Goal: Task Accomplishment & Management: Use online tool/utility

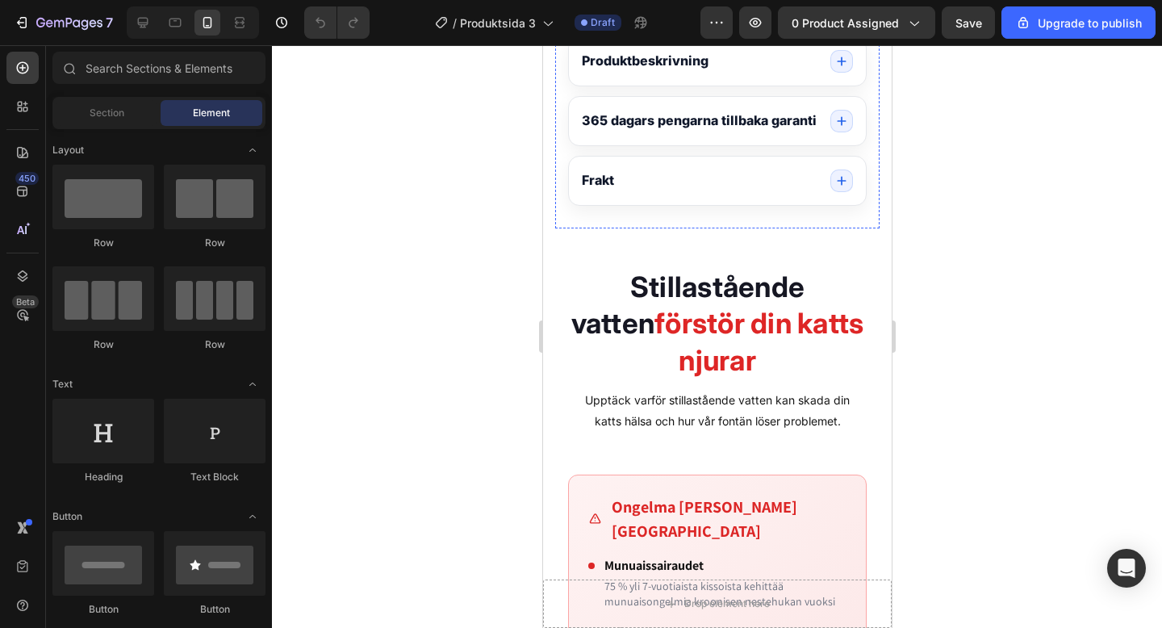
scroll to position [1330, 0]
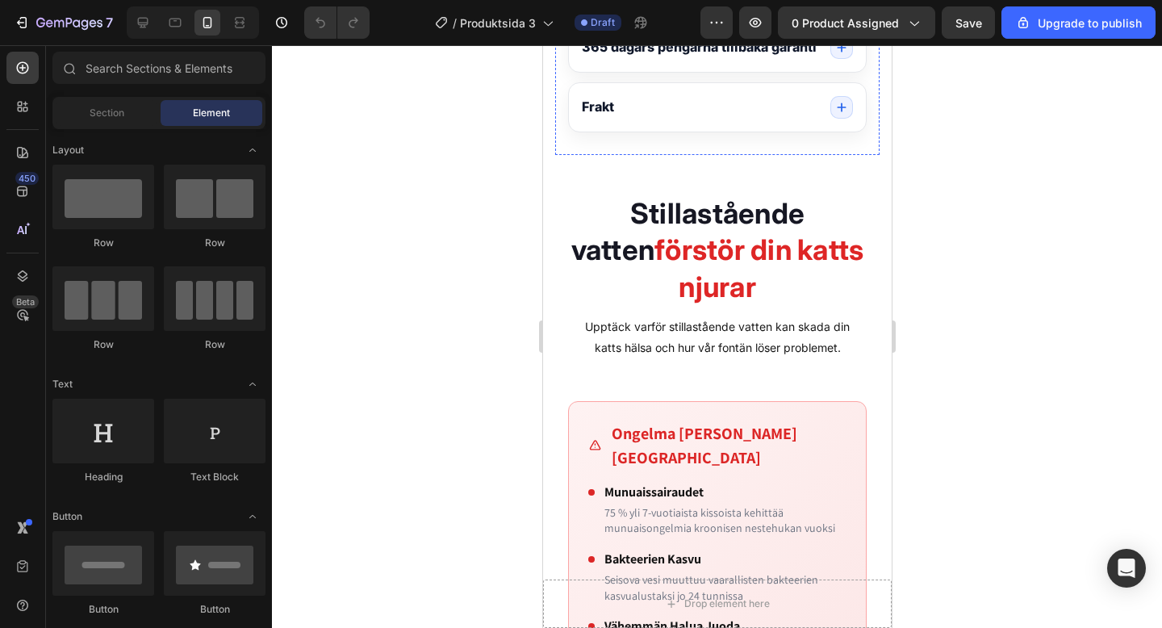
click at [610, 248] on strong "Stillastående vatten" at bounding box center [688, 231] width 234 height 71
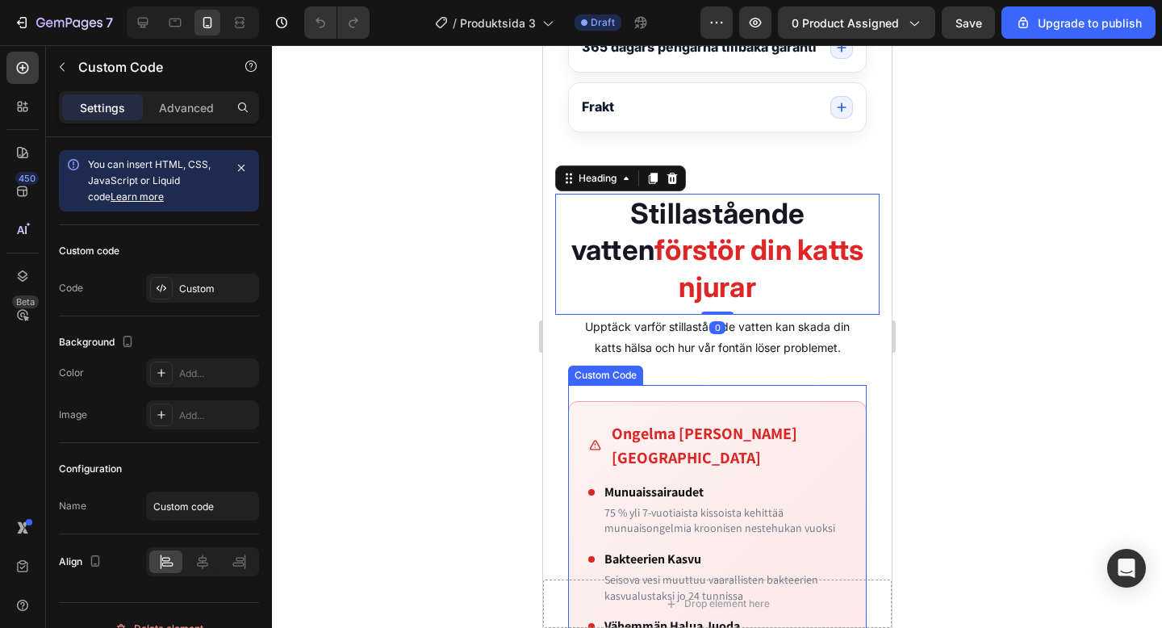
click at [660, 484] on h4 "Munuaissairaudet" at bounding box center [725, 492] width 242 height 19
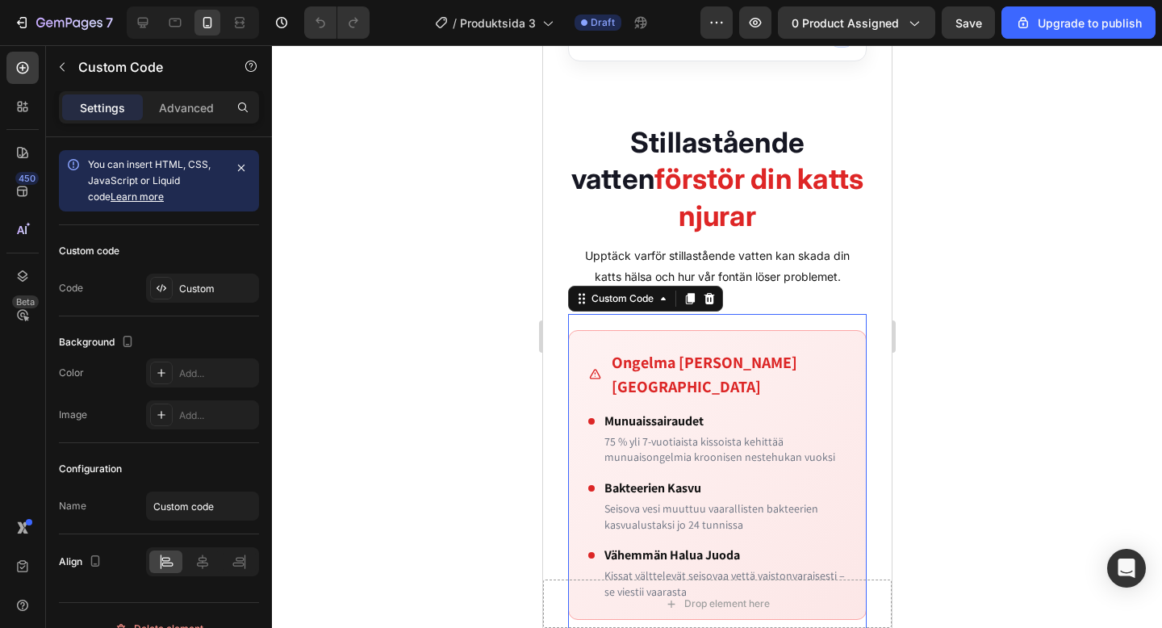
scroll to position [1401, 0]
click at [622, 300] on div "Custom Code" at bounding box center [622, 298] width 69 height 15
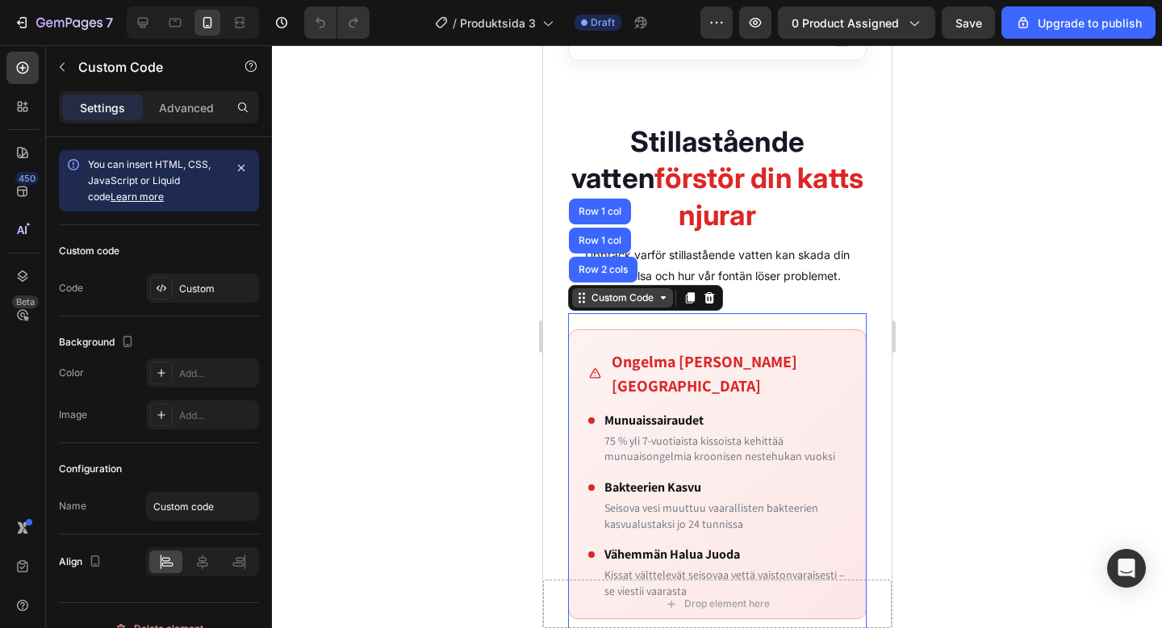
click at [622, 300] on div "Custom Code" at bounding box center [622, 298] width 69 height 15
click at [649, 371] on h3 "Ongelma [PERSON_NAME][GEOGRAPHIC_DATA]" at bounding box center [728, 374] width 235 height 48
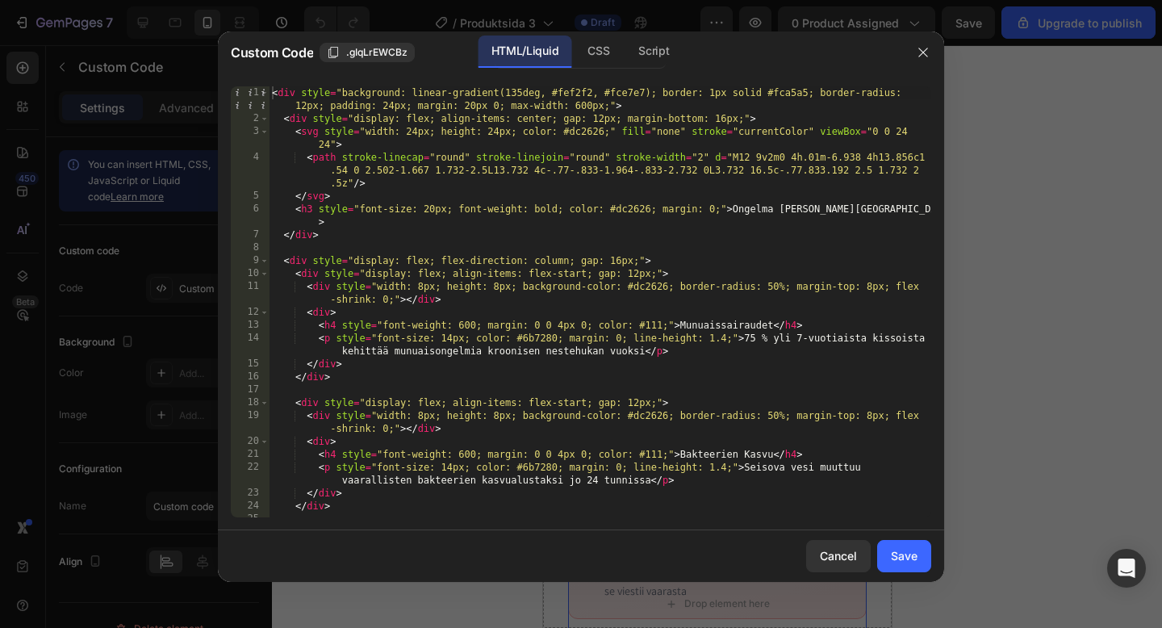
scroll to position [0, 0]
click at [926, 48] on icon "button" at bounding box center [923, 52] width 9 height 9
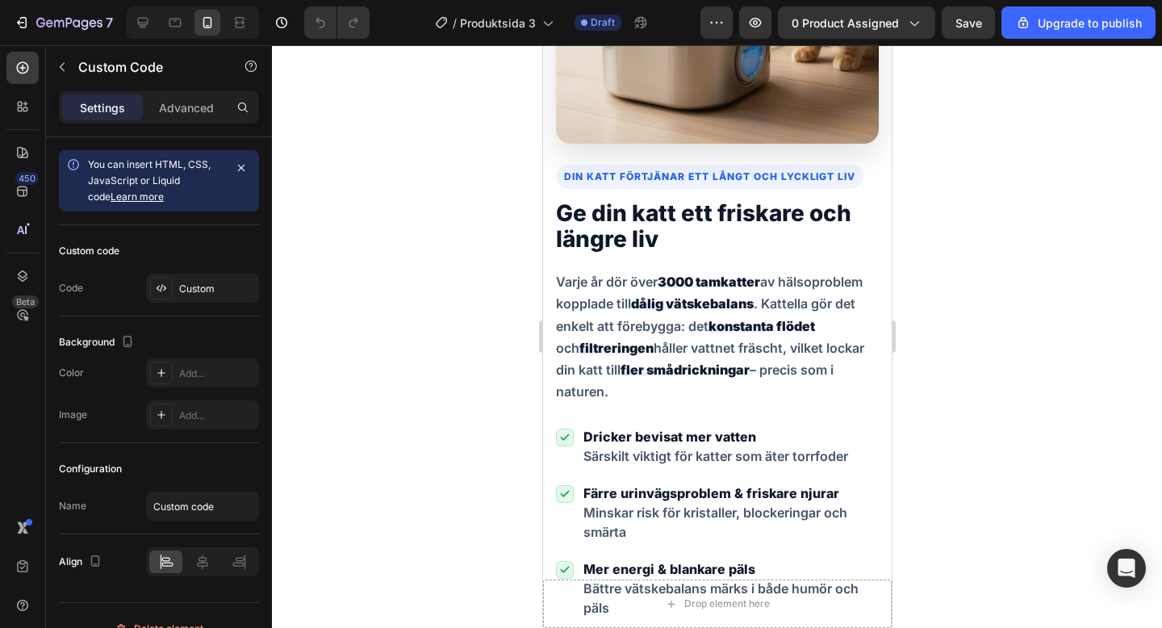
scroll to position [4360, 0]
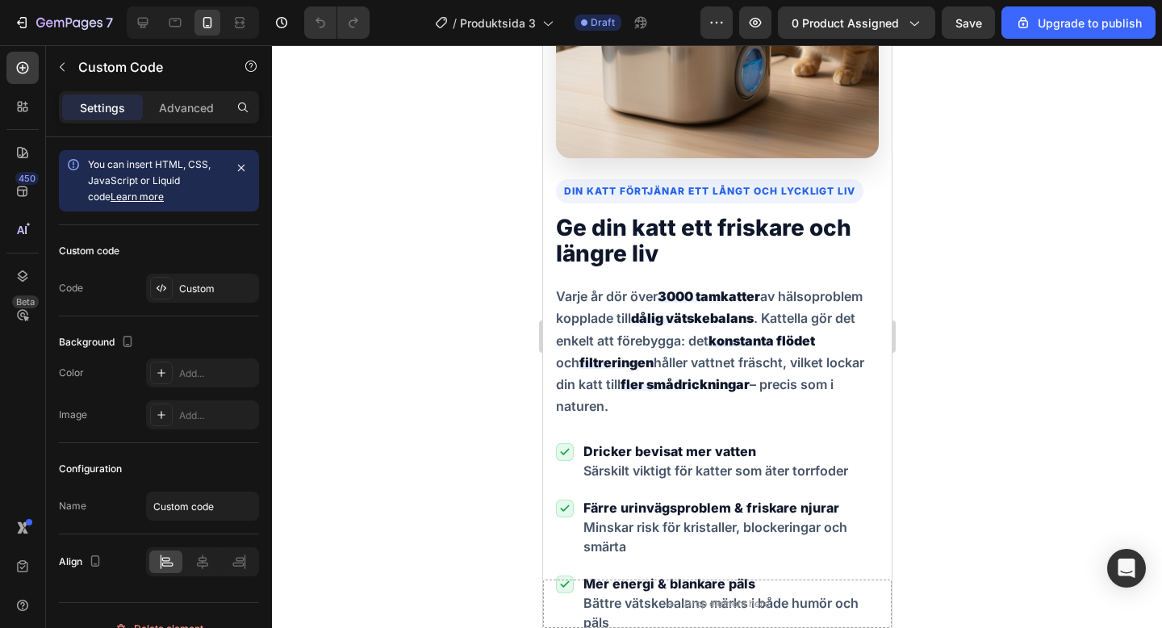
click at [747, 387] on p "Varje år dör över 3000 tamkatter av hälsoproblem kopplade till dålig vätskebala…" at bounding box center [716, 352] width 323 height 132
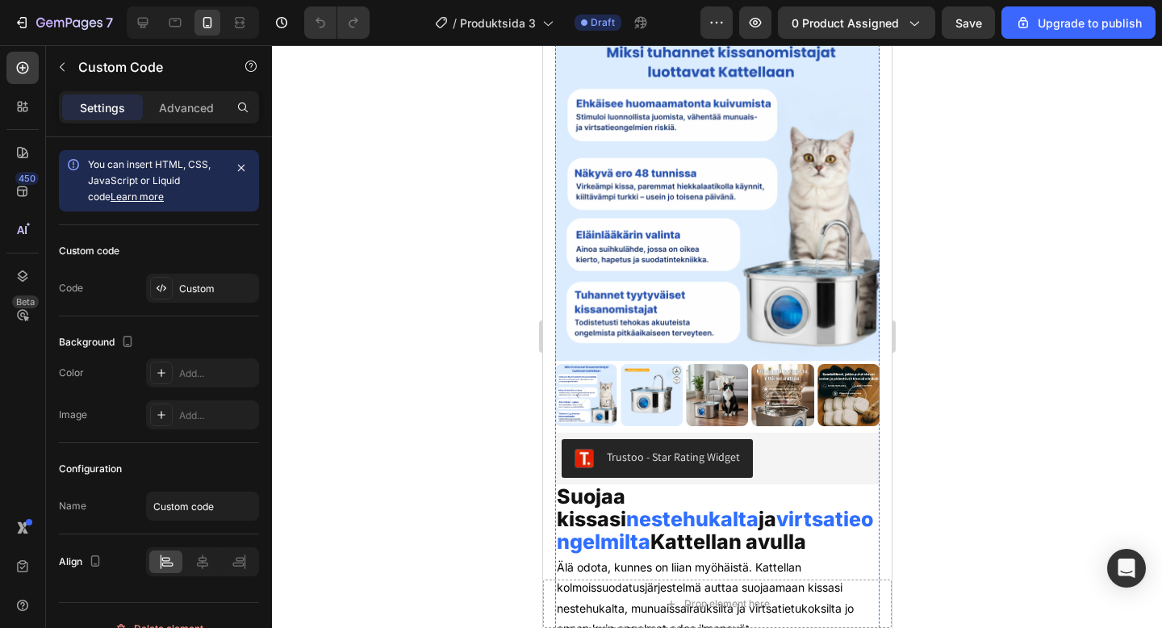
scroll to position [0, 0]
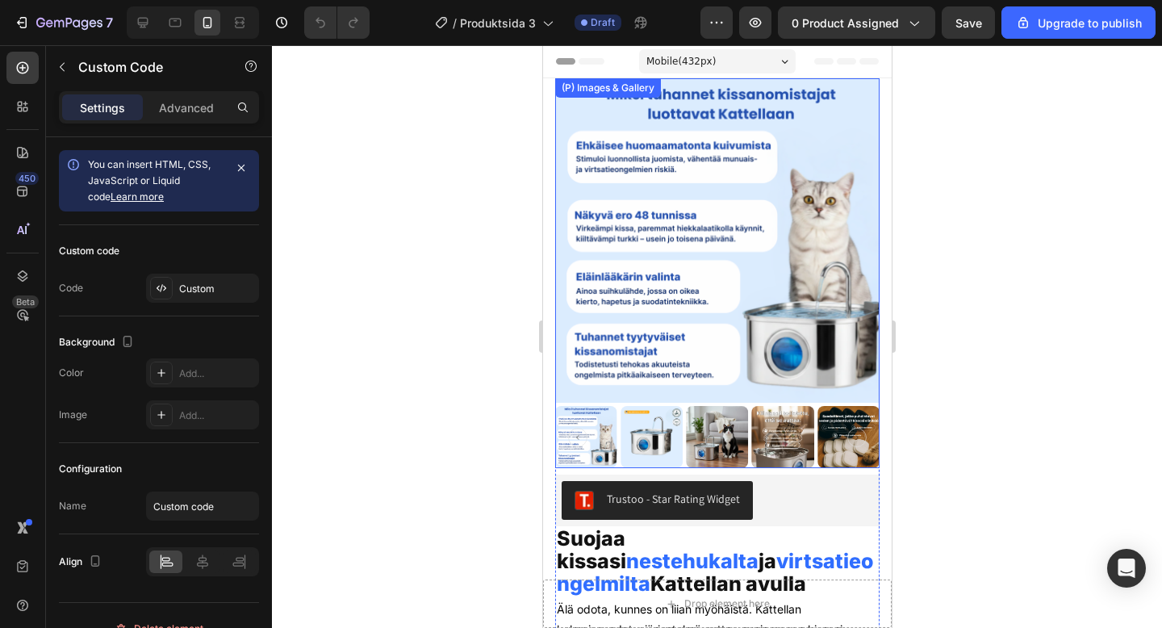
click at [638, 432] on img at bounding box center [651, 437] width 62 height 62
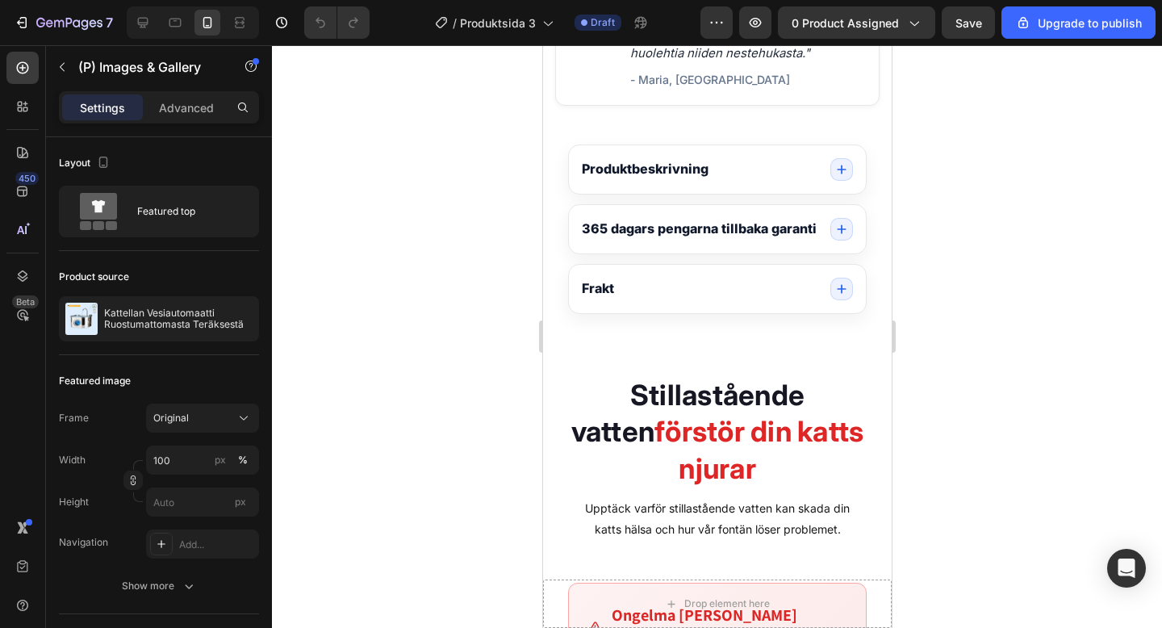
scroll to position [1182, 0]
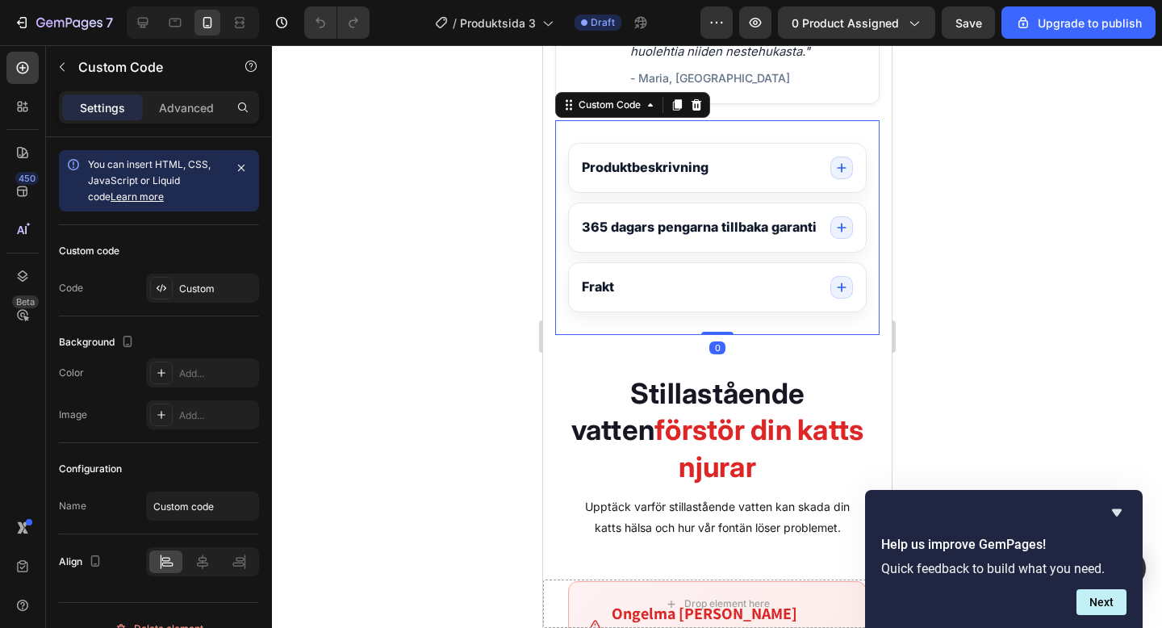
click at [634, 163] on h3 "Produktbeskrivning" at bounding box center [644, 167] width 127 height 17
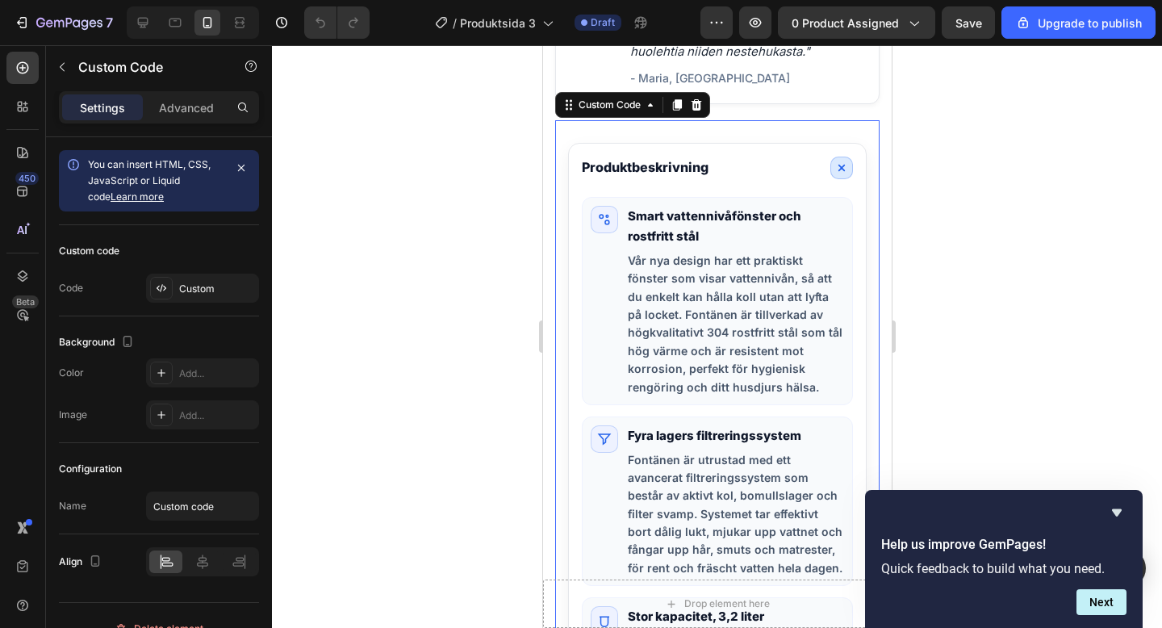
click at [638, 164] on h3 "Produktbeskrivning" at bounding box center [644, 167] width 127 height 17
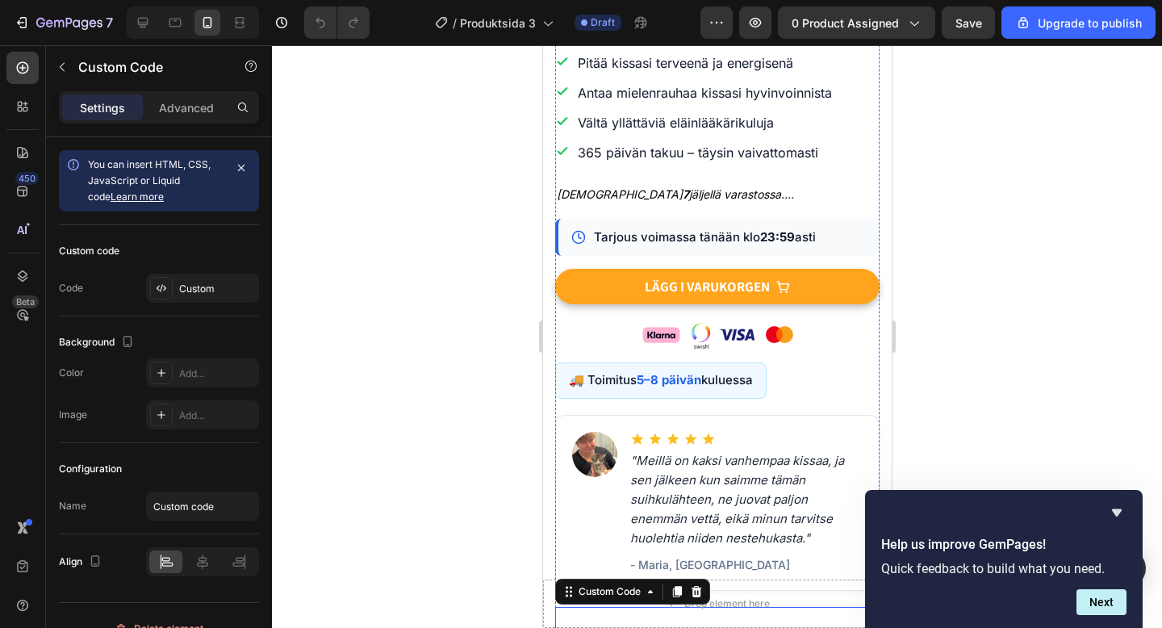
scroll to position [693, 0]
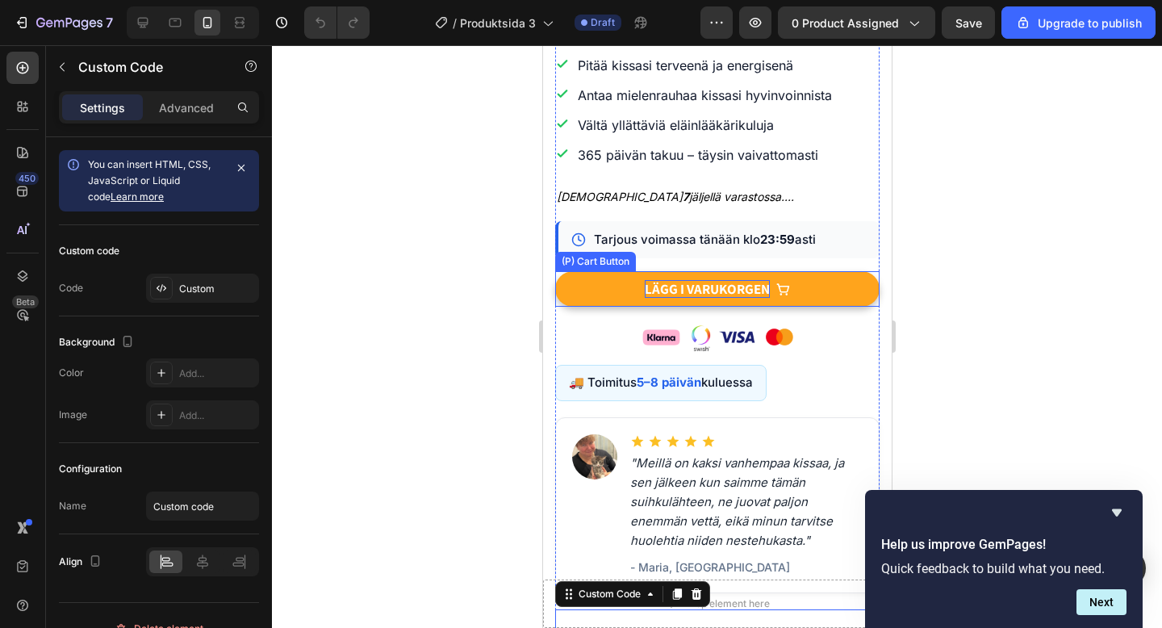
click at [668, 298] on div "LÄGG I VARUKORGEN" at bounding box center [706, 289] width 125 height 18
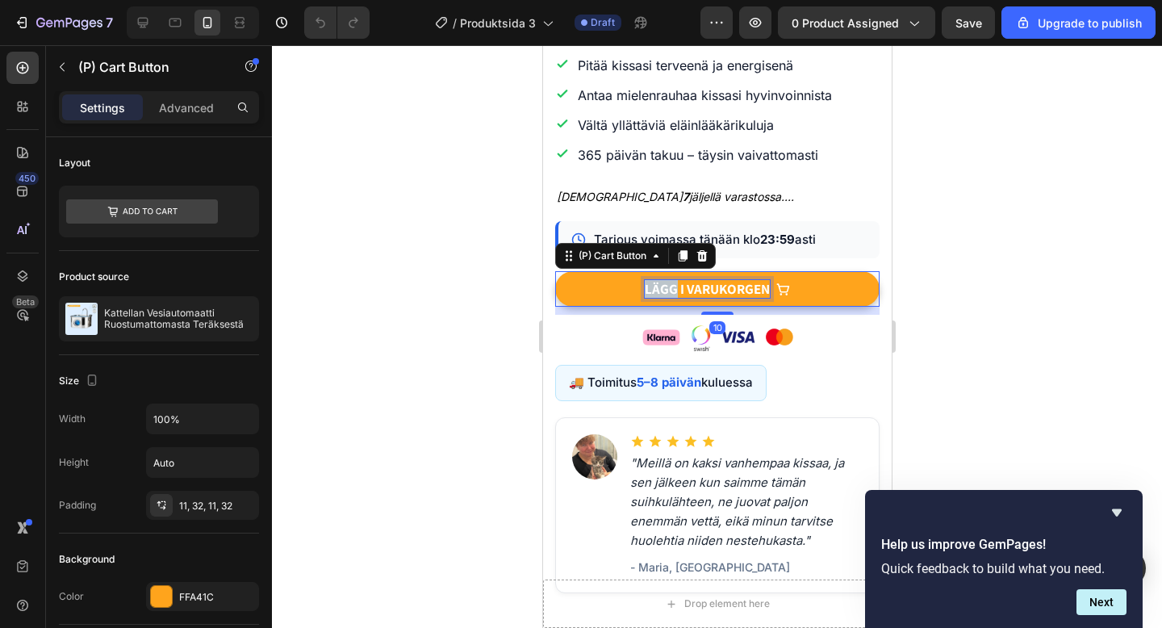
click at [668, 298] on div "LÄGG I VARUKORGEN" at bounding box center [706, 289] width 125 height 18
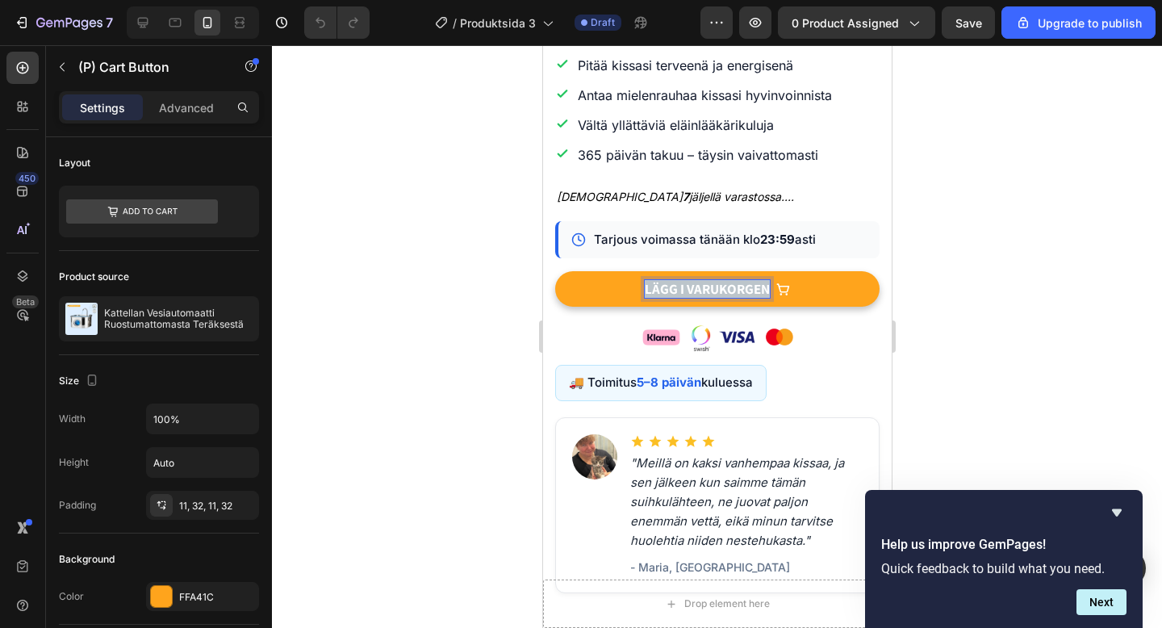
click at [668, 298] on p "LÄGG I VARUKORGEN" at bounding box center [706, 289] width 125 height 18
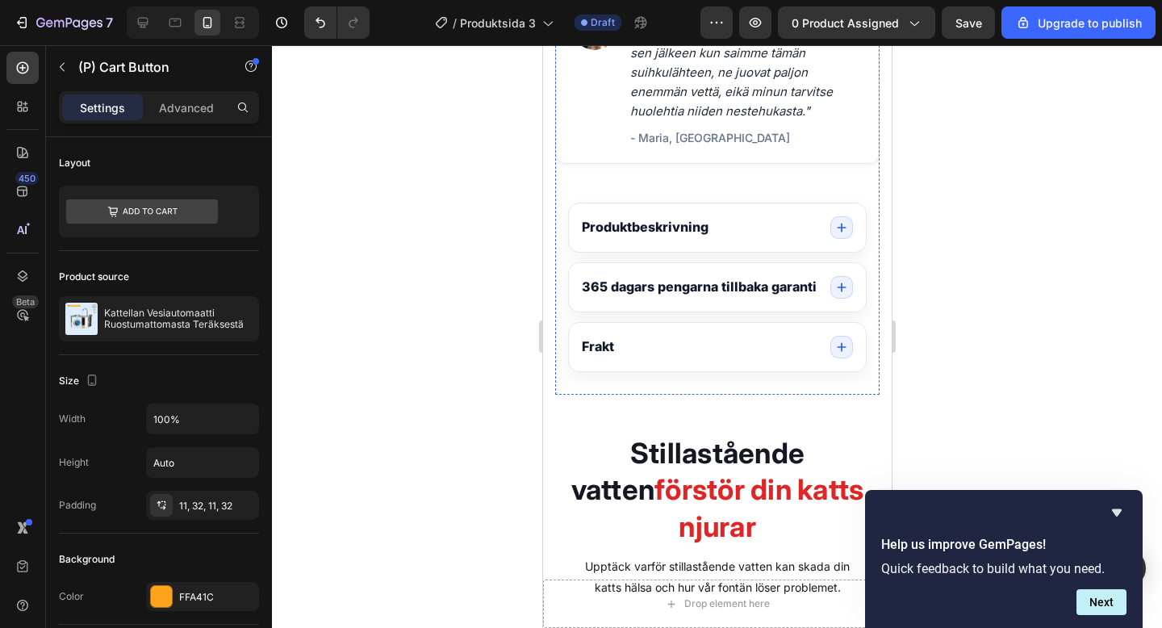
scroll to position [1125, 0]
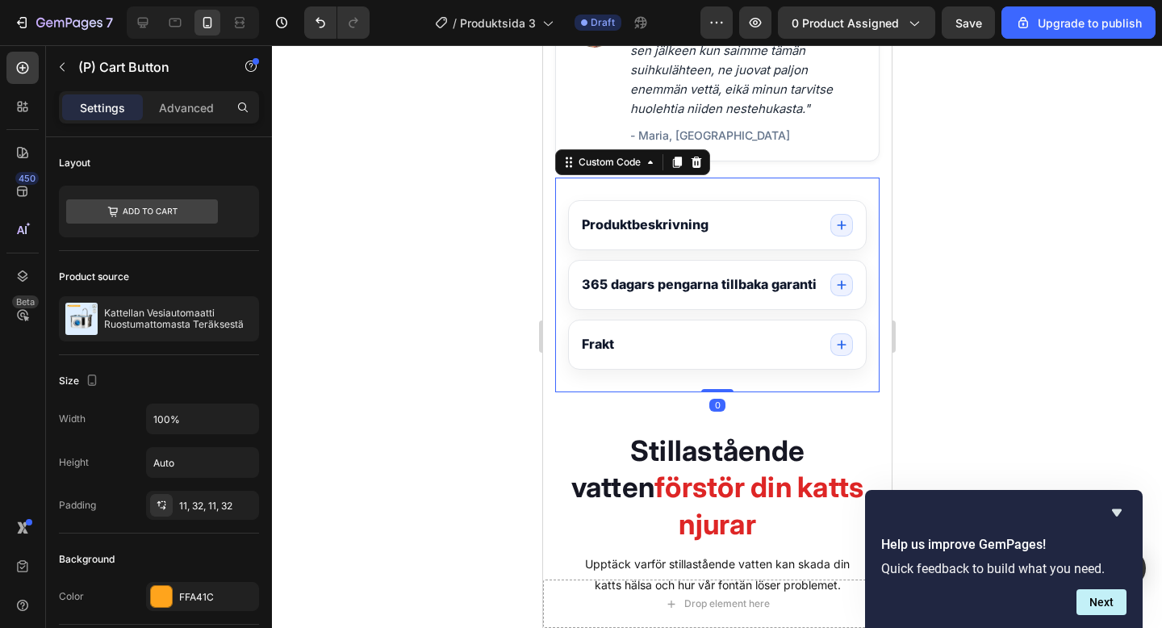
click at [752, 242] on summary "Produktbeskrivning" at bounding box center [716, 225] width 297 height 48
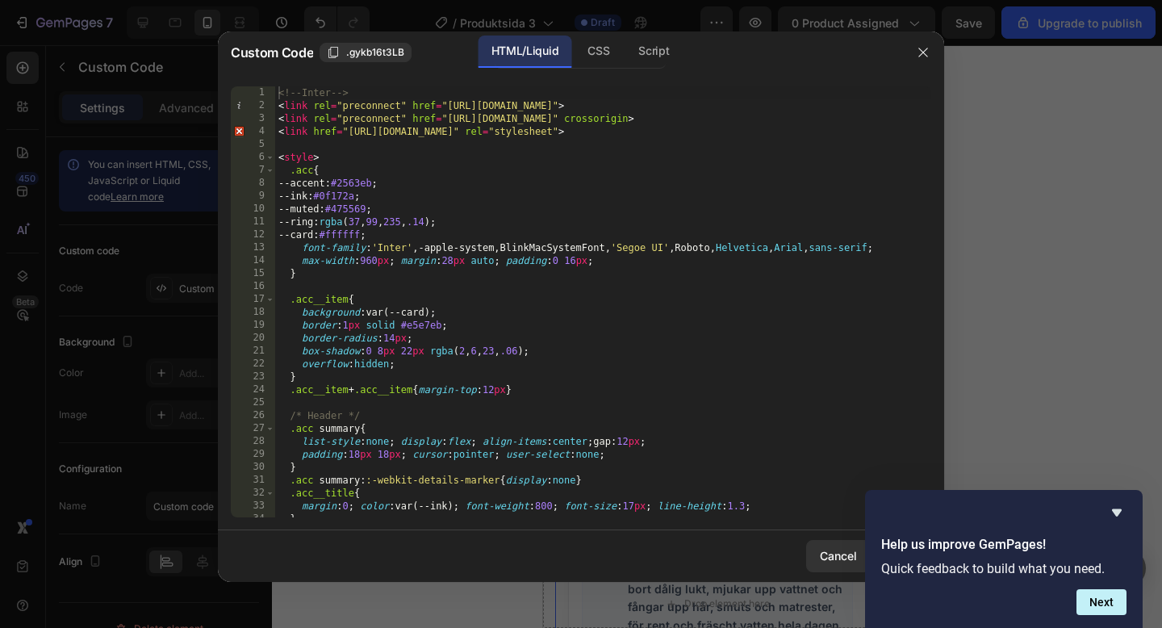
click at [591, 254] on div "<!-- Inter --> < link rel = "preconnect" href = "[URL][DOMAIN_NAME]" > < link r…" at bounding box center [603, 314] width 656 height 457
type textarea "</section>"
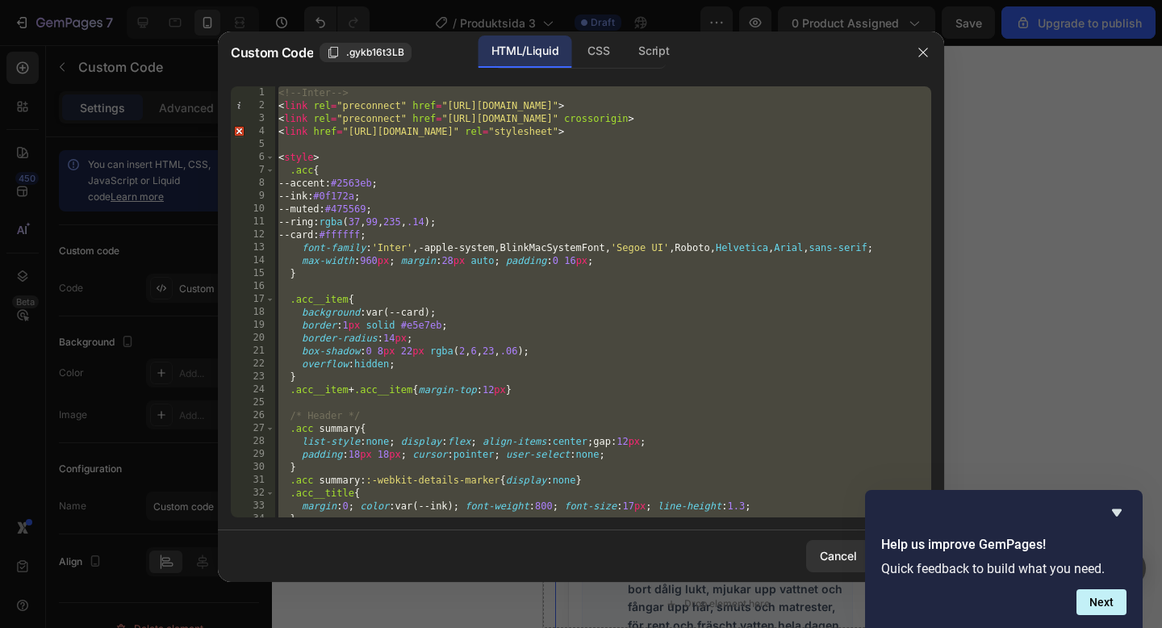
paste textarea
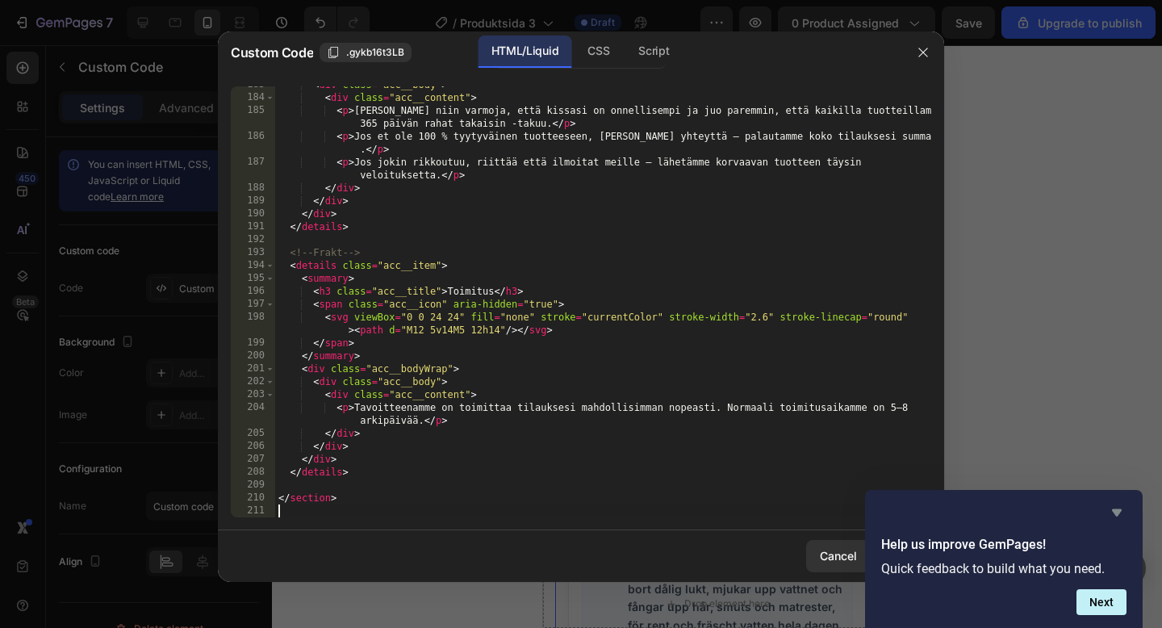
click at [1114, 511] on icon "Hide survey" at bounding box center [1117, 512] width 10 height 7
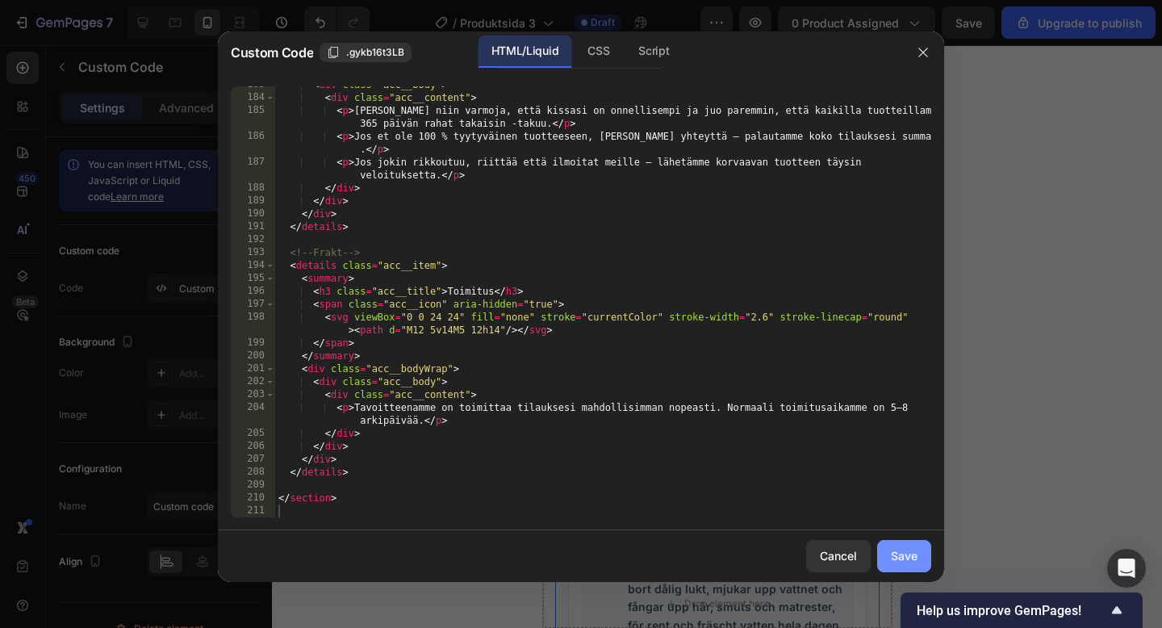
click at [910, 547] on button "Save" at bounding box center [905, 556] width 54 height 32
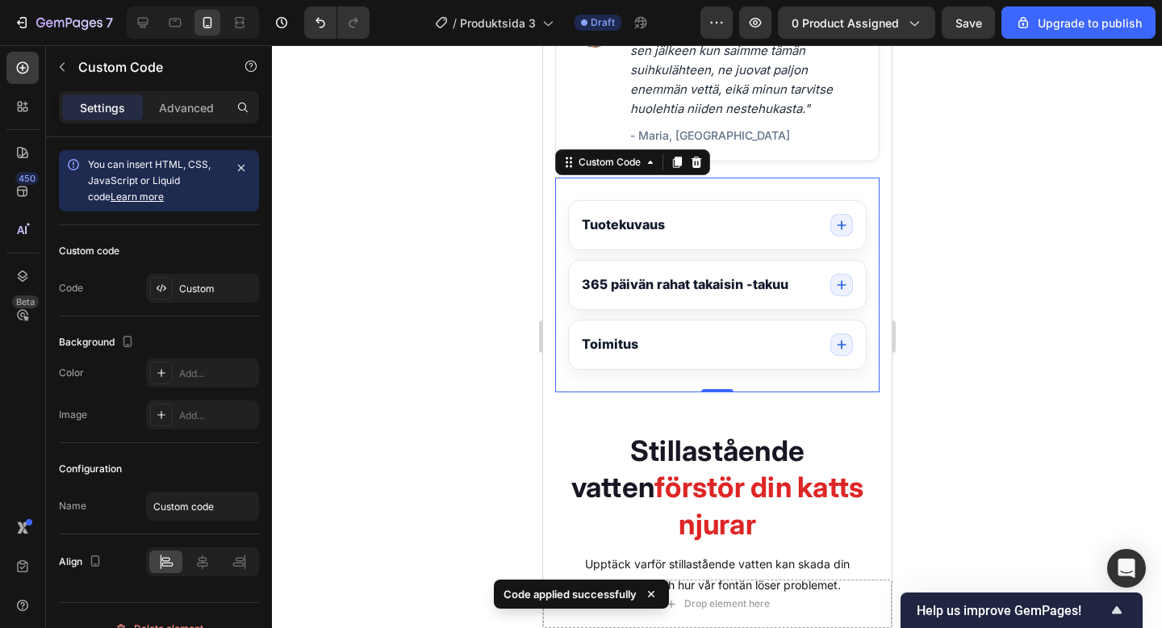
click at [790, 220] on summary "Tuotekuvaus" at bounding box center [716, 225] width 297 height 48
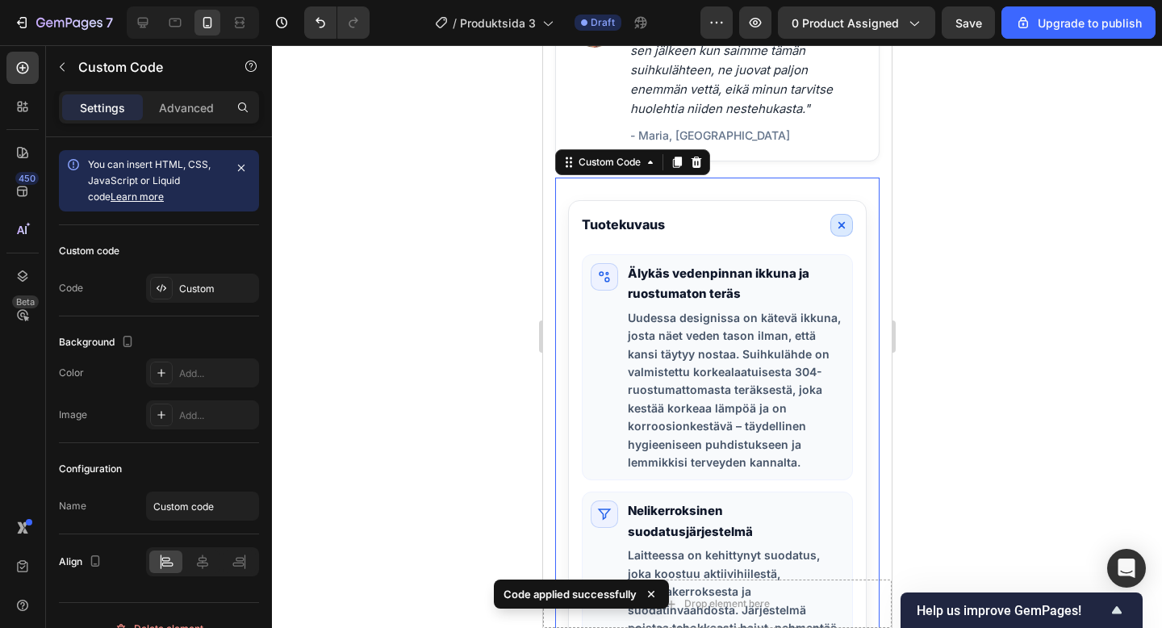
click at [792, 228] on summary "Tuotekuvaus" at bounding box center [716, 225] width 297 height 48
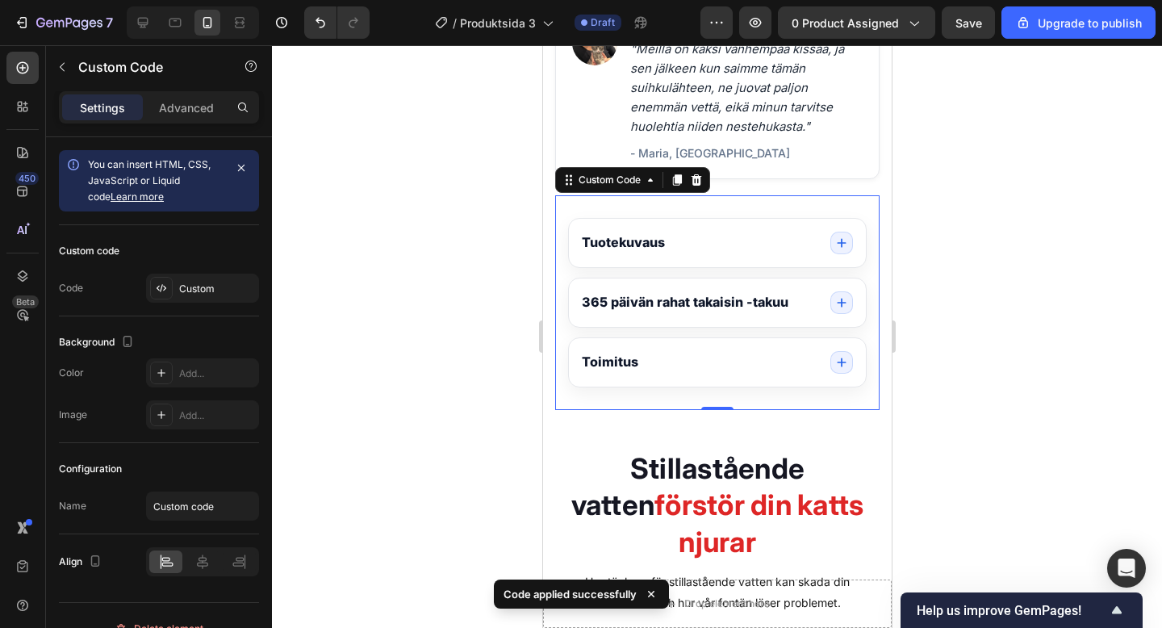
scroll to position [1091, 0]
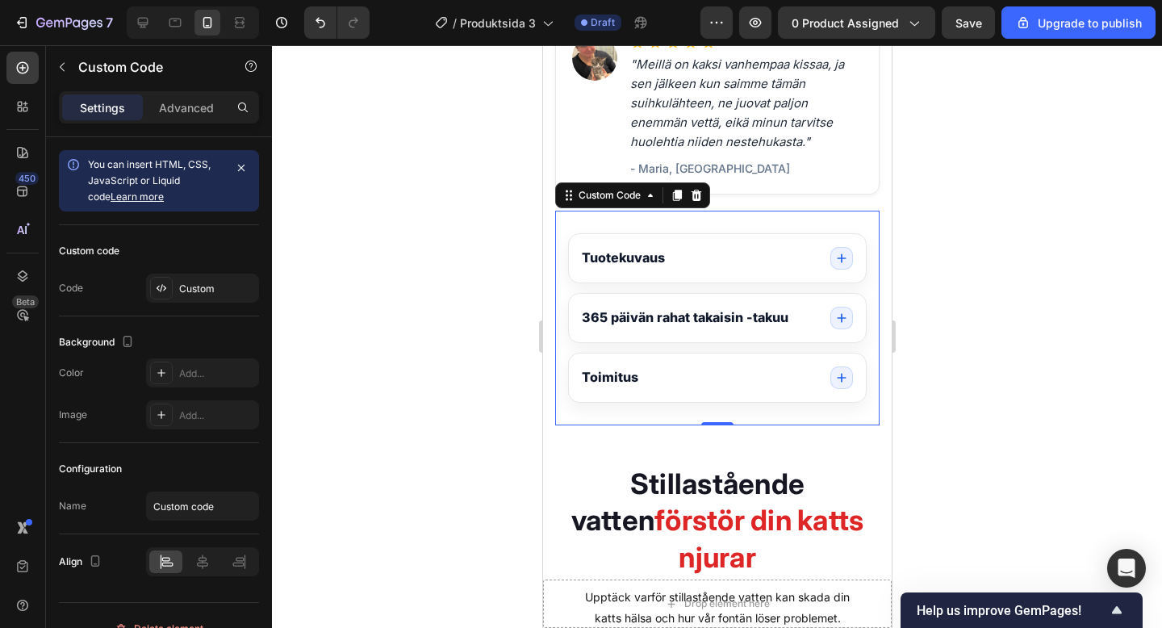
click at [771, 388] on summary "Toimitus" at bounding box center [716, 378] width 297 height 48
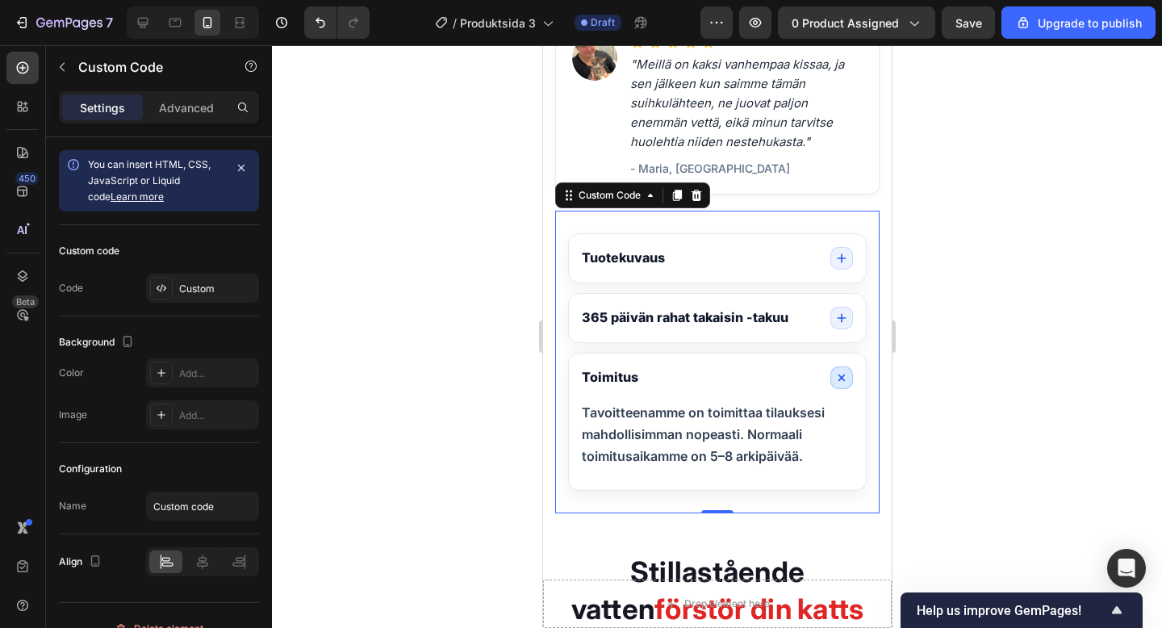
click at [771, 388] on summary "Toimitus" at bounding box center [716, 378] width 297 height 48
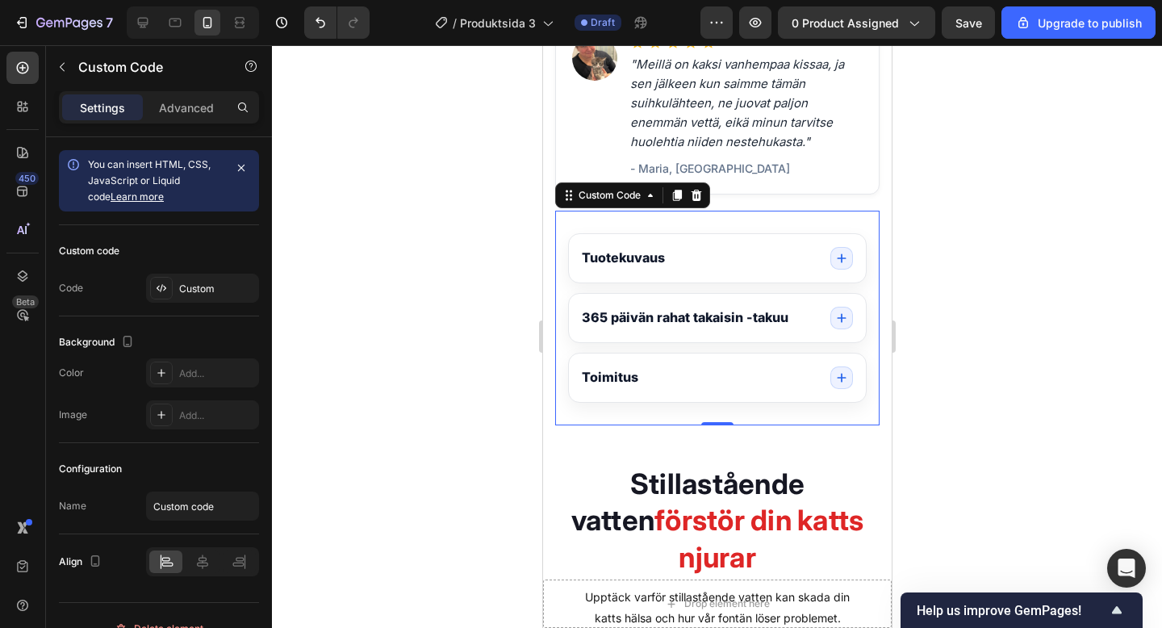
click at [844, 257] on icon "Tuotetiedot" at bounding box center [841, 258] width 13 height 13
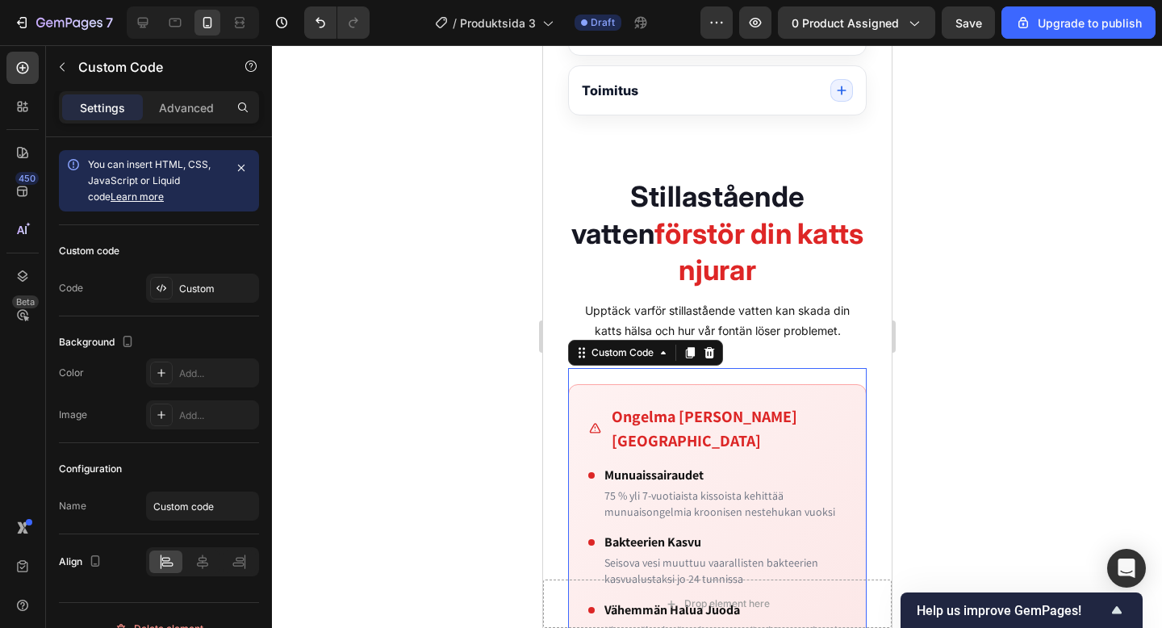
click at [791, 466] on h4 "Munuaissairaudet" at bounding box center [725, 475] width 242 height 19
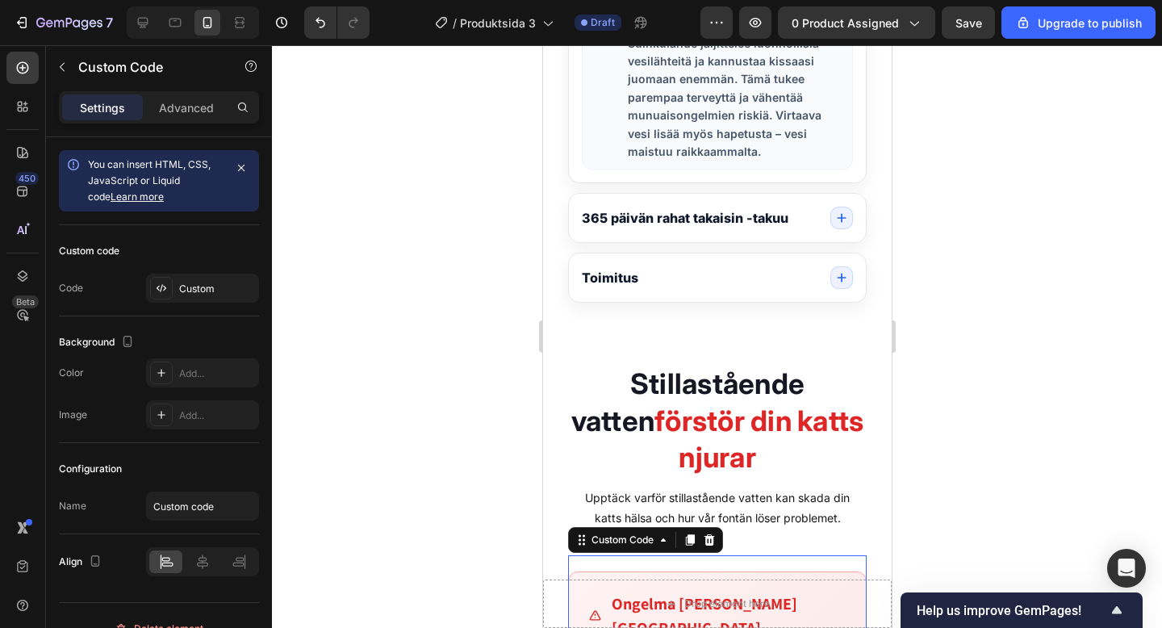
scroll to position [2207, 0]
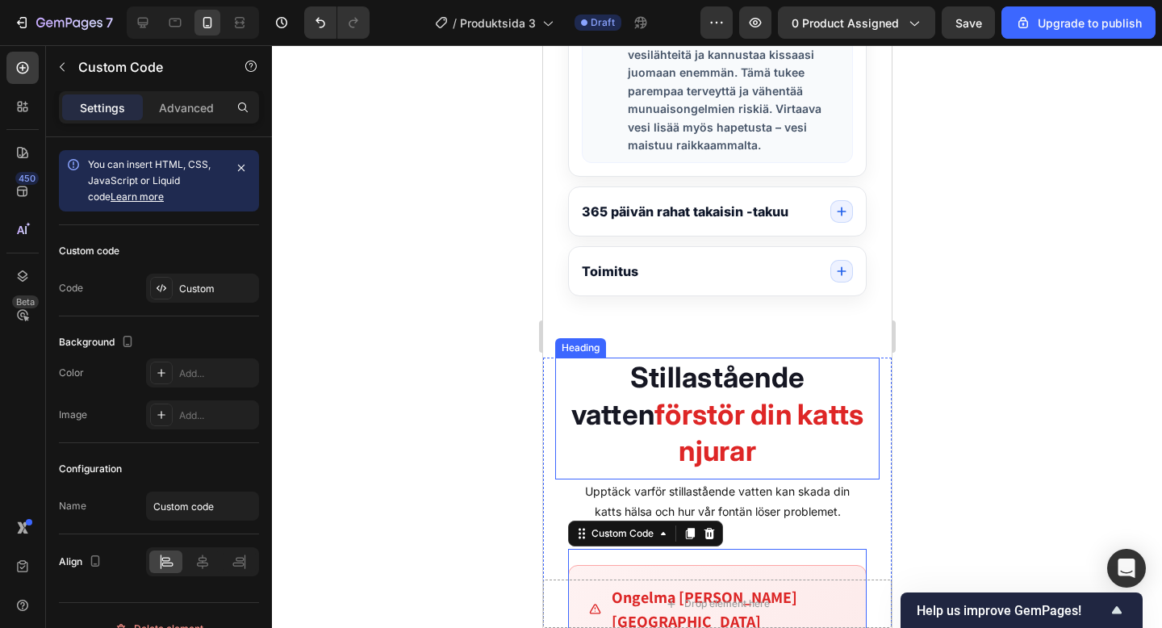
click at [770, 397] on strong "förstör din katts njurar" at bounding box center [758, 432] width 209 height 71
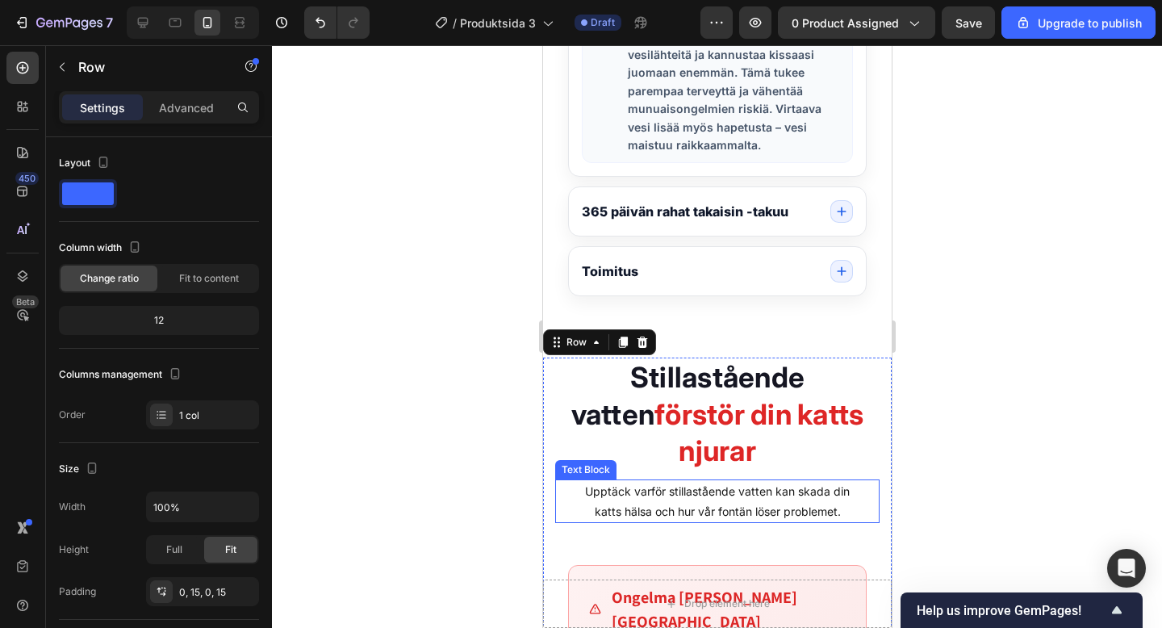
click at [762, 481] on p "Upptäck varför stillastående vatten kan skada din katts hälsa och hur vår fontä…" at bounding box center [716, 501] width 321 height 40
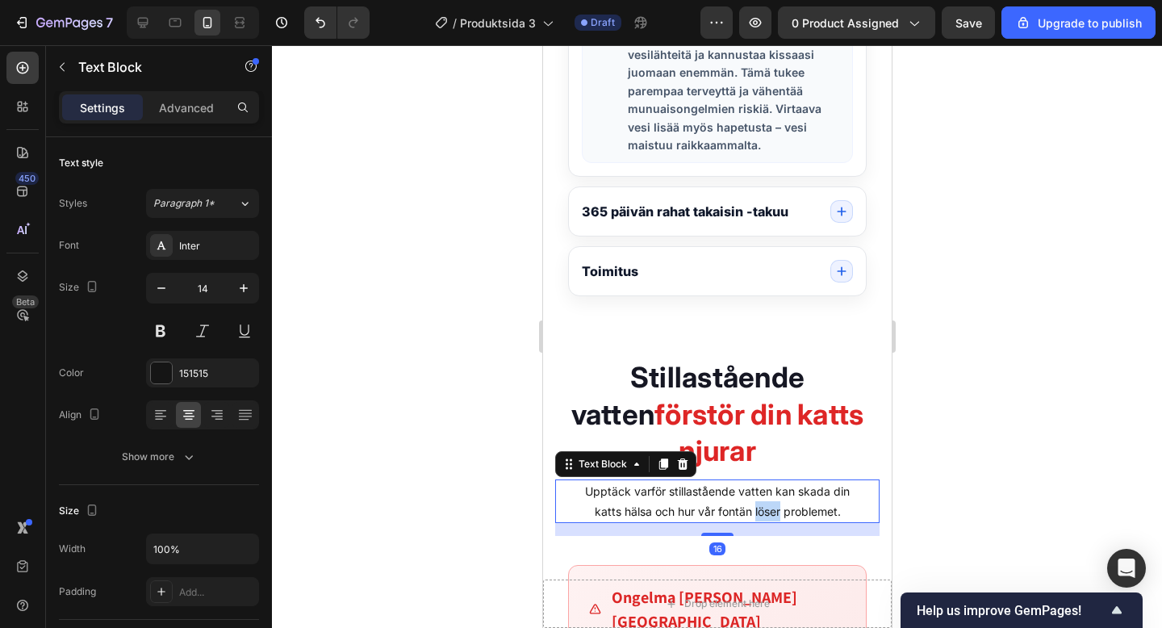
click at [762, 481] on p "Upptäck varför stillastående vatten kan skada din katts hälsa och hur vår fontä…" at bounding box center [716, 501] width 321 height 40
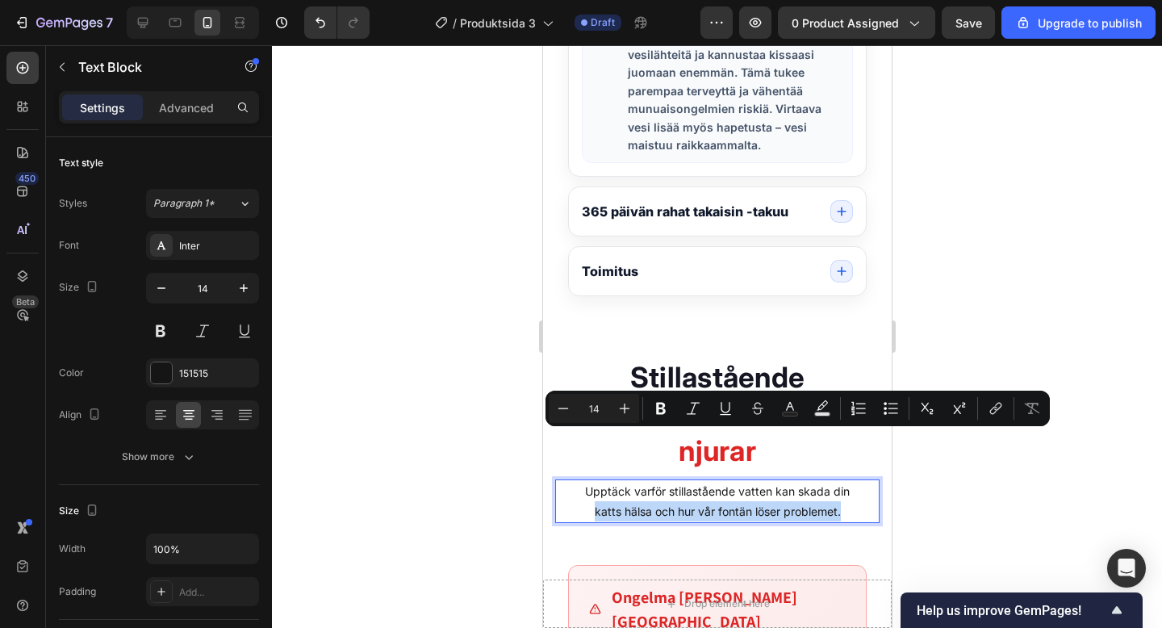
click at [756, 481] on p "Upptäck varför stillastående vatten kan skada din katts hälsa och hur vår fontä…" at bounding box center [716, 501] width 321 height 40
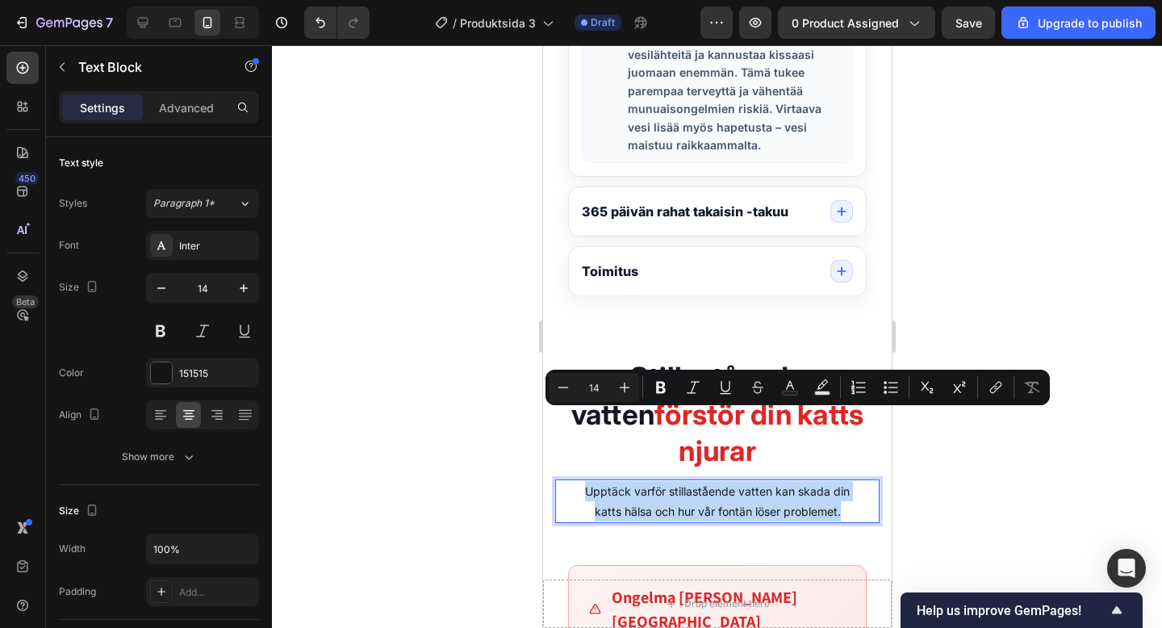
drag, startPoint x: 848, startPoint y: 437, endPoint x: 557, endPoint y: 413, distance: 292.4
click at [557, 481] on p "Upptäck varför stillastående vatten kan skada din katts hälsa och hur vår fontä…" at bounding box center [716, 501] width 321 height 40
copy p "Upptäck varför stillastående vatten kan skada din katts hälsa och hur vår fontä…"
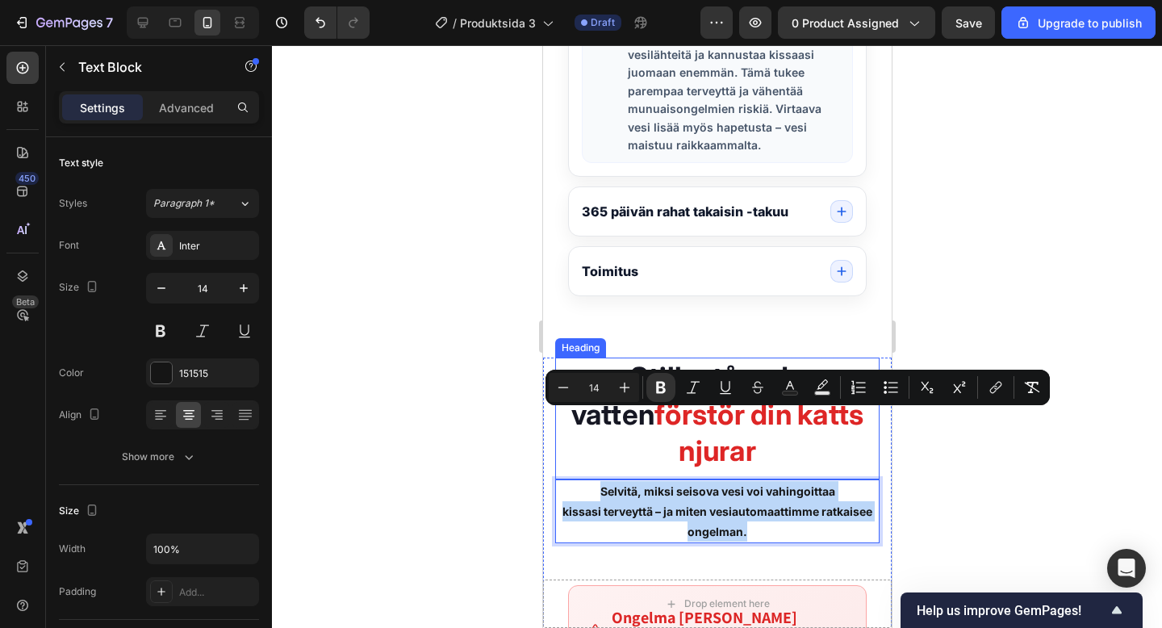
drag, startPoint x: 783, startPoint y: 459, endPoint x: 582, endPoint y: 406, distance: 208.0
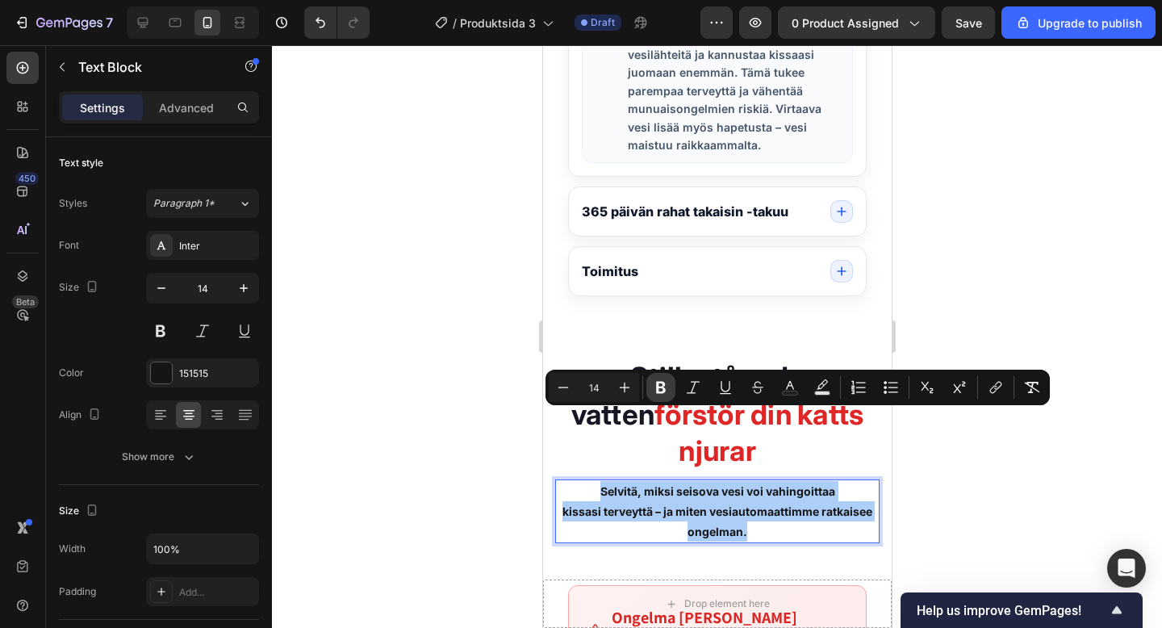
click at [654, 387] on icon "Editor contextual toolbar" at bounding box center [661, 387] width 16 height 16
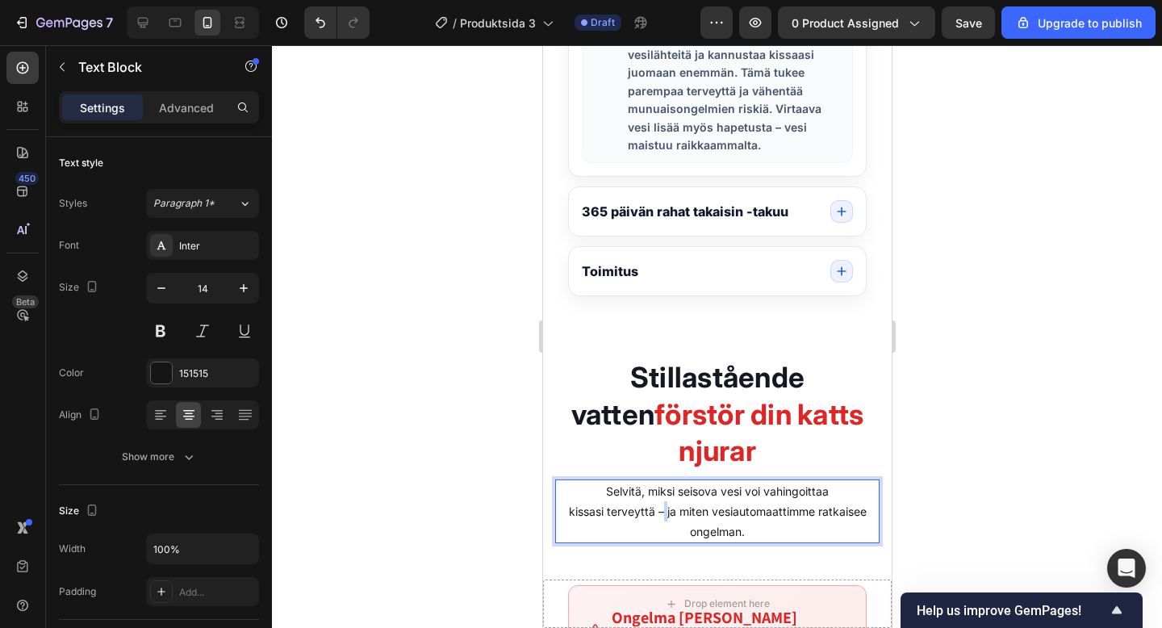
click at [664, 481] on p "Selvitä, miksi seisova vesi voi vahingoittaa kissasi terveyttä – ja miten vesia…" at bounding box center [716, 511] width 321 height 61
click at [662, 481] on p "Selvitä, miksi seisova vesi voi vahingoittaa kissasi terveyttä ja miten vesiaut…" at bounding box center [716, 511] width 321 height 61
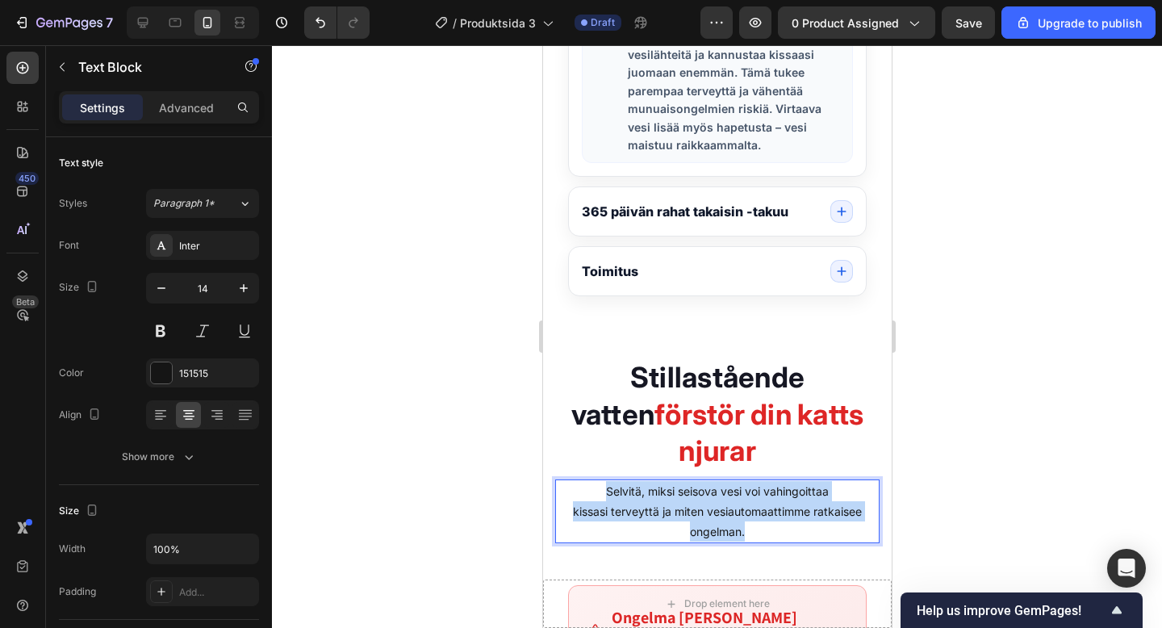
drag, startPoint x: 766, startPoint y: 463, endPoint x: 584, endPoint y: 418, distance: 187.0
click at [584, 481] on p "Selvitä, miksi seisova vesi voi vahingoittaa kissasi terveyttä ja miten vesiaut…" at bounding box center [716, 511] width 321 height 61
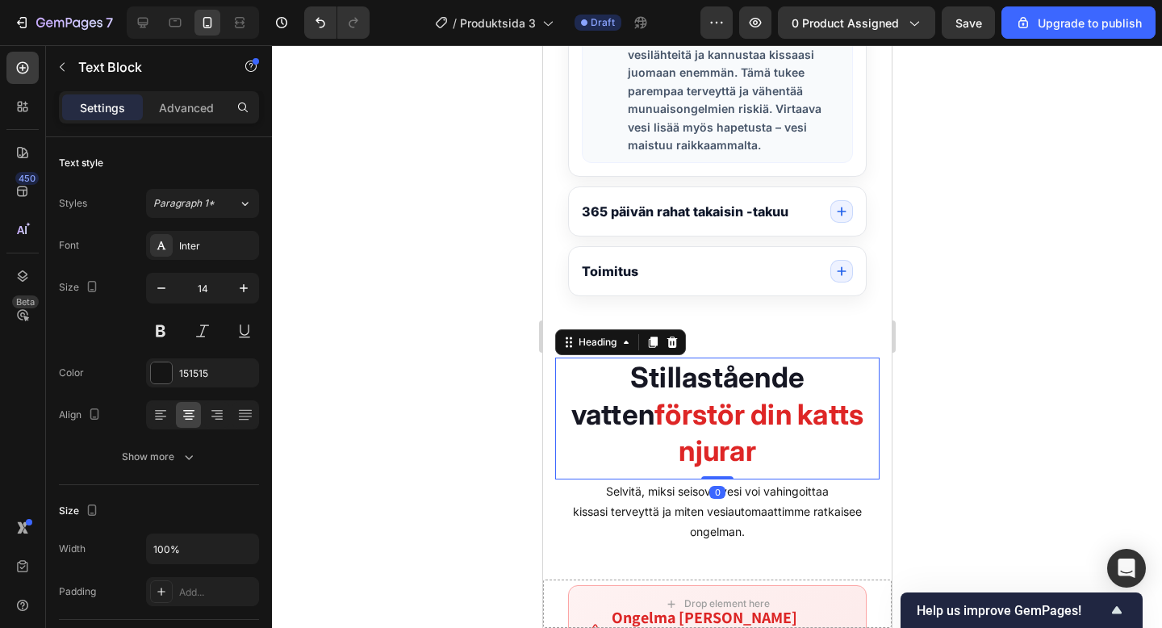
click at [681, 397] on h2 "Stillastående vatten förstör din katts njurar" at bounding box center [717, 415] width 325 height 114
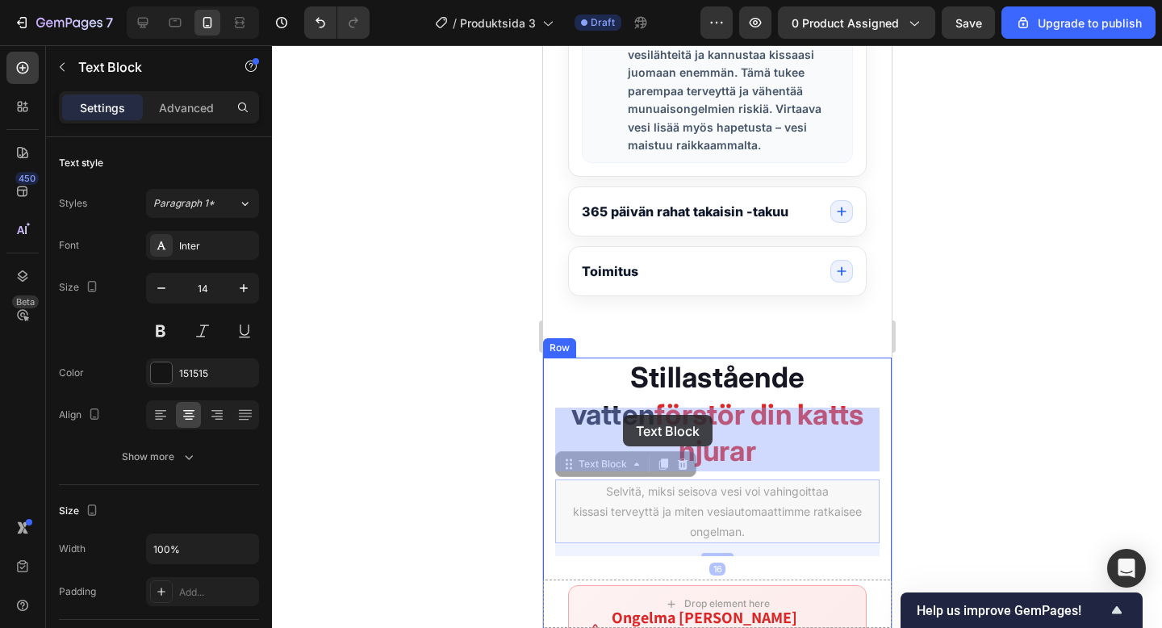
drag, startPoint x: 745, startPoint y: 461, endPoint x: 627, endPoint y: 420, distance: 124.8
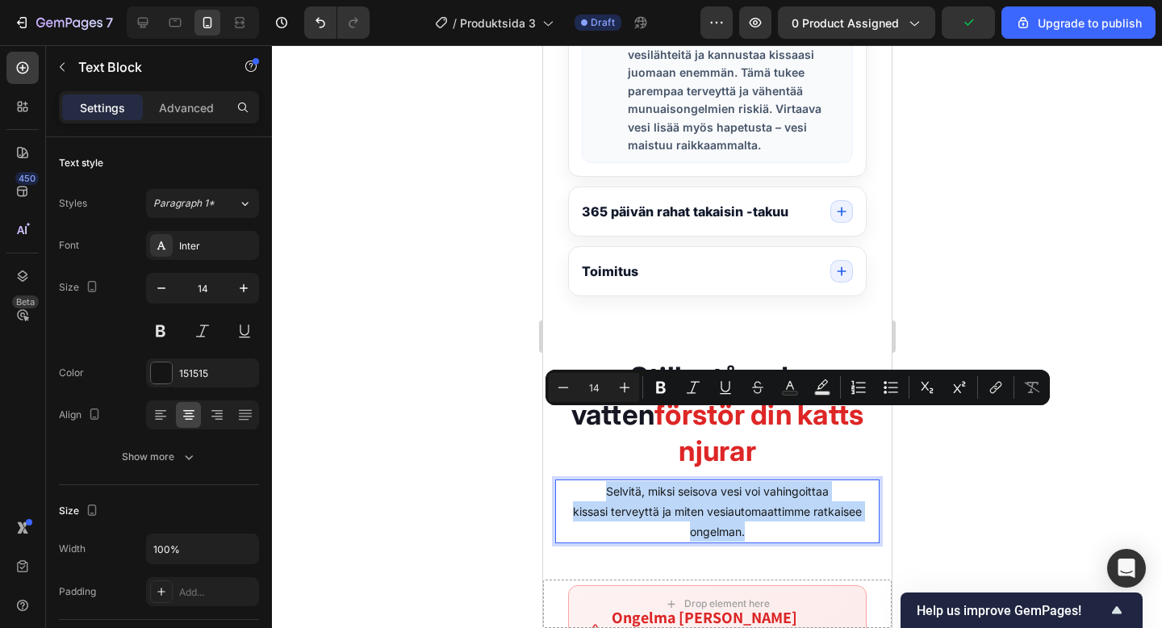
drag, startPoint x: 756, startPoint y: 459, endPoint x: 583, endPoint y: 421, distance: 177.7
click at [583, 481] on p "Selvitä, miksi seisova vesi voi vahingoittaa kissasi terveyttä ja miten vesiaut…" at bounding box center [716, 511] width 321 height 61
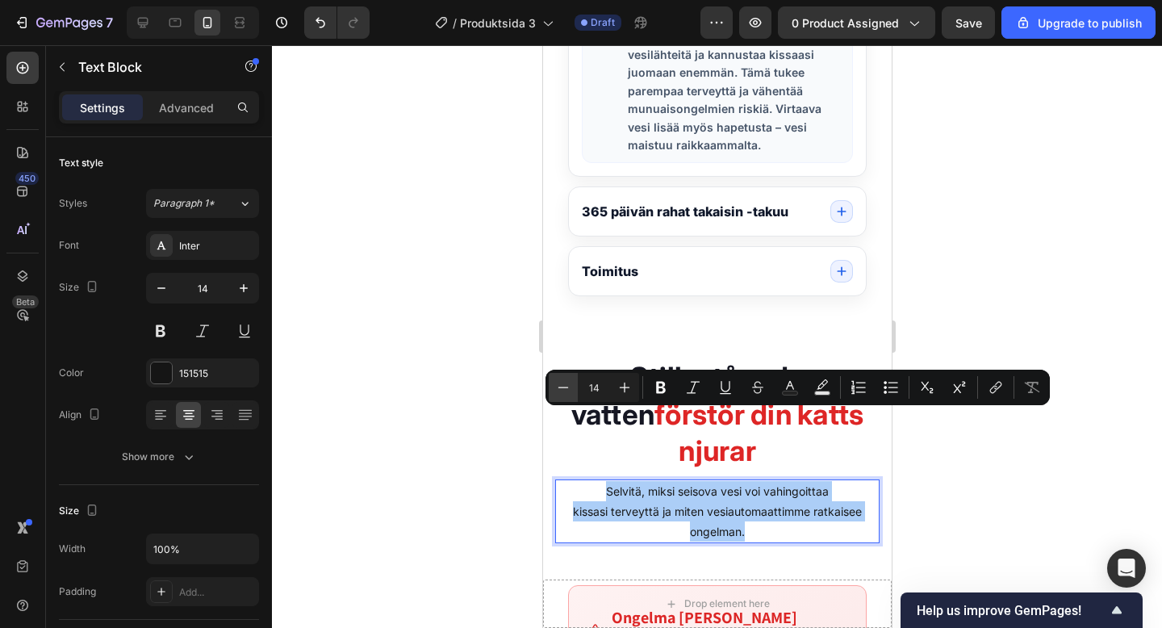
click at [563, 386] on icon "Editor contextual toolbar" at bounding box center [563, 387] width 16 height 16
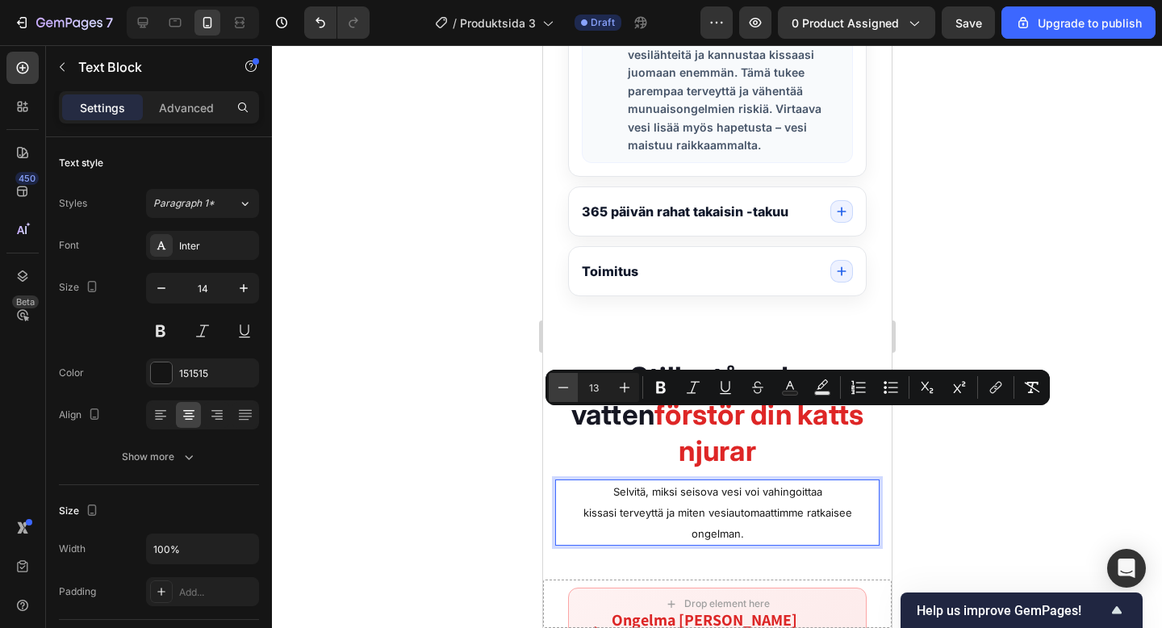
click at [563, 386] on icon "Editor contextual toolbar" at bounding box center [563, 387] width 16 height 16
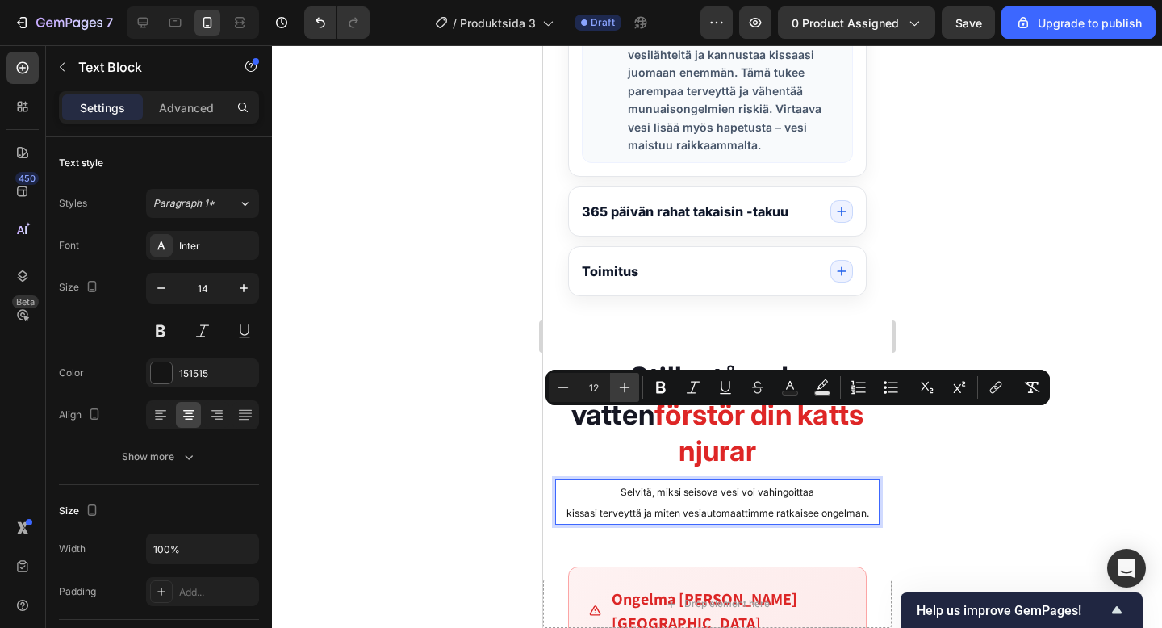
click at [630, 387] on icon "Editor contextual toolbar" at bounding box center [625, 387] width 16 height 16
type input "14"
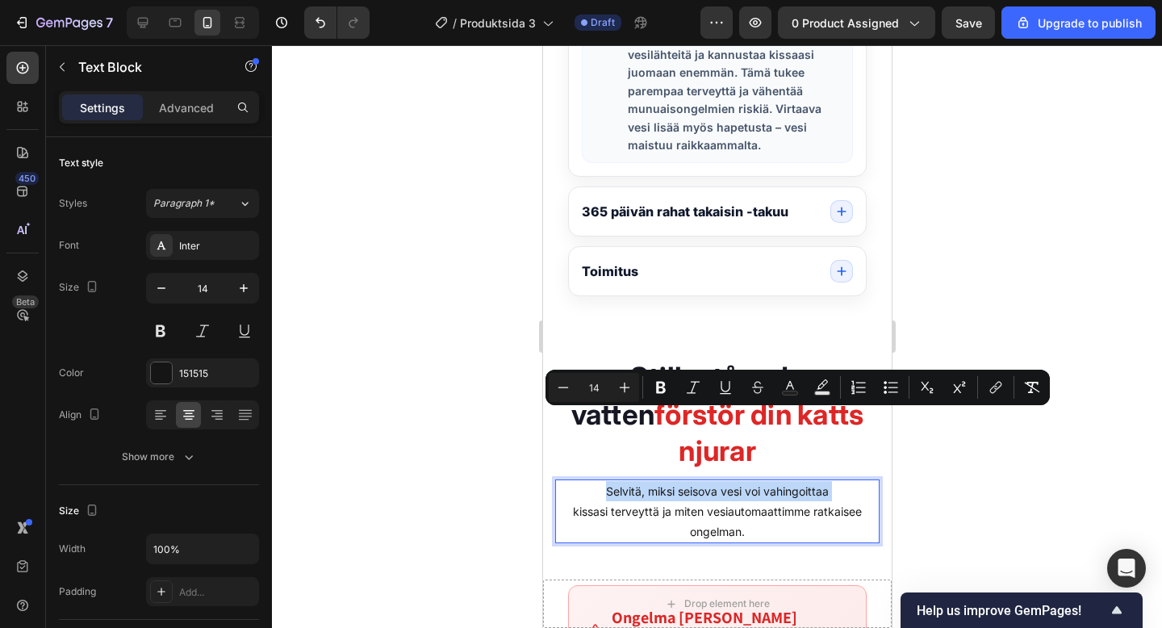
click at [795, 481] on p "Selvitä, miksi seisova vesi voi vahingoittaa kissasi terveyttä ja miten vesiaut…" at bounding box center [716, 511] width 321 height 61
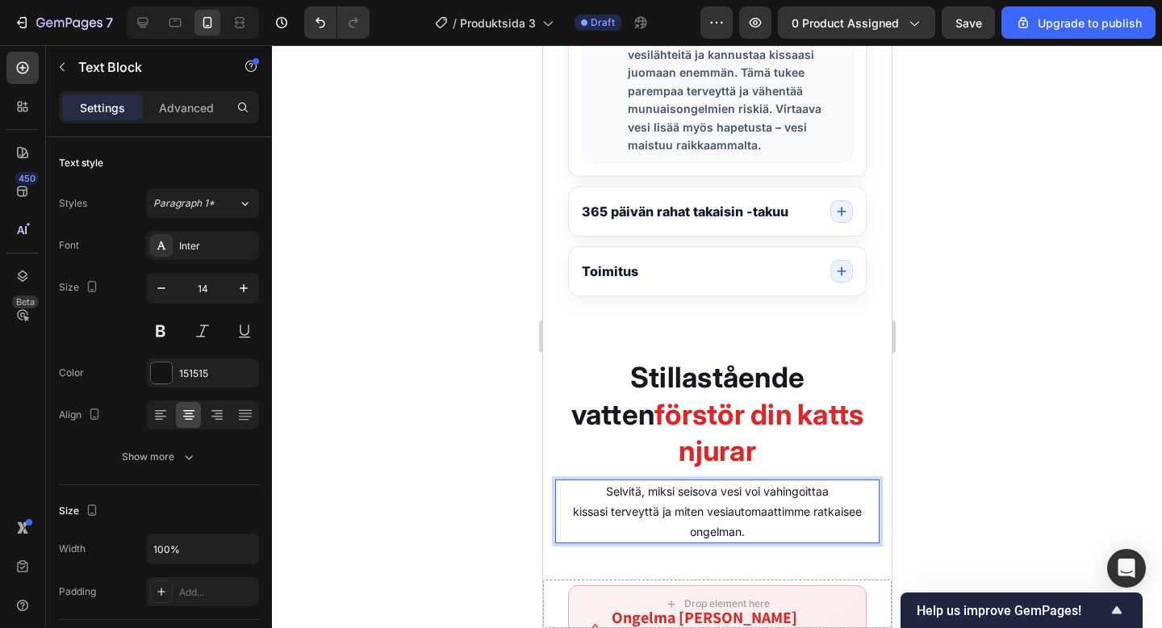
drag, startPoint x: 795, startPoint y: 459, endPoint x: 744, endPoint y: 465, distance: 52.1
click at [744, 481] on p "Selvitä, miksi seisova vesi voi vahingoittaa kissasi terveyttä ja miten vesiaut…" at bounding box center [716, 511] width 321 height 61
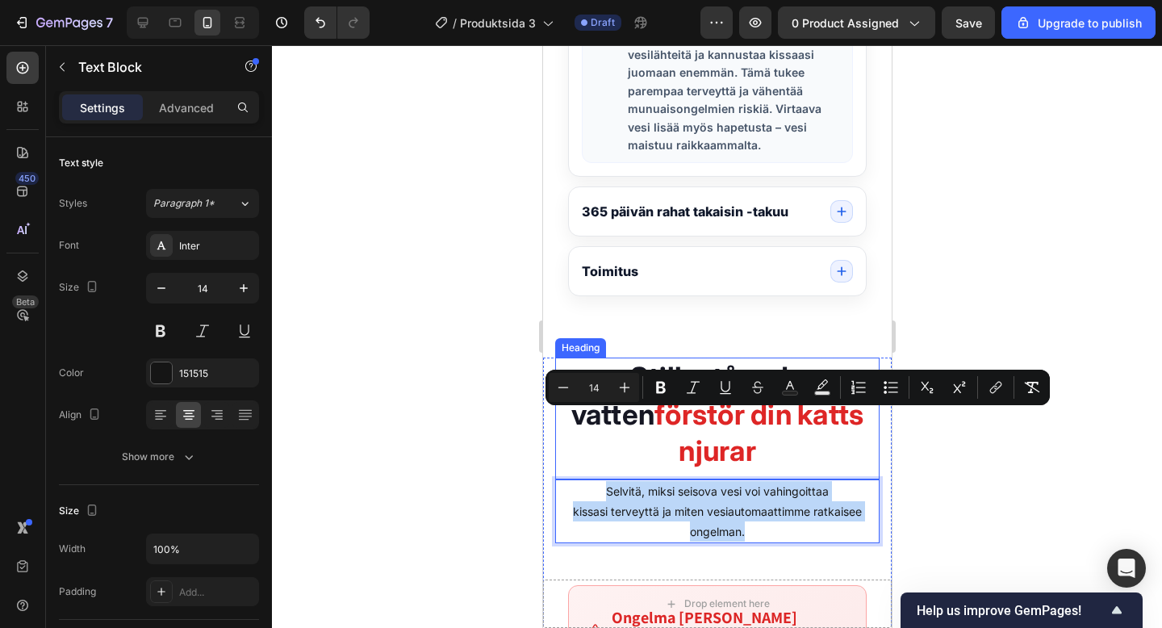
drag, startPoint x: 774, startPoint y: 454, endPoint x: 599, endPoint y: 405, distance: 182.0
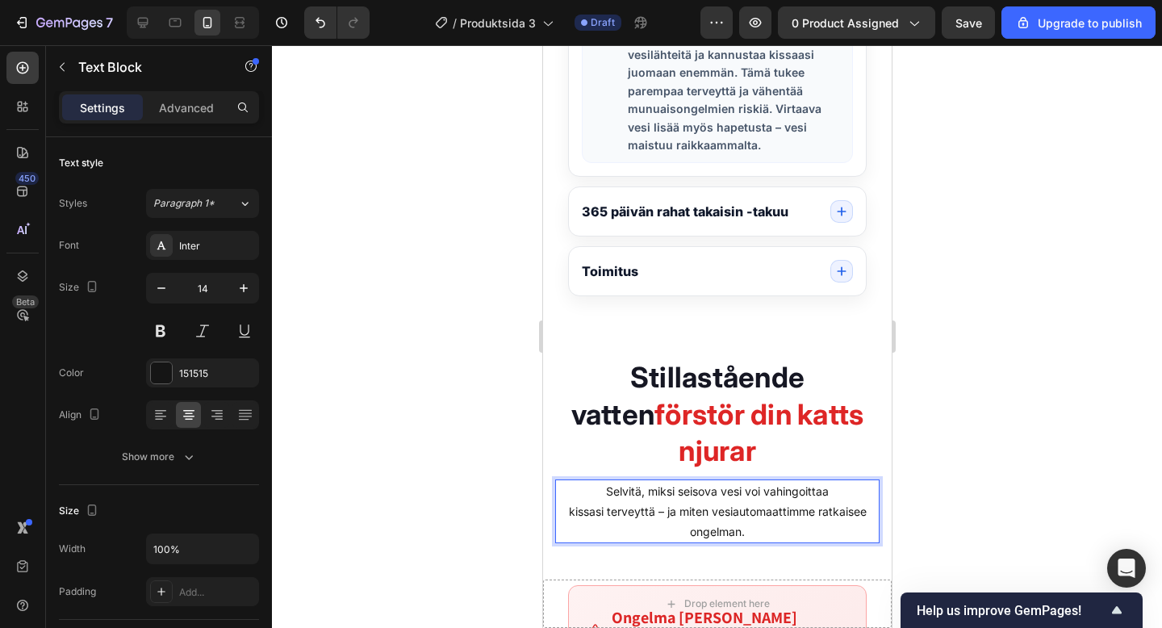
click at [660, 501] on p "kissasi terveyttä – ja miten vesiautomaattimme ratkaisee ongelman." at bounding box center [716, 521] width 321 height 40
click at [834, 501] on p "kissasi terveyttä, ja miten vesiautomaattimme ratkaisee ongelman." at bounding box center [716, 521] width 321 height 40
click at [660, 501] on p "kissasi terveyttä, ja miten vesiautomaattimme ratkaisee ongelman." at bounding box center [716, 521] width 321 height 40
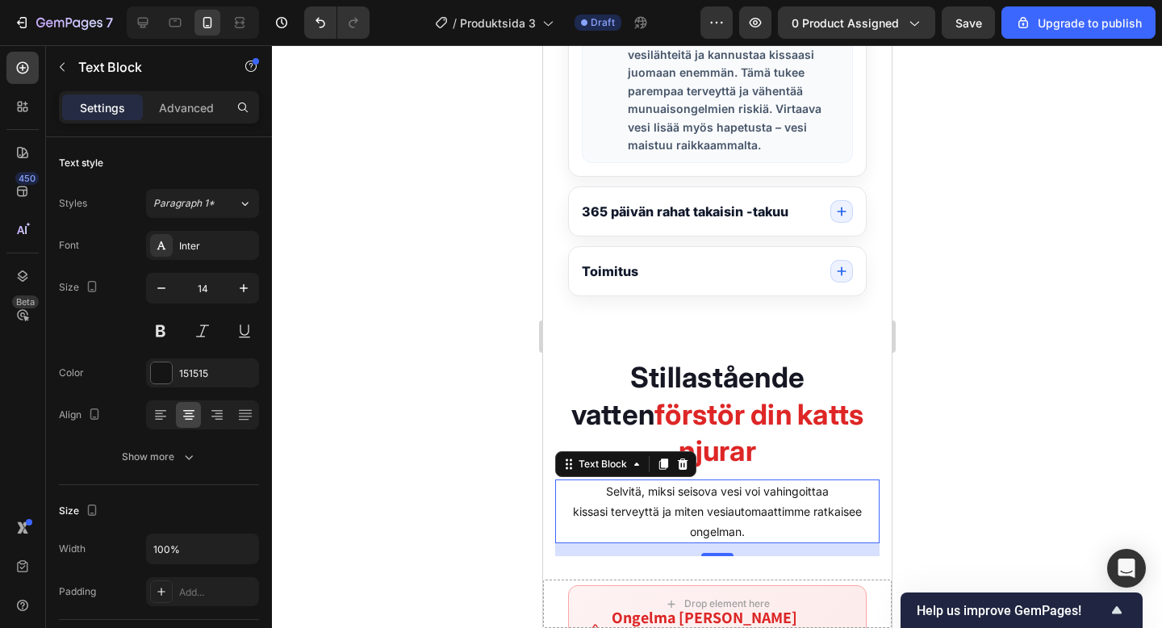
click at [993, 532] on div at bounding box center [717, 336] width 890 height 583
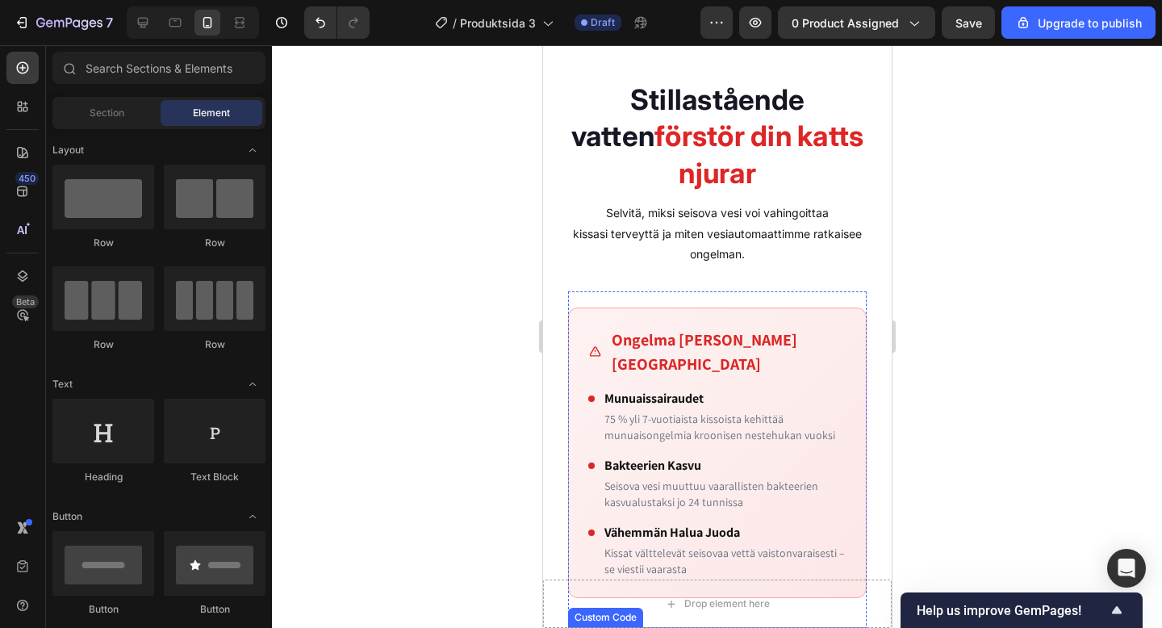
scroll to position [1450, 0]
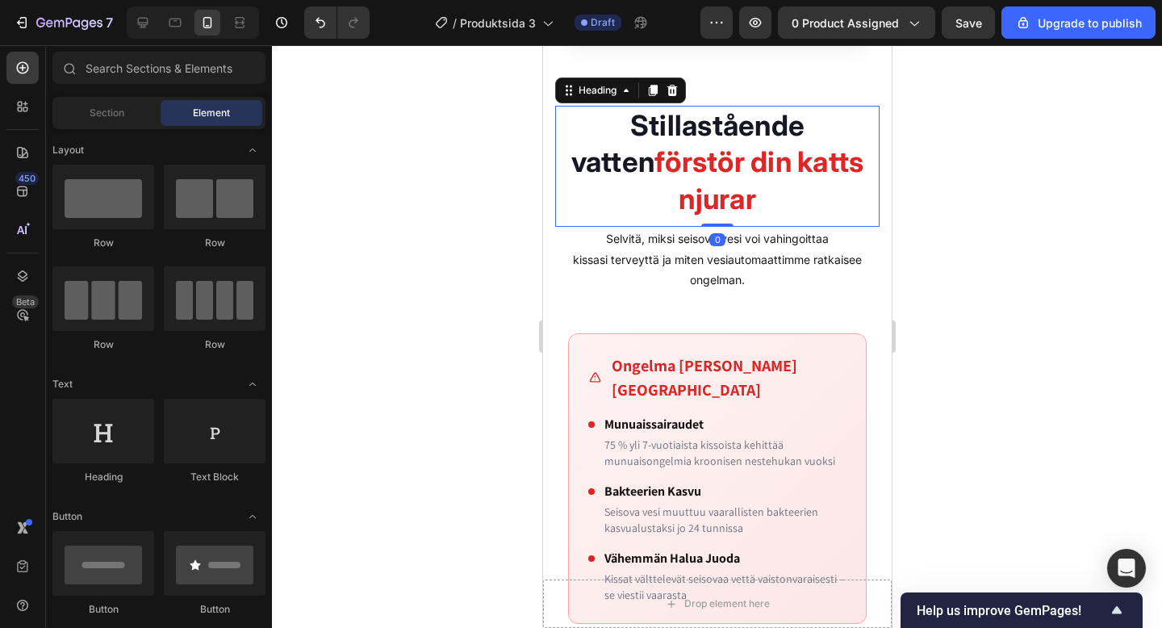
click at [651, 140] on strong "Stillastående vatten" at bounding box center [688, 143] width 234 height 71
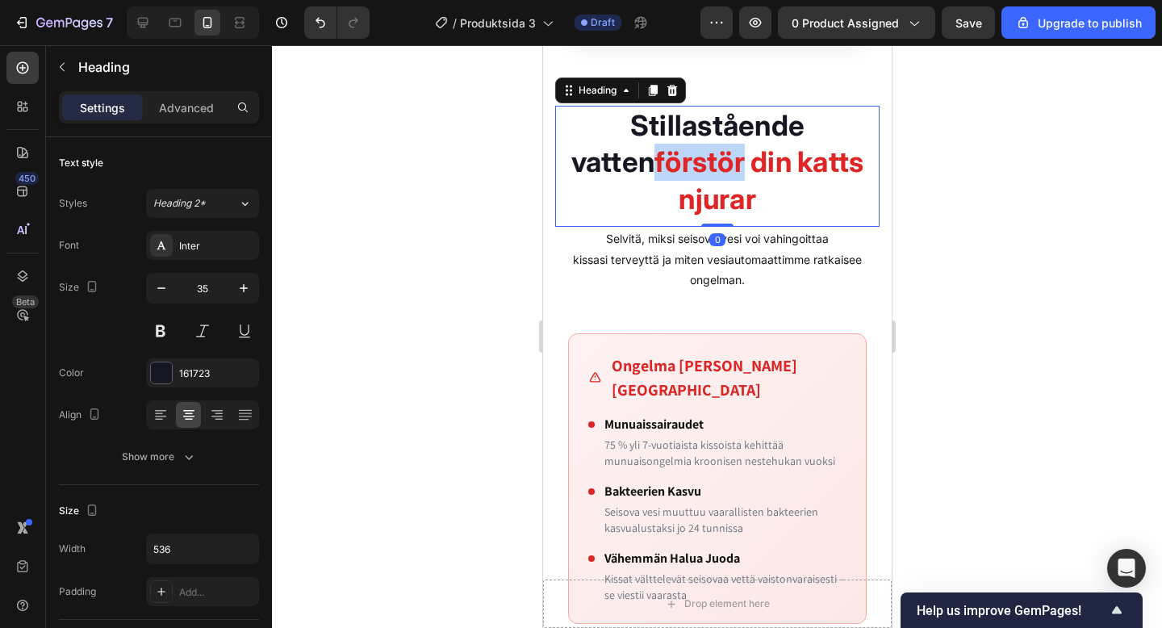
click at [654, 167] on strong "förstör din katts njurar" at bounding box center [758, 180] width 209 height 71
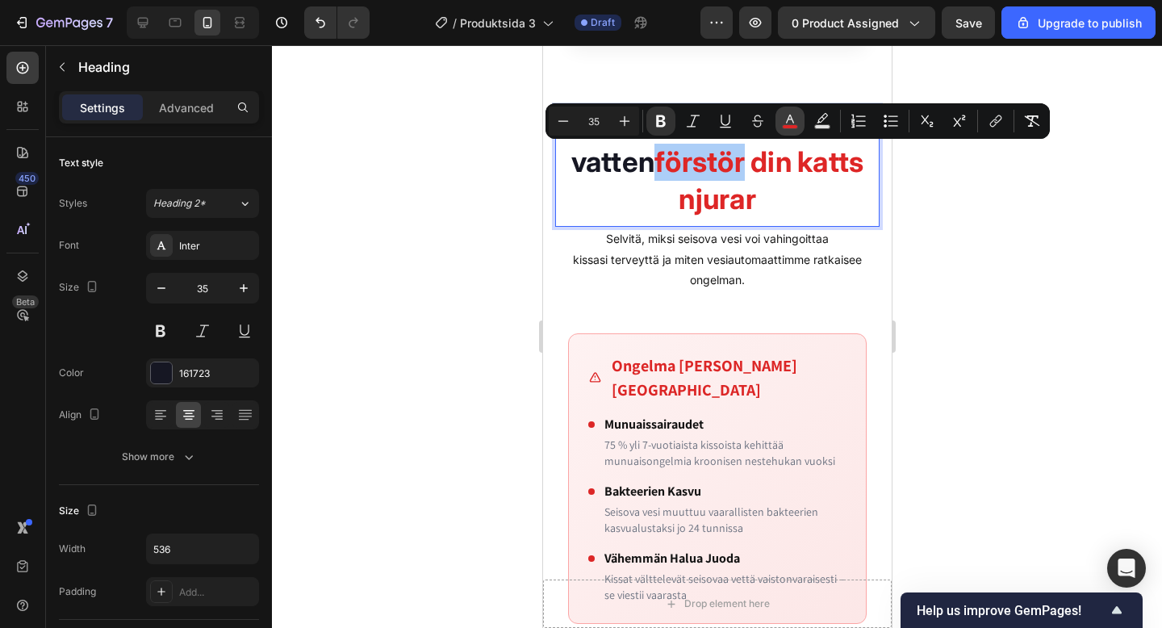
click at [785, 117] on icon "Editor contextual toolbar" at bounding box center [790, 121] width 16 height 16
type input "DE2626"
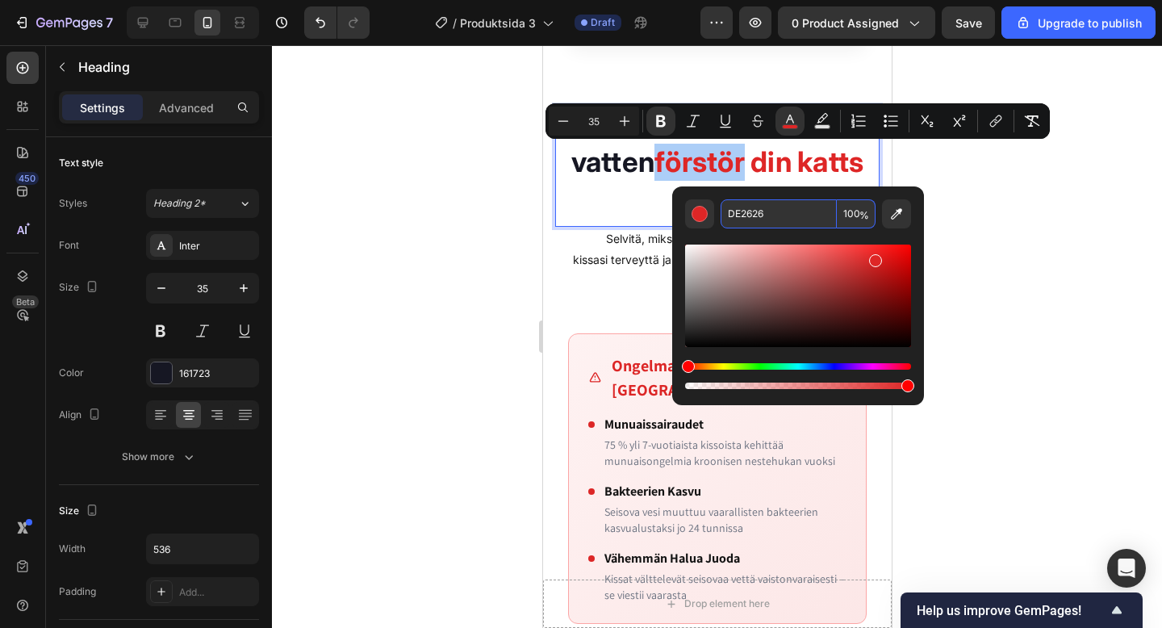
click at [752, 223] on input "DE2626" at bounding box center [779, 213] width 116 height 29
type input "DE2626"
click at [977, 300] on div at bounding box center [717, 336] width 890 height 583
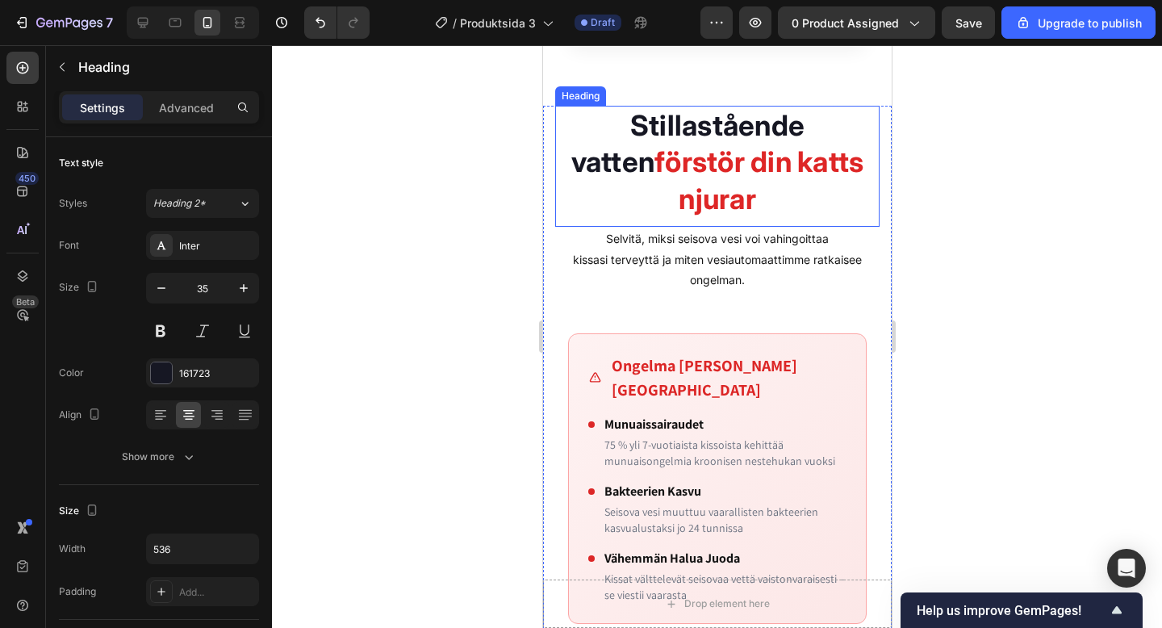
click at [654, 167] on strong "förstör din katts njurar" at bounding box center [758, 180] width 209 height 71
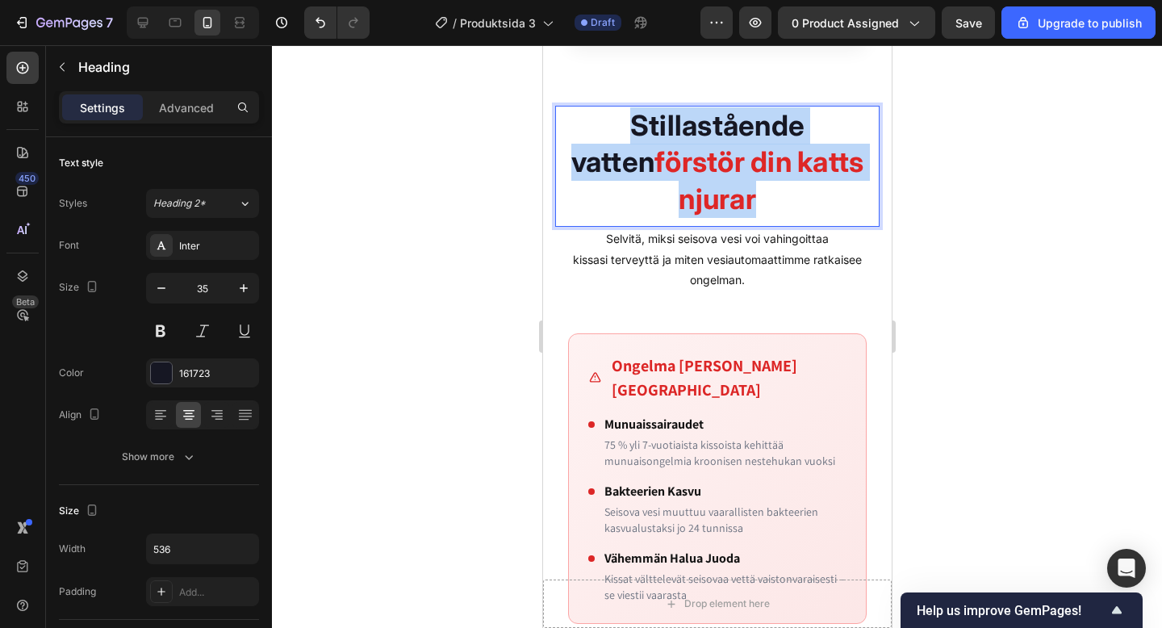
click at [654, 167] on strong "förstör din katts njurar" at bounding box center [758, 180] width 209 height 71
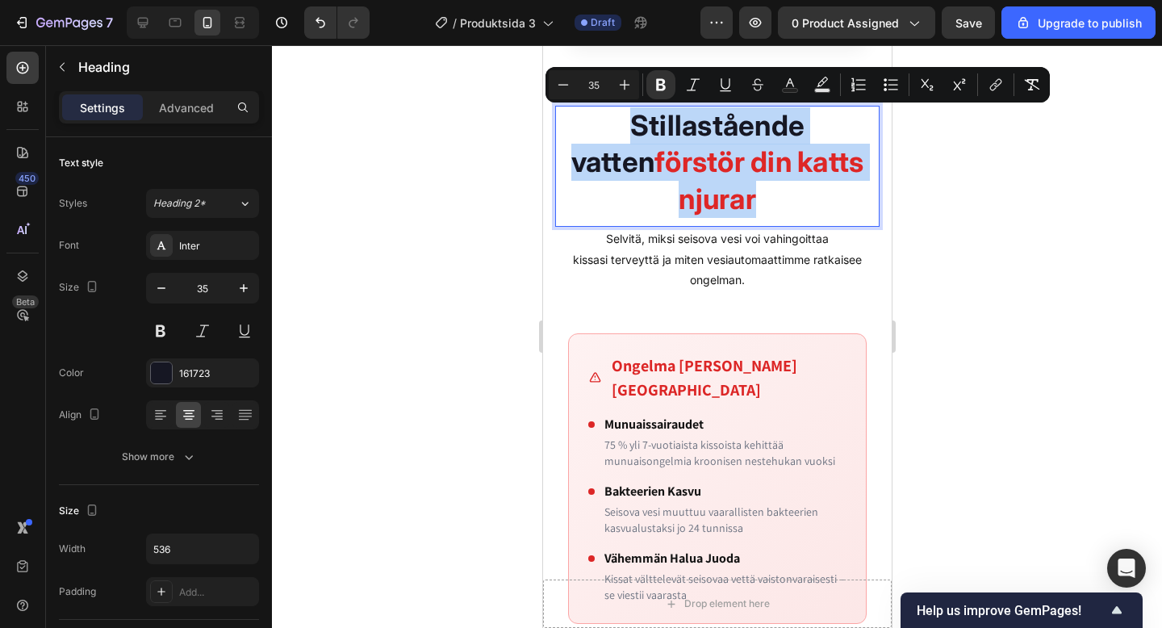
click at [654, 171] on strong "förstör din katts njurar" at bounding box center [758, 180] width 209 height 71
click at [654, 158] on strong "förstör din katts njurar" at bounding box center [758, 180] width 209 height 71
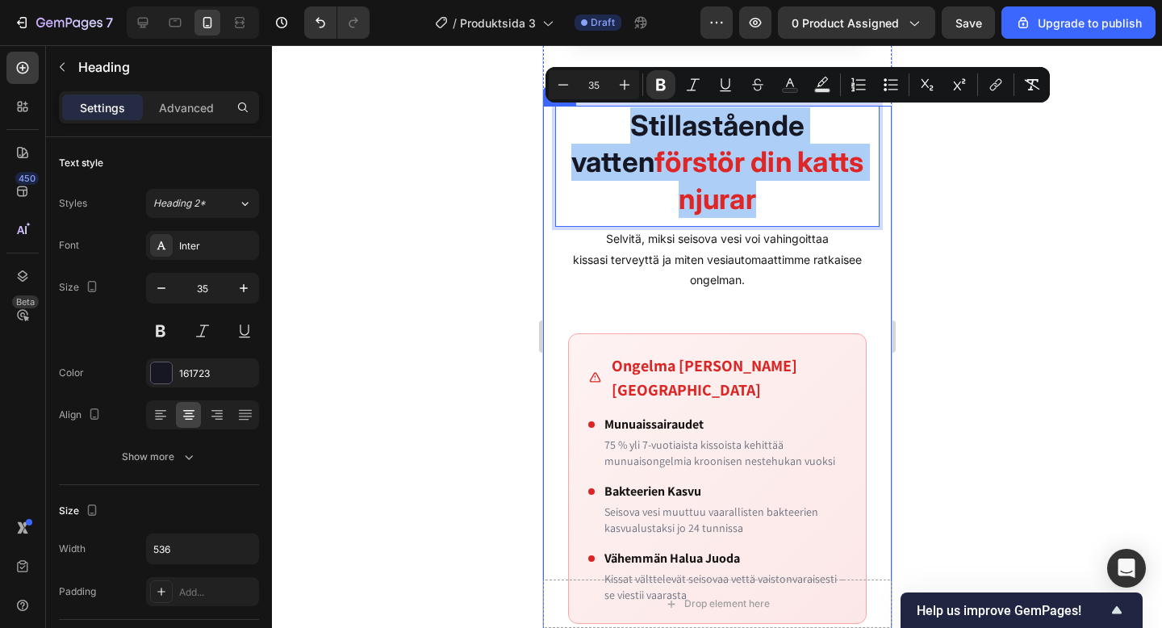
click at [515, 165] on div at bounding box center [717, 336] width 890 height 583
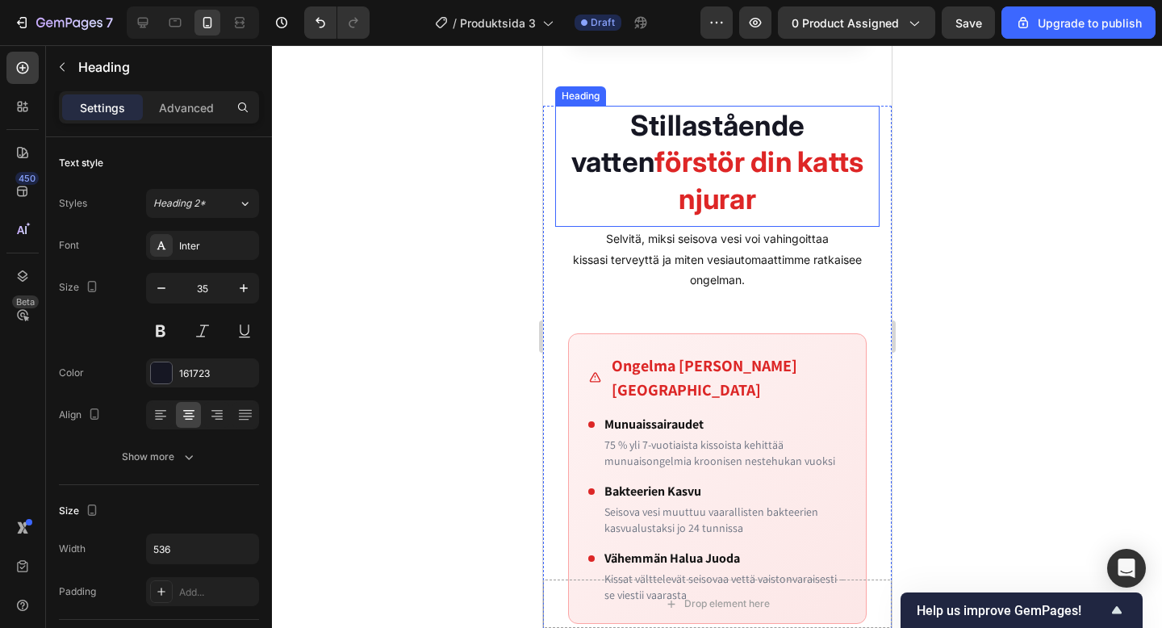
click at [654, 163] on strong "förstör din katts njurar" at bounding box center [758, 180] width 209 height 71
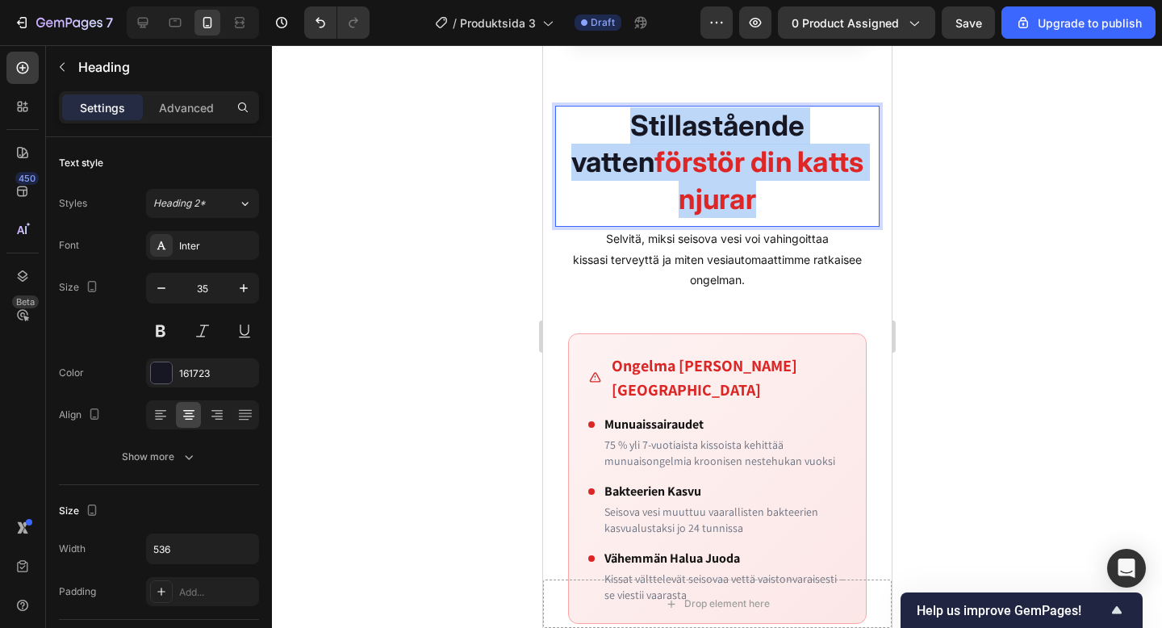
click at [654, 163] on strong "förstör din katts njurar" at bounding box center [758, 180] width 209 height 71
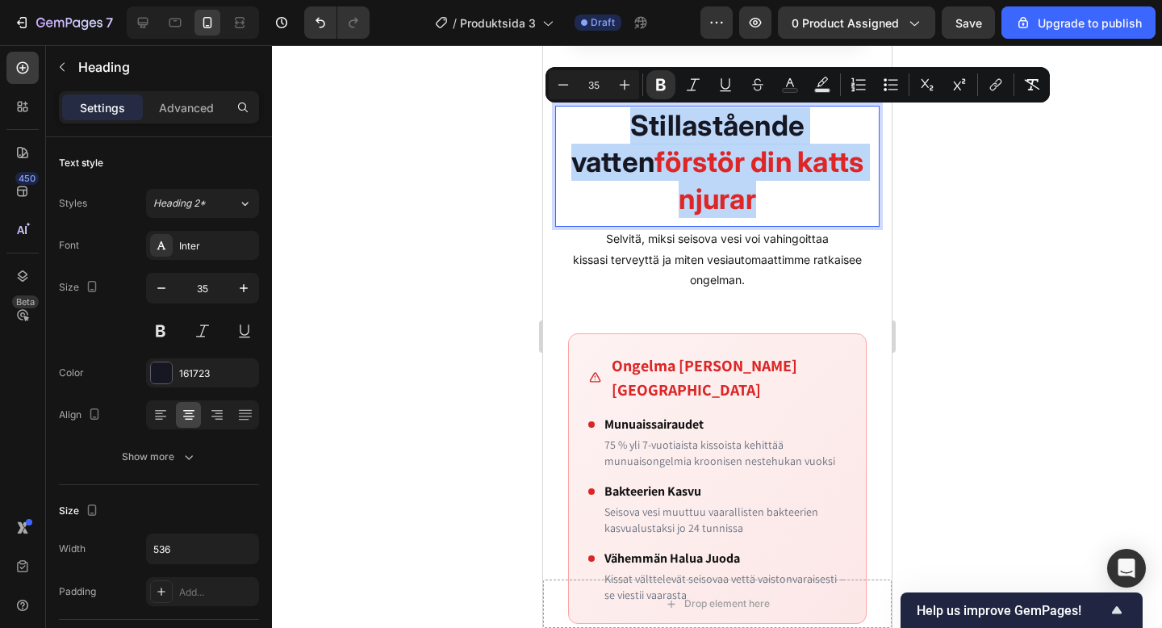
click at [654, 163] on strong "förstör din katts njurar" at bounding box center [758, 180] width 209 height 71
click at [581, 136] on p "Stillastående vatten förstör din katts njurar" at bounding box center [716, 162] width 321 height 111
click at [567, 132] on p "Stillastående vatten förstör din katts njurar" at bounding box center [716, 162] width 321 height 111
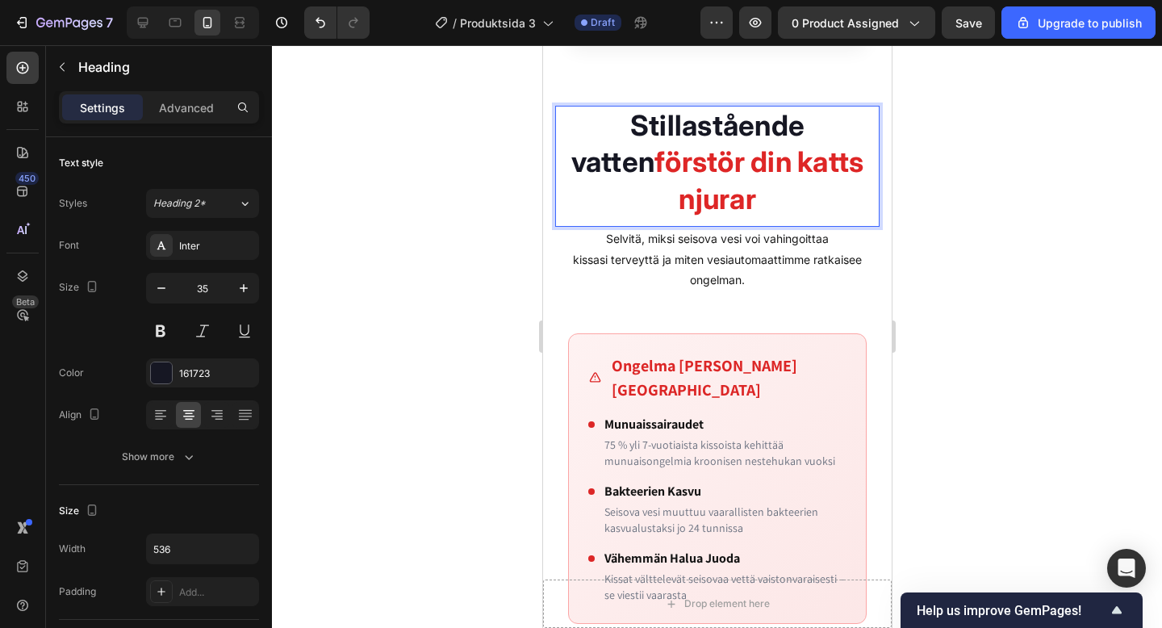
click at [566, 168] on p "Stillastående vatten förstör din katts njurar" at bounding box center [716, 162] width 321 height 111
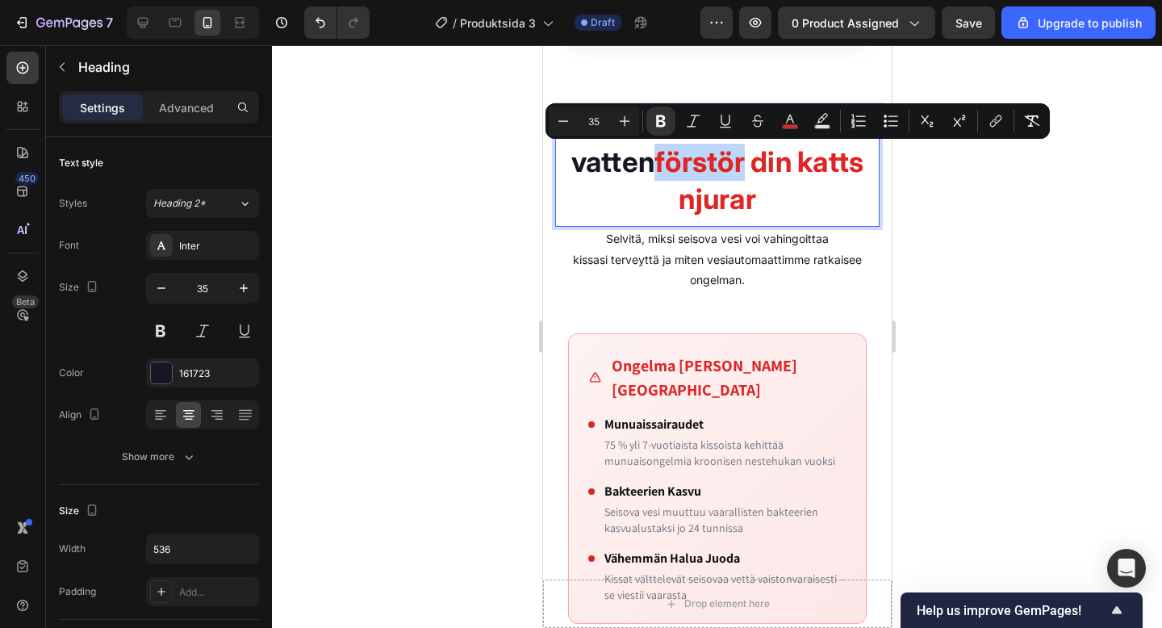
drag, startPoint x: 566, startPoint y: 168, endPoint x: 654, endPoint y: 161, distance: 88.2
click at [655, 162] on p "Stillastående vatten förstör din katts njurar" at bounding box center [716, 162] width 321 height 111
click at [789, 113] on icon "Editor contextual toolbar" at bounding box center [790, 121] width 16 height 16
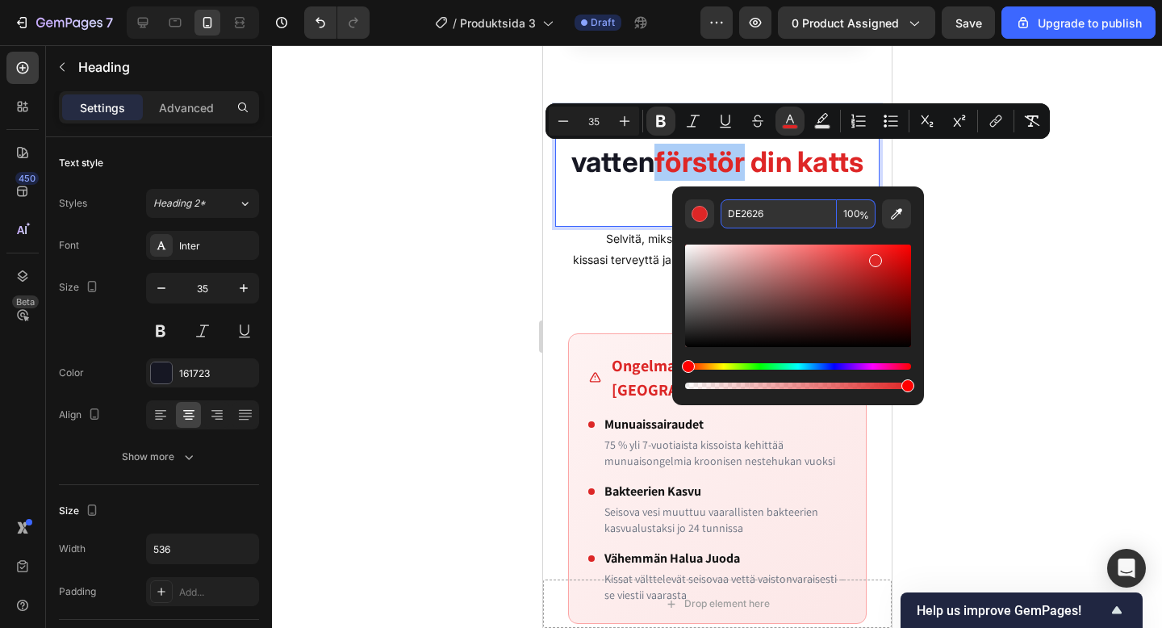
click at [743, 213] on input "DE2626" at bounding box center [779, 213] width 116 height 29
click at [755, 214] on input "DE2626" at bounding box center [779, 213] width 116 height 29
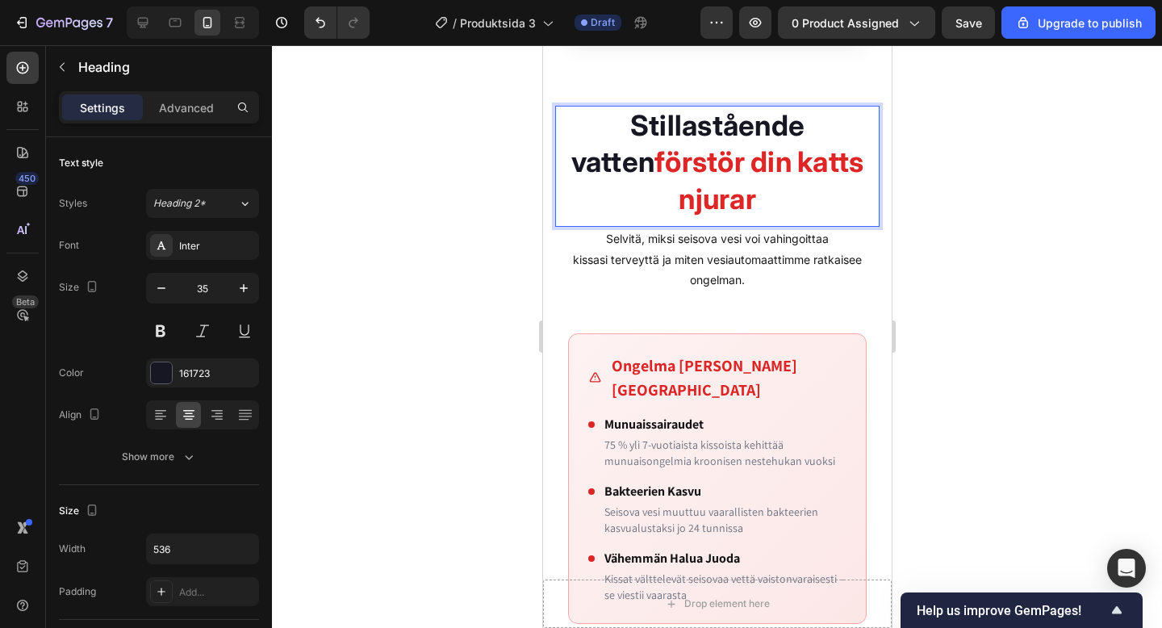
click at [690, 132] on strong "Stillastående vatten" at bounding box center [688, 143] width 234 height 71
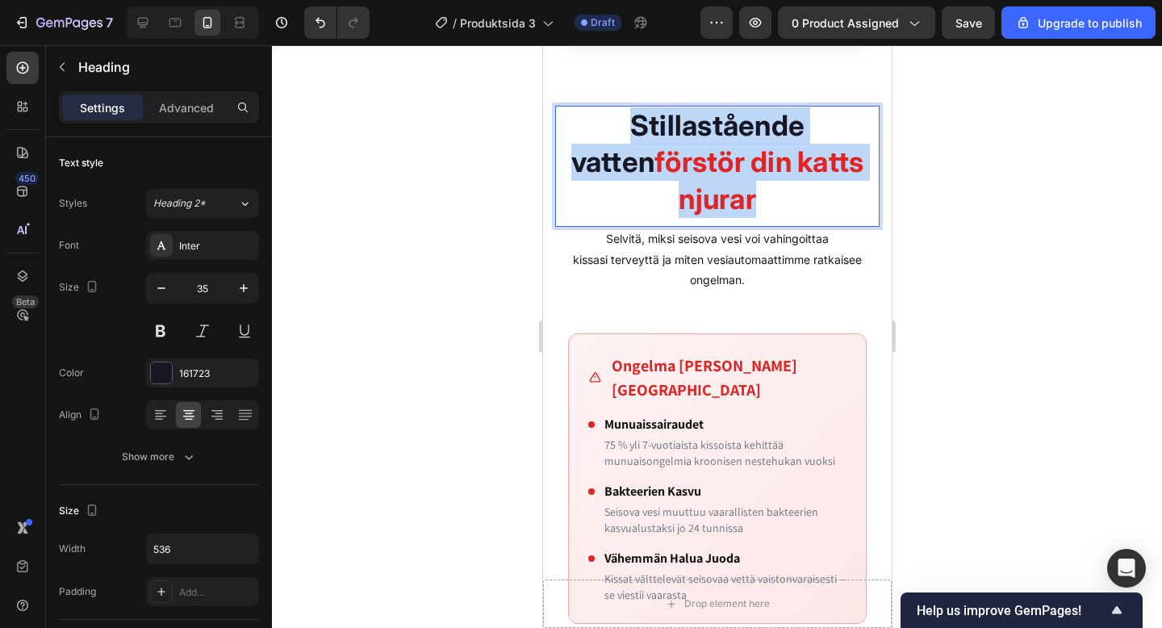
click at [690, 132] on strong "Stillastående vatten" at bounding box center [688, 143] width 234 height 71
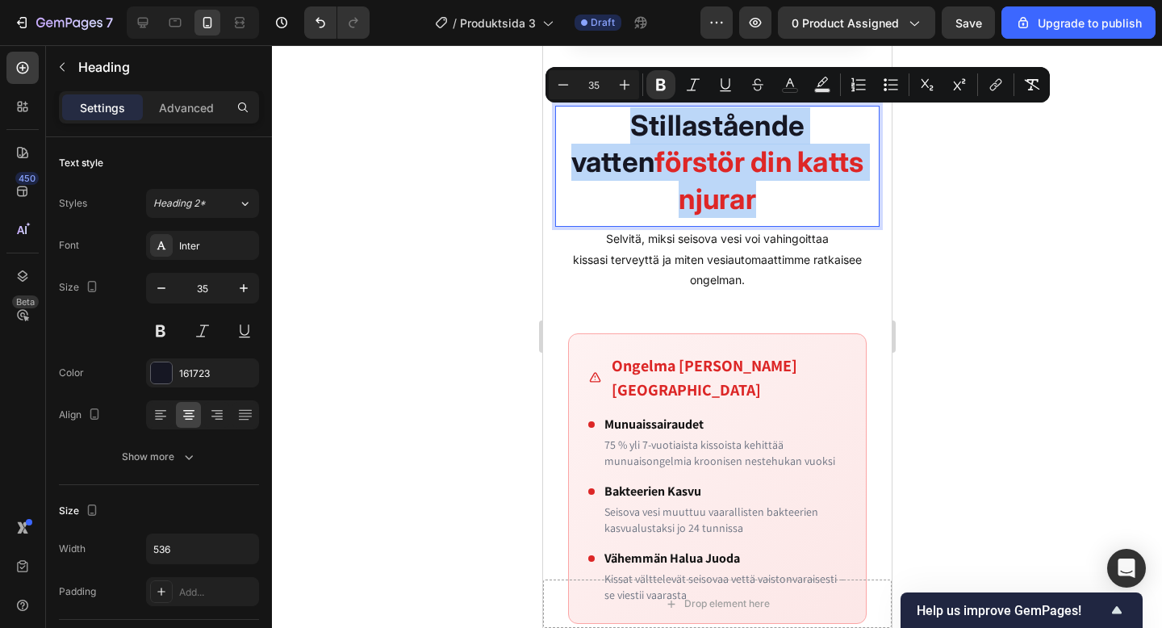
copy p "Stillastående vatten förstör din katts njurar"
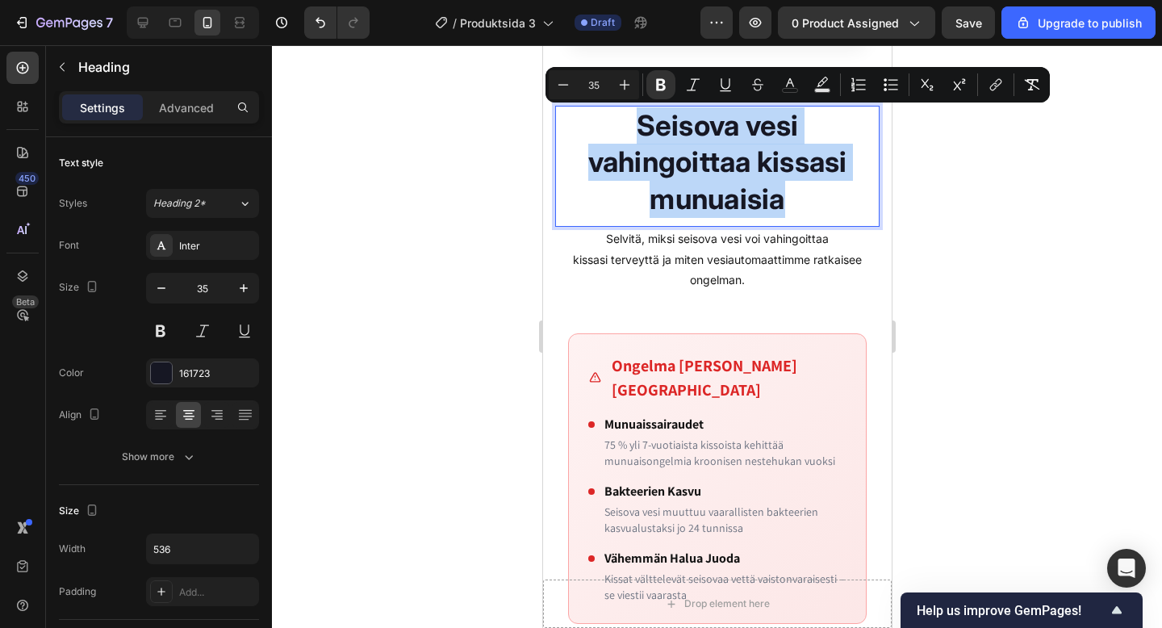
drag, startPoint x: 806, startPoint y: 210, endPoint x: 568, endPoint y: 132, distance: 250.7
click at [568, 132] on p "Seisova vesi vahingoittaa kissasi munuaisia" at bounding box center [716, 162] width 321 height 111
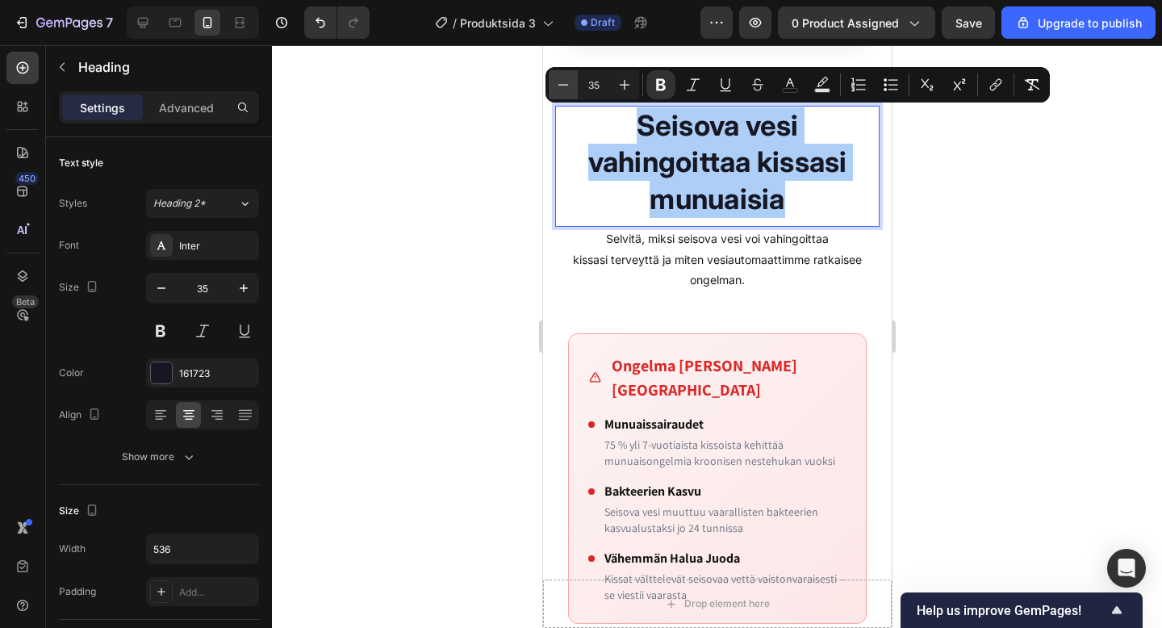
click at [559, 89] on icon "Editor contextual toolbar" at bounding box center [563, 85] width 16 height 16
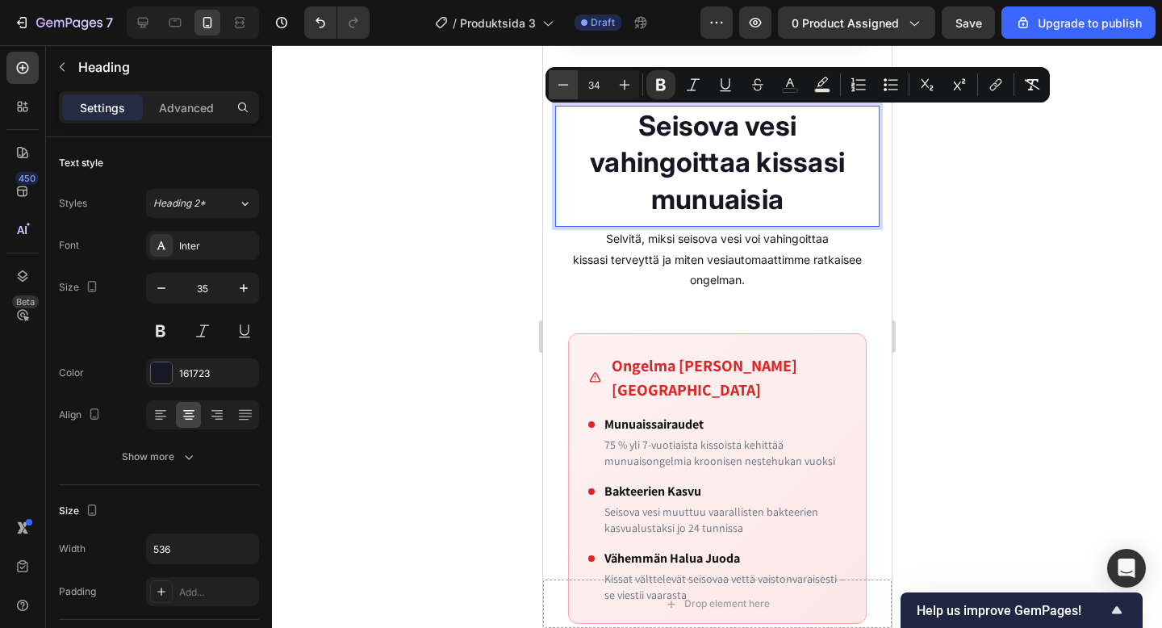
click at [559, 89] on icon "Editor contextual toolbar" at bounding box center [563, 85] width 16 height 16
type input "33"
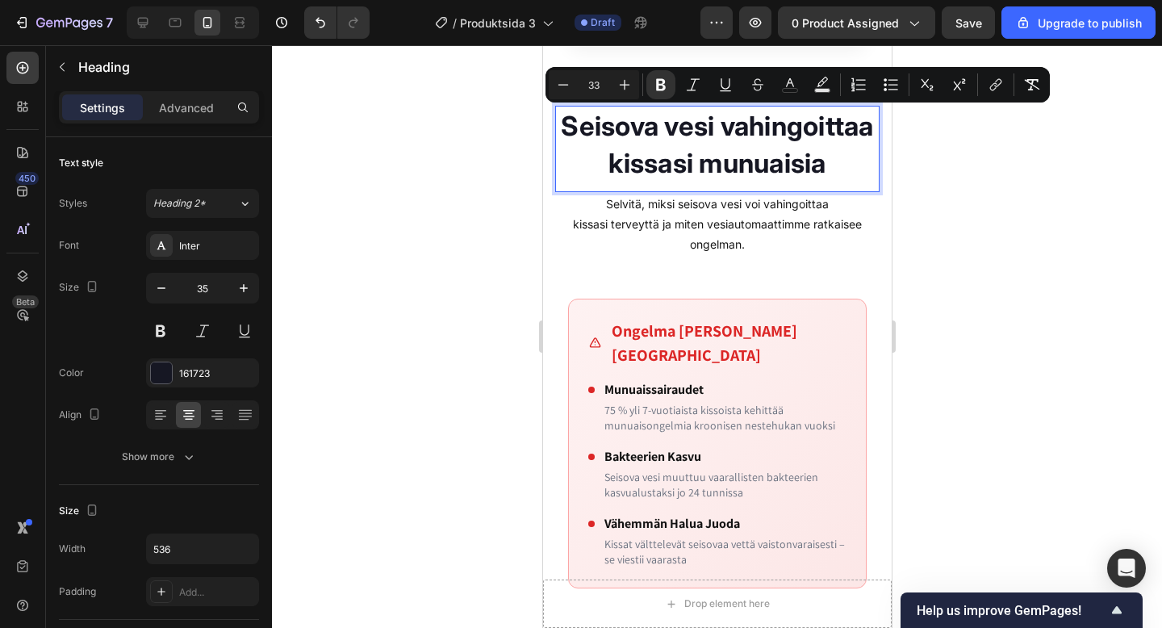
click at [924, 224] on div at bounding box center [717, 336] width 890 height 583
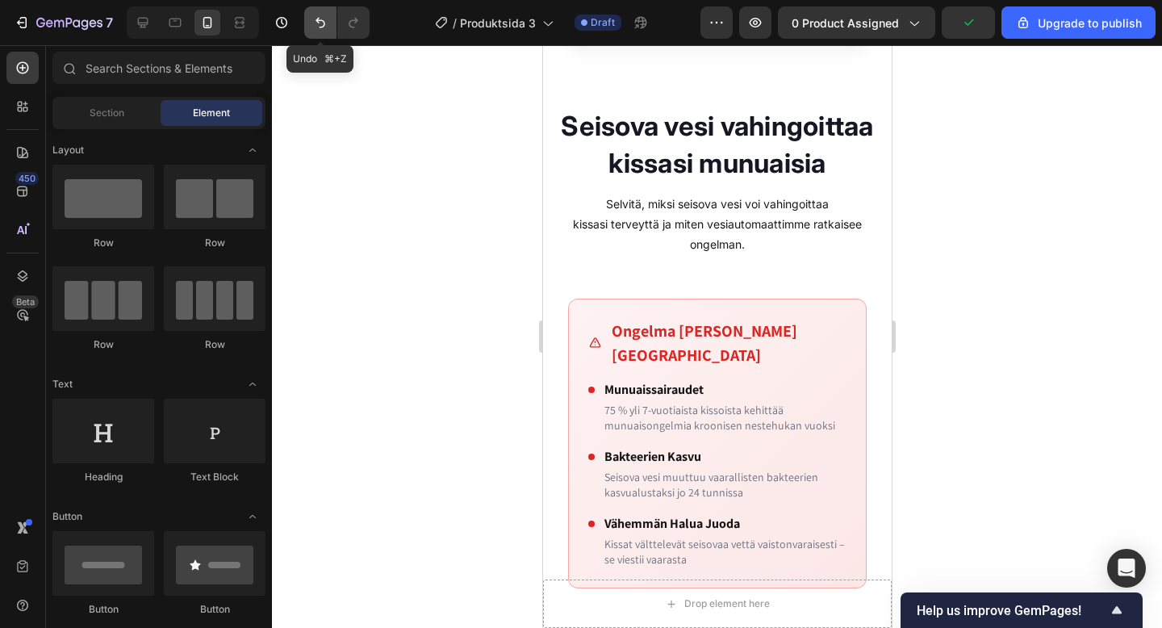
click at [311, 19] on button "Undo/Redo" at bounding box center [320, 22] width 32 height 32
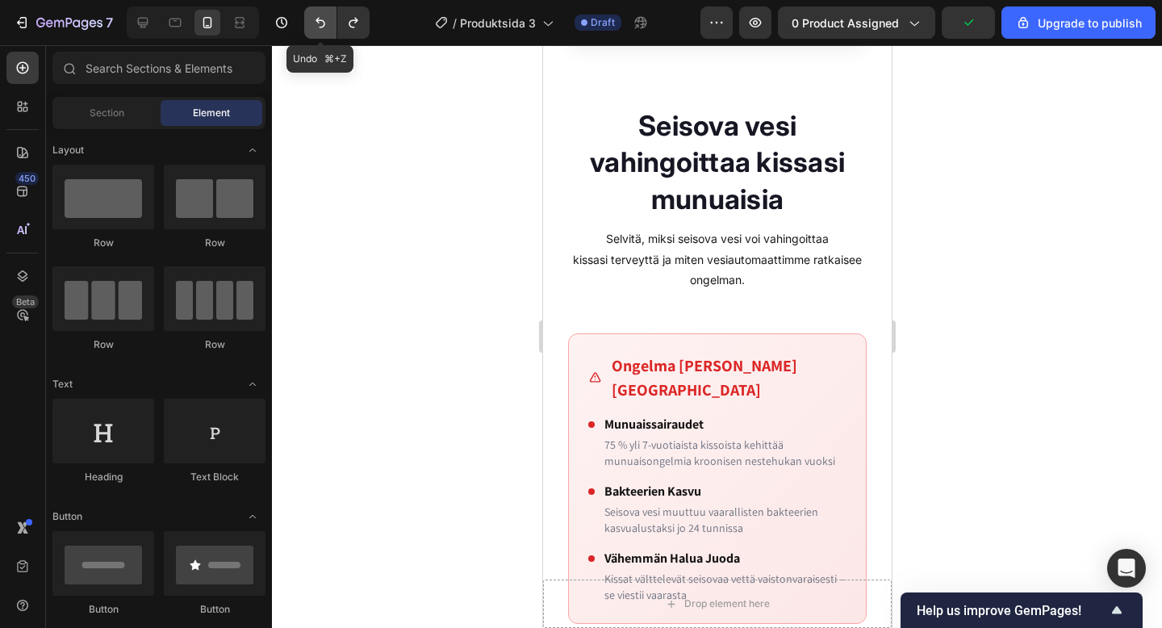
click at [311, 19] on button "Undo/Redo" at bounding box center [320, 22] width 32 height 32
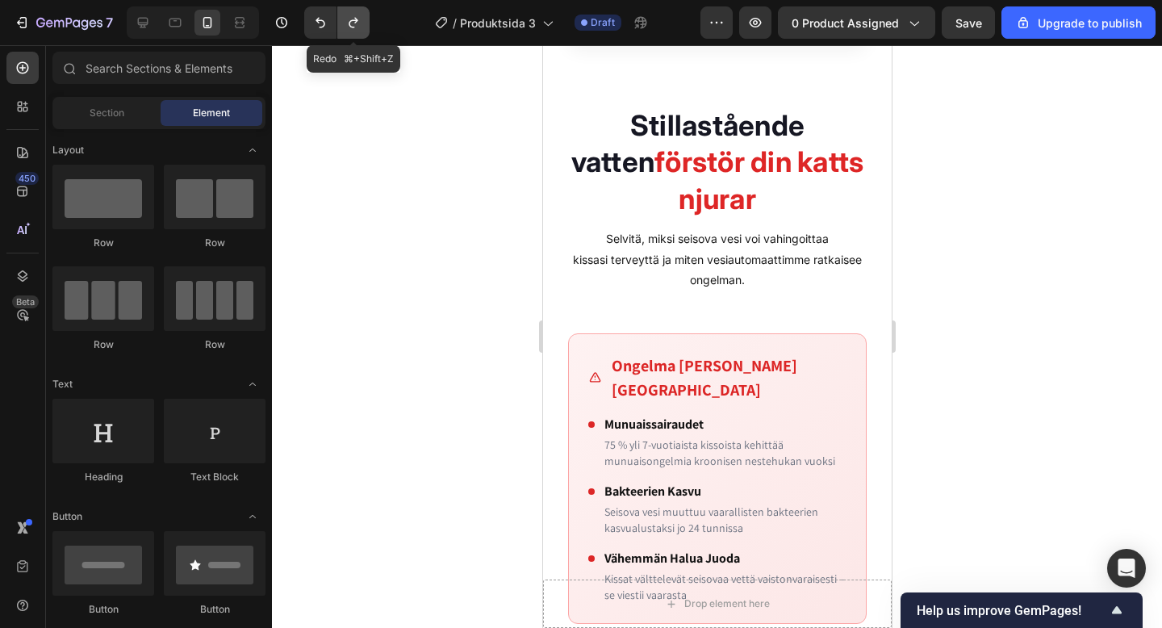
click at [362, 23] on button "Undo/Redo" at bounding box center [353, 22] width 32 height 32
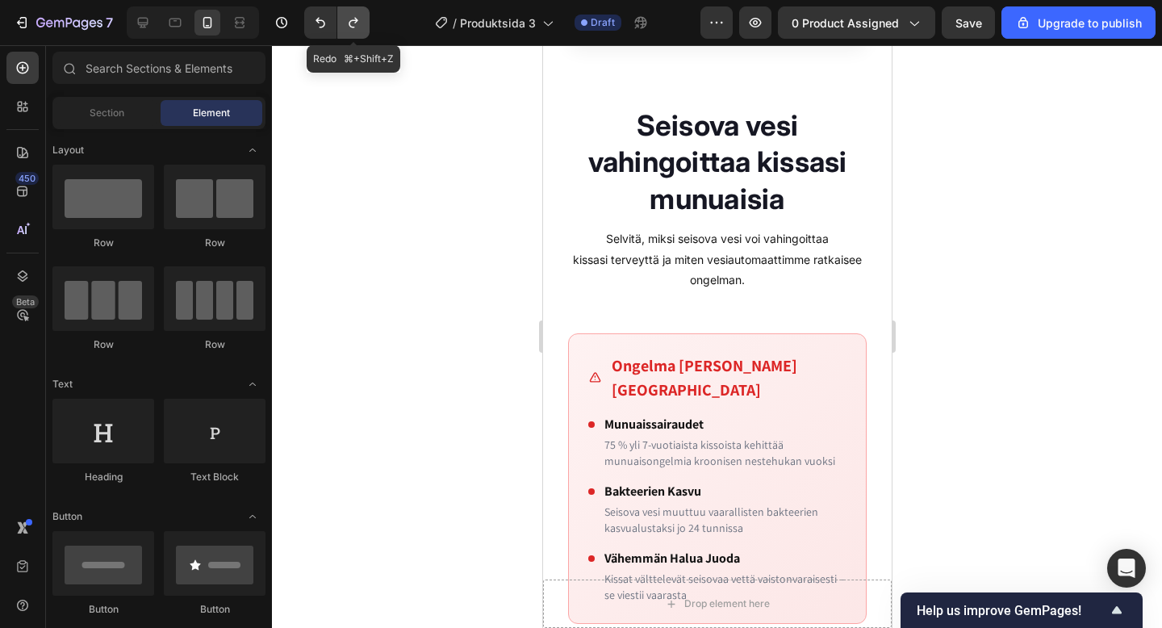
click at [362, 23] on button "Undo/Redo" at bounding box center [353, 22] width 32 height 32
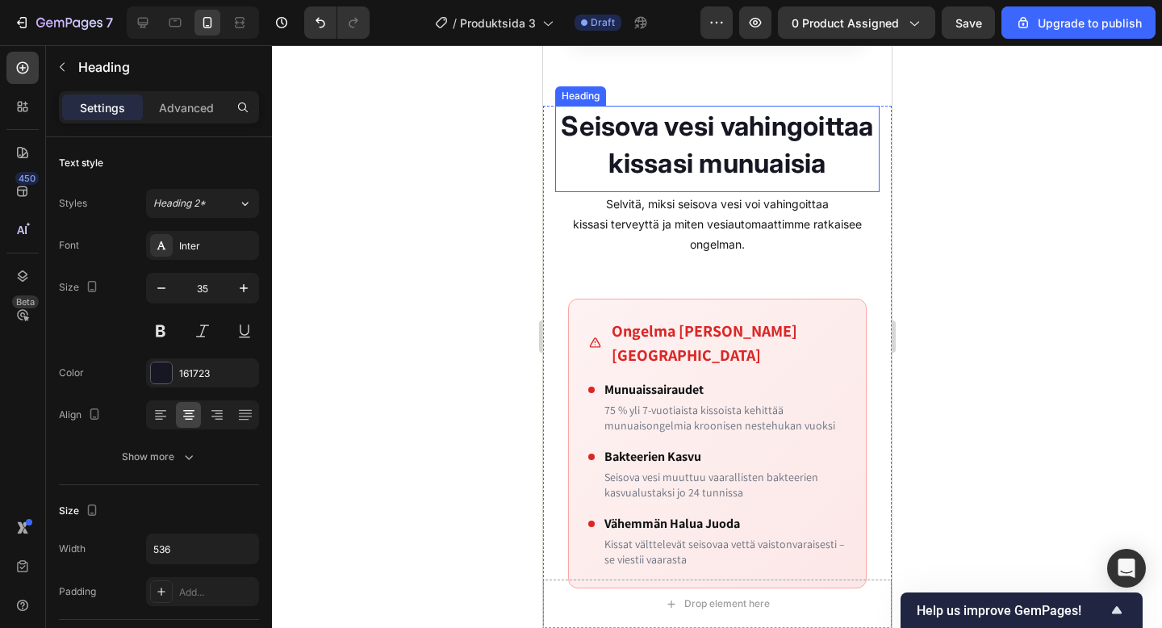
click at [719, 139] on strong "Seisova vesi vahingoittaa kissasi munuaisia" at bounding box center [716, 145] width 312 height 70
click at [714, 126] on strong "Seisova vesi vahingoittaa kissasi munuaisia" at bounding box center [716, 145] width 312 height 70
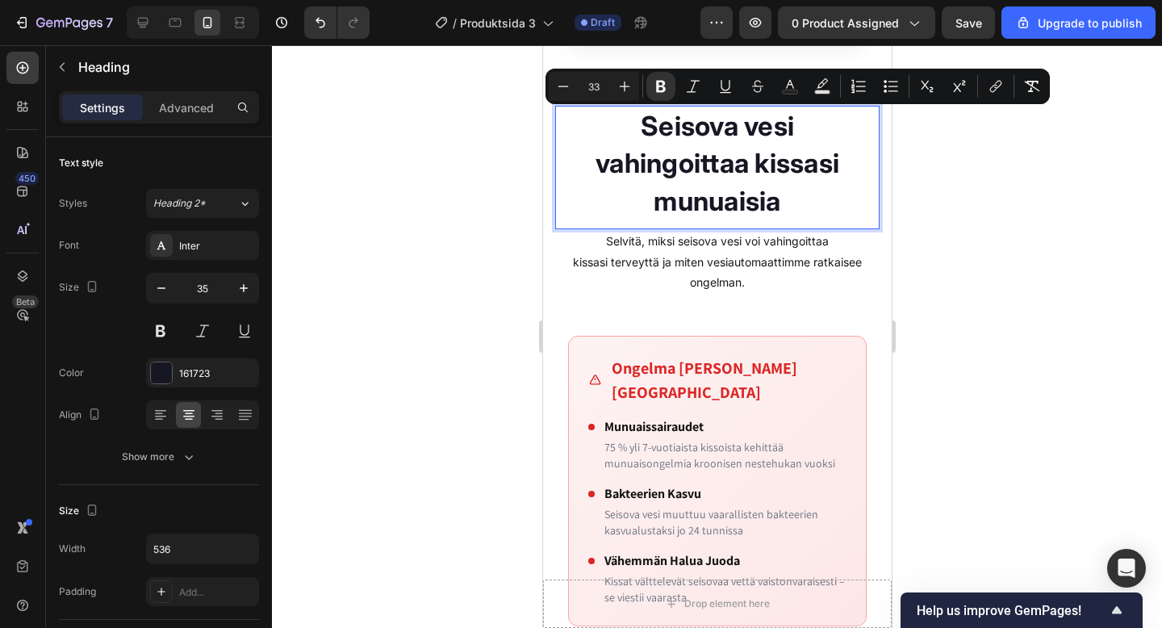
drag, startPoint x: 811, startPoint y: 208, endPoint x: 609, endPoint y: 120, distance: 220.2
click at [609, 120] on p "Seisova vesi vahingoittaa kissasi munuaisia" at bounding box center [716, 163] width 321 height 113
click at [568, 84] on icon "Editor contextual toolbar" at bounding box center [563, 86] width 16 height 16
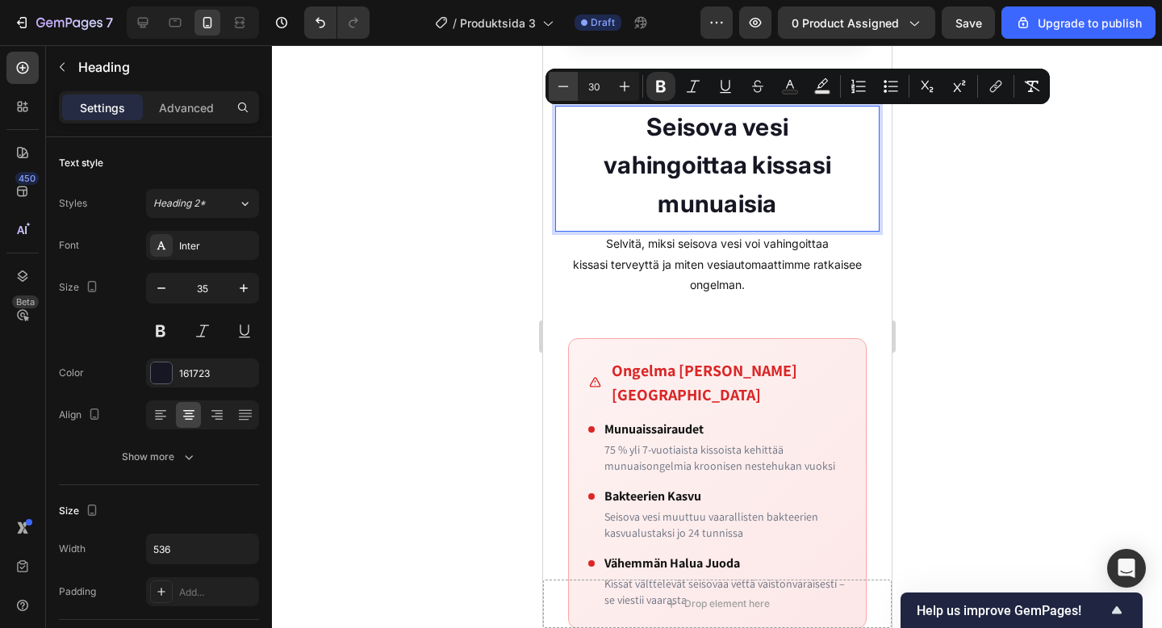
click at [568, 84] on icon "Editor contextual toolbar" at bounding box center [563, 86] width 16 height 16
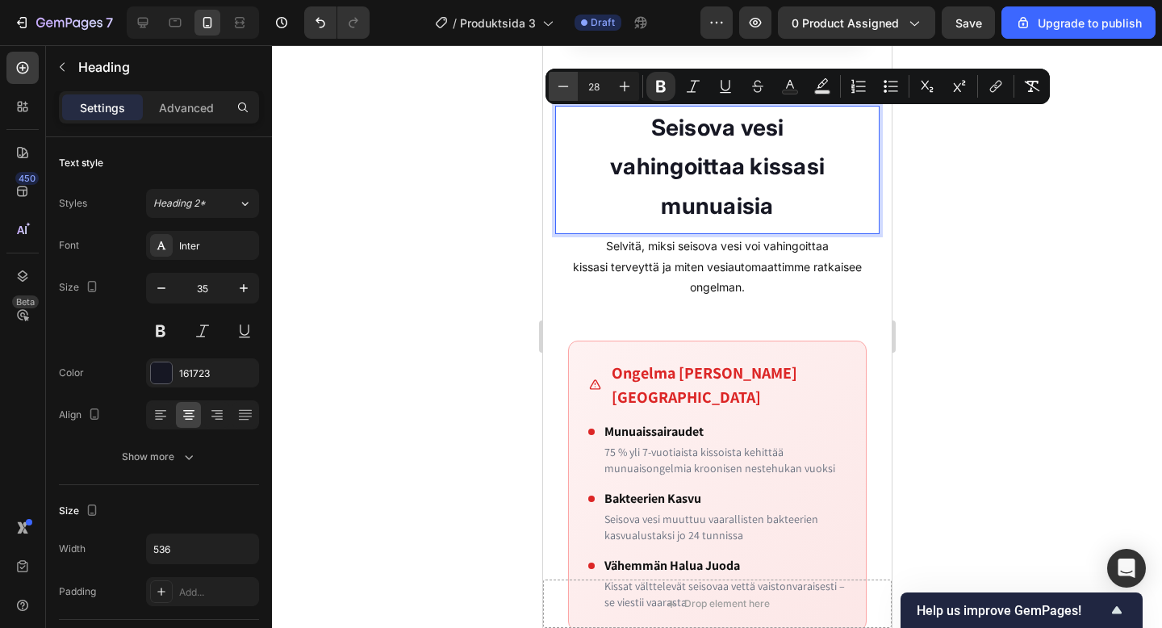
click at [568, 84] on icon "Editor contextual toolbar" at bounding box center [563, 86] width 16 height 16
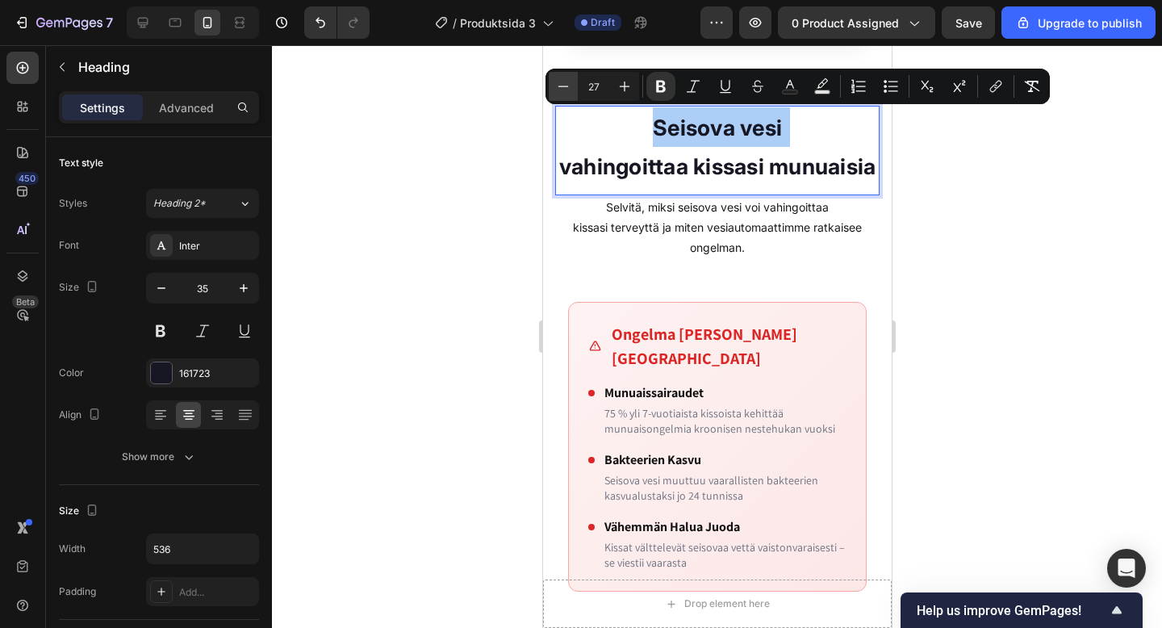
click at [568, 84] on icon "Editor contextual toolbar" at bounding box center [563, 86] width 16 height 16
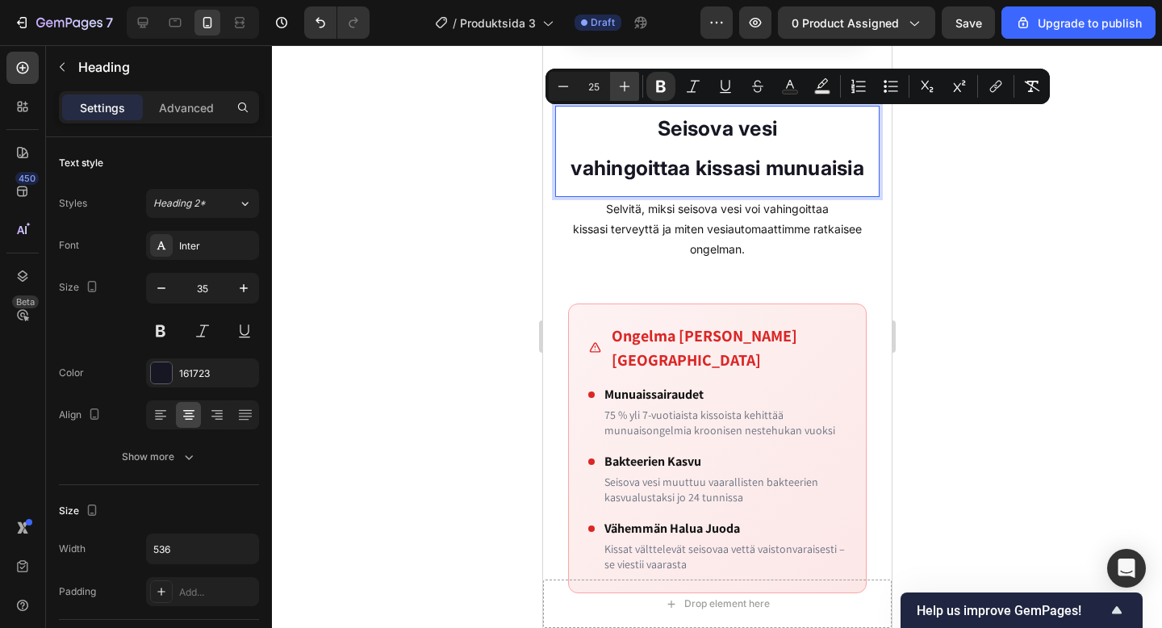
click at [612, 90] on button "Plus" at bounding box center [624, 86] width 29 height 29
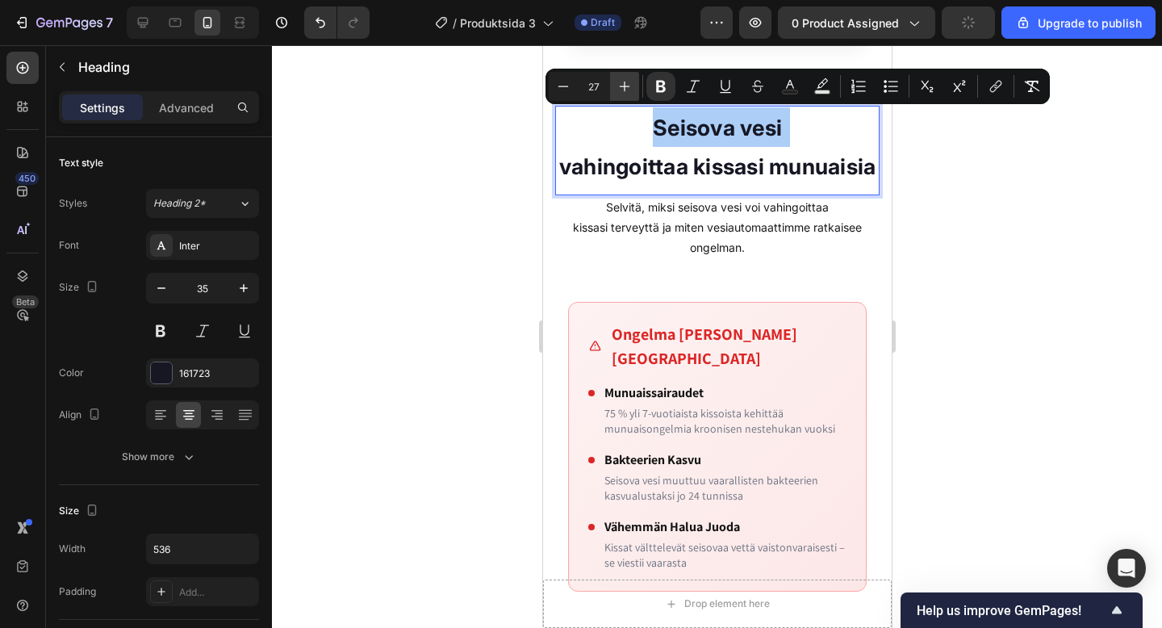
click at [612, 90] on button "Plus" at bounding box center [624, 86] width 29 height 29
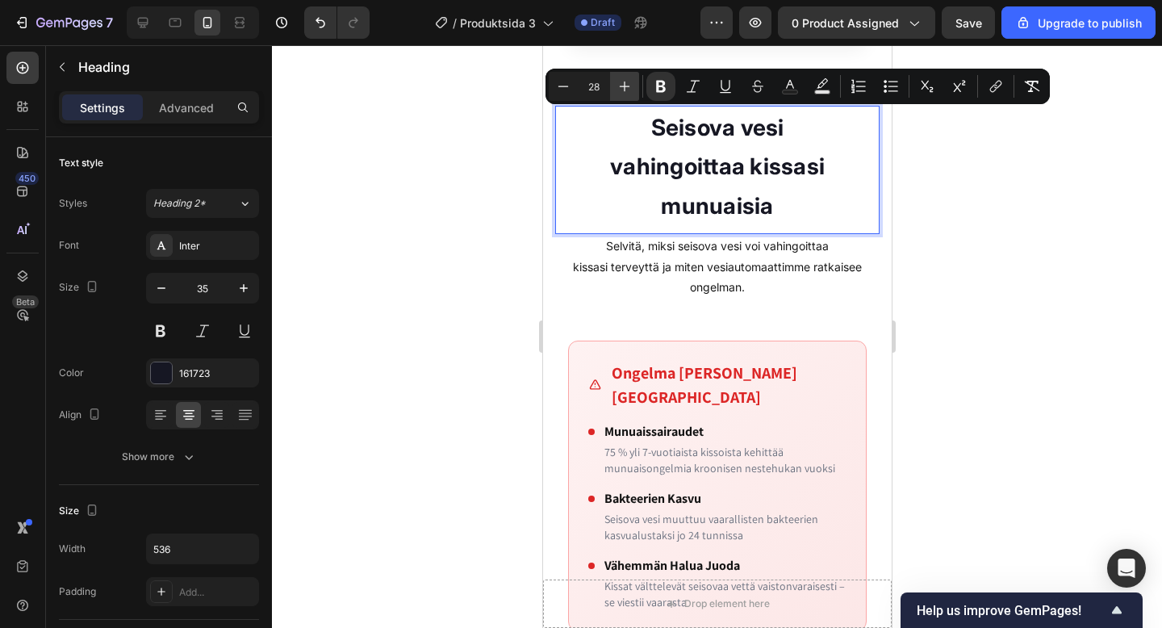
click at [612, 90] on button "Plus" at bounding box center [624, 86] width 29 height 29
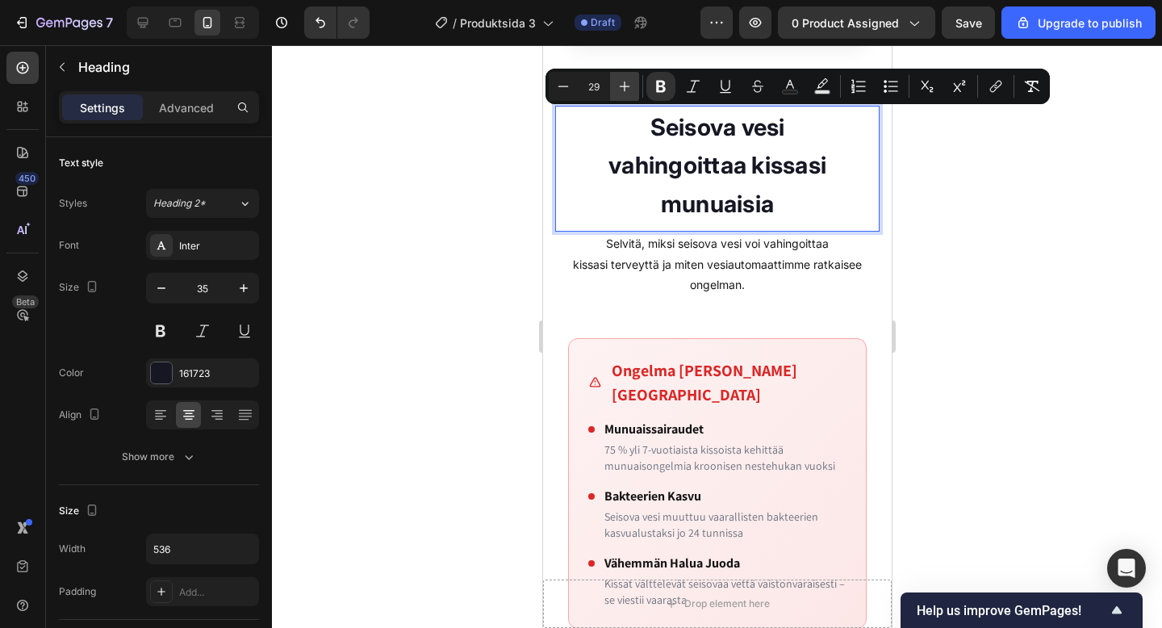
click at [612, 90] on button "Plus" at bounding box center [624, 86] width 29 height 29
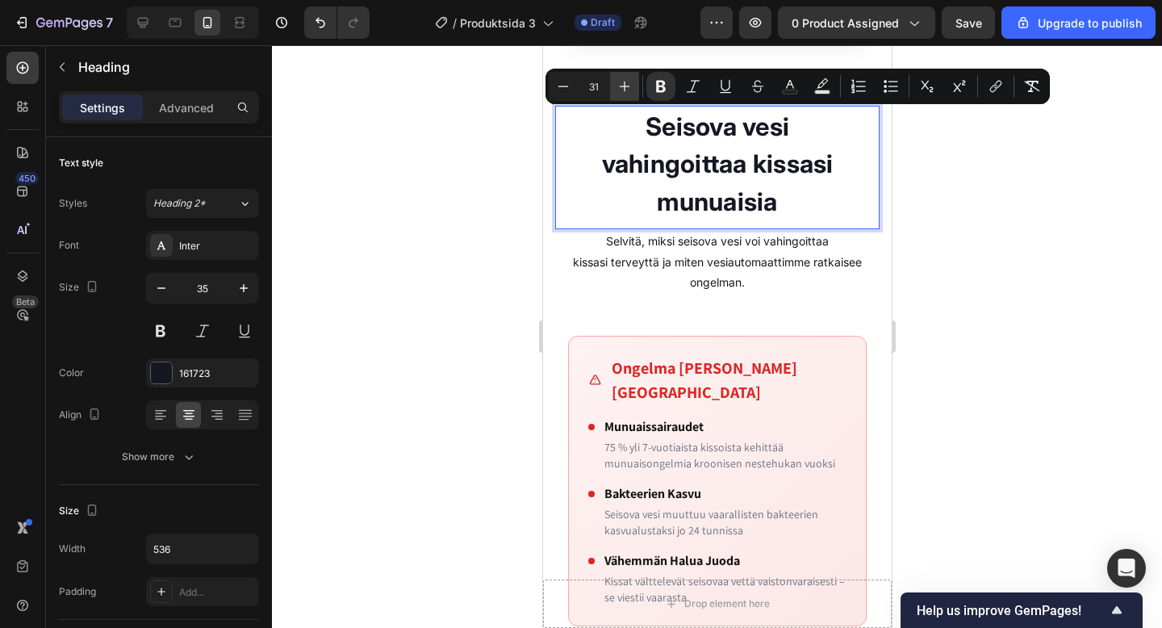
click at [612, 90] on button "Plus" at bounding box center [624, 86] width 29 height 29
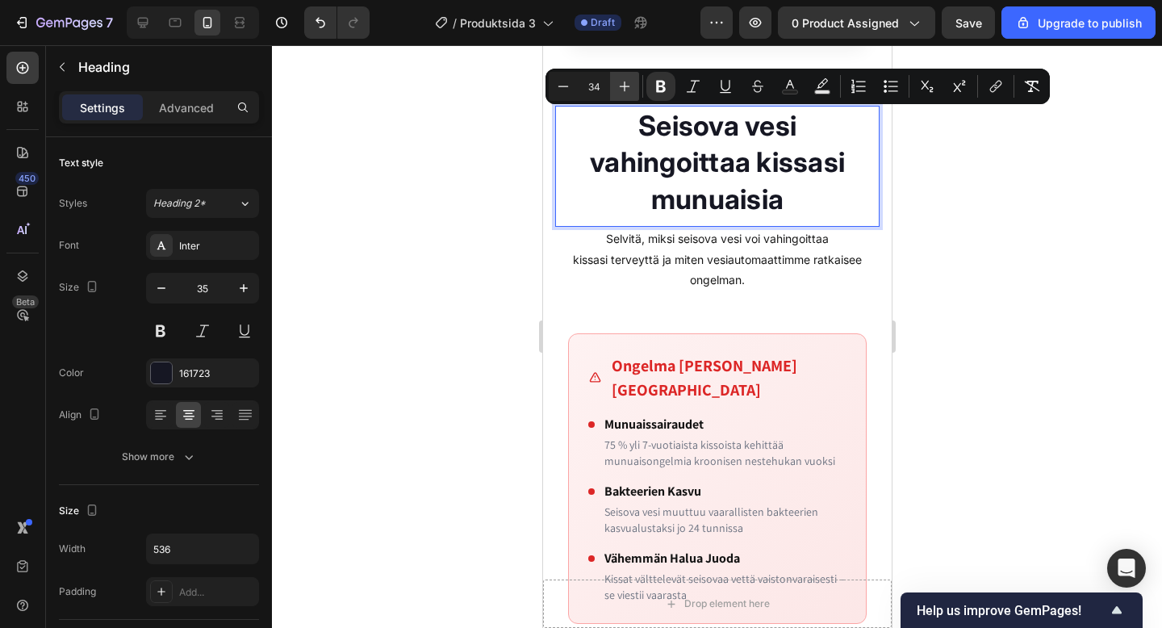
click at [612, 90] on button "Plus" at bounding box center [624, 86] width 29 height 29
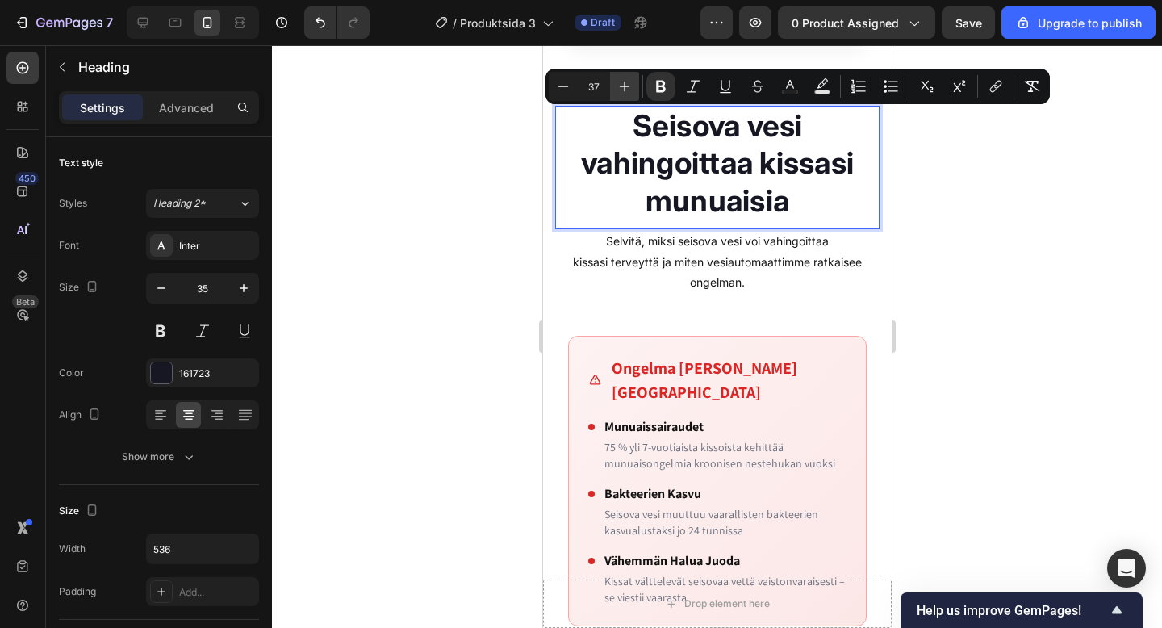
click at [612, 90] on button "Plus" at bounding box center [624, 86] width 29 height 29
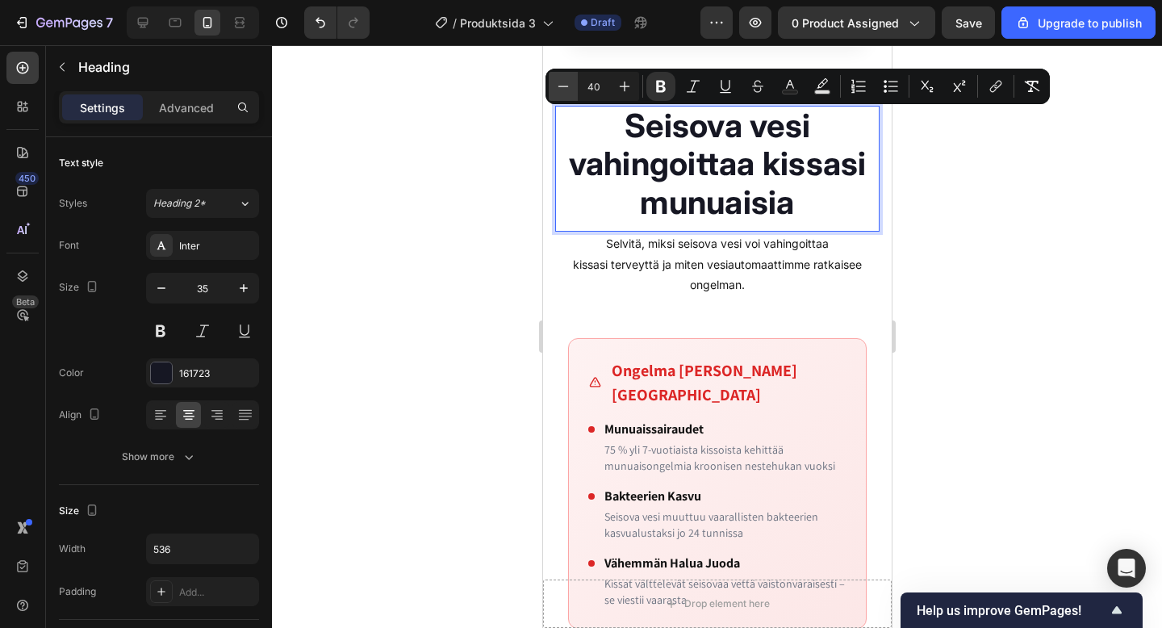
click at [571, 90] on icon "Editor contextual toolbar" at bounding box center [563, 86] width 16 height 16
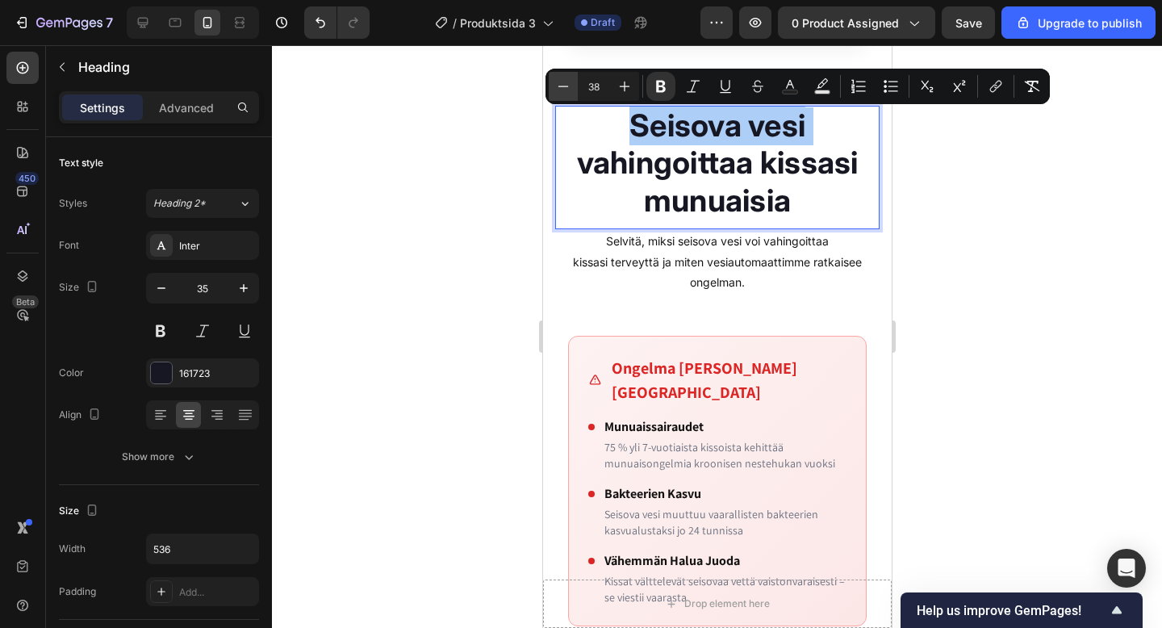
click at [571, 90] on icon "Editor contextual toolbar" at bounding box center [563, 86] width 16 height 16
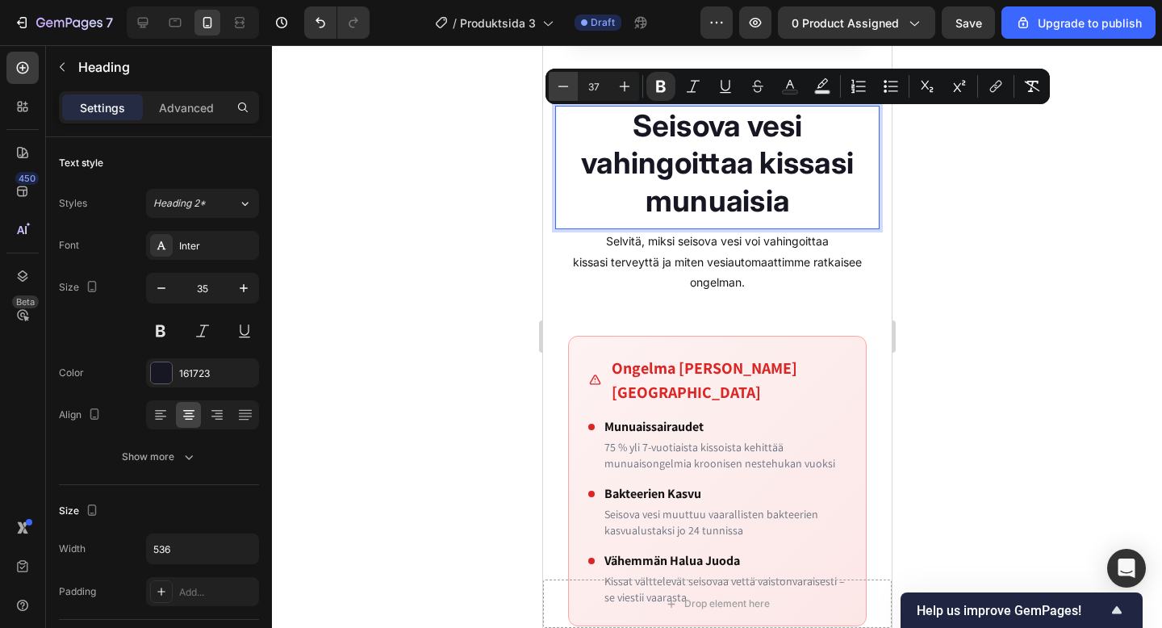
click at [571, 90] on icon "Editor contextual toolbar" at bounding box center [563, 86] width 16 height 16
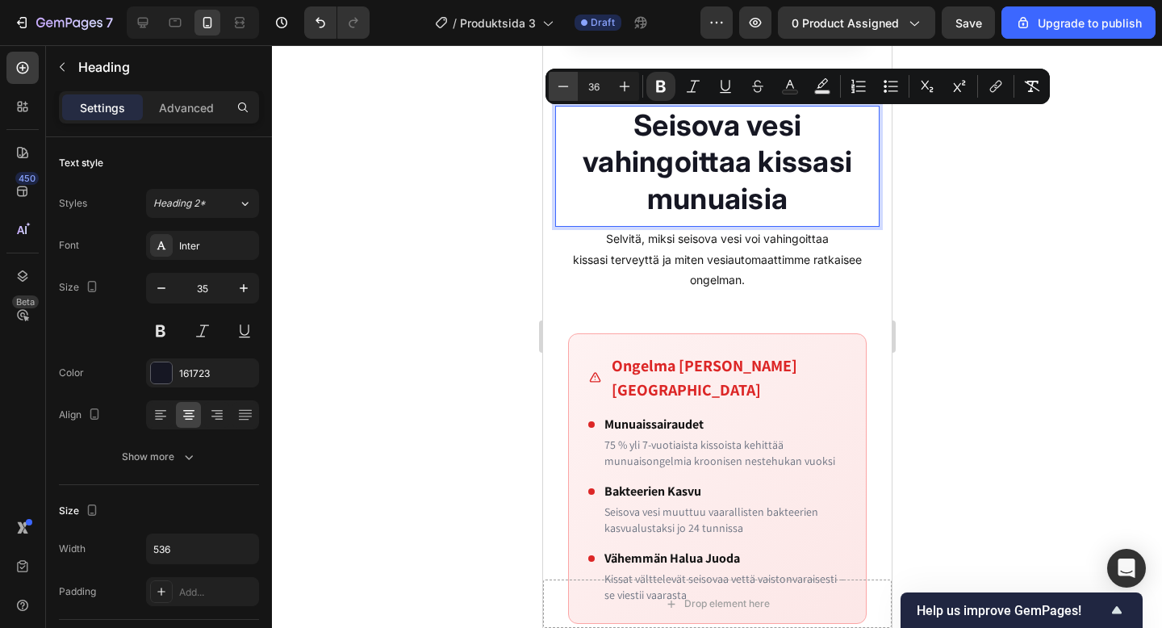
click at [571, 90] on icon "Editor contextual toolbar" at bounding box center [563, 86] width 16 height 16
type input "35"
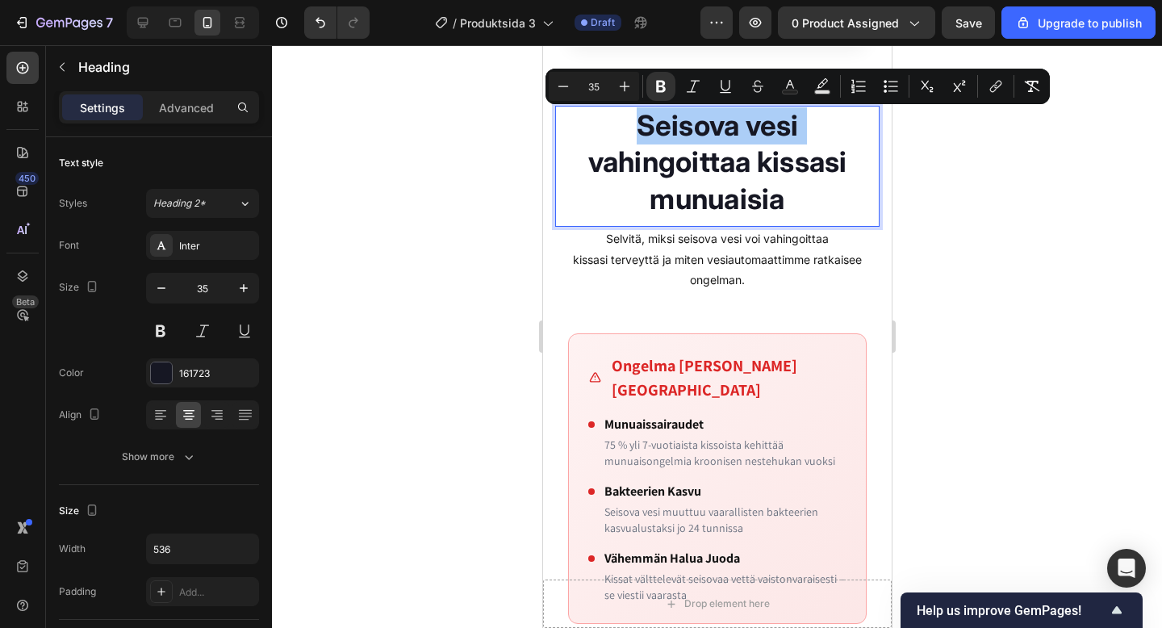
click at [1153, 309] on div at bounding box center [717, 336] width 890 height 583
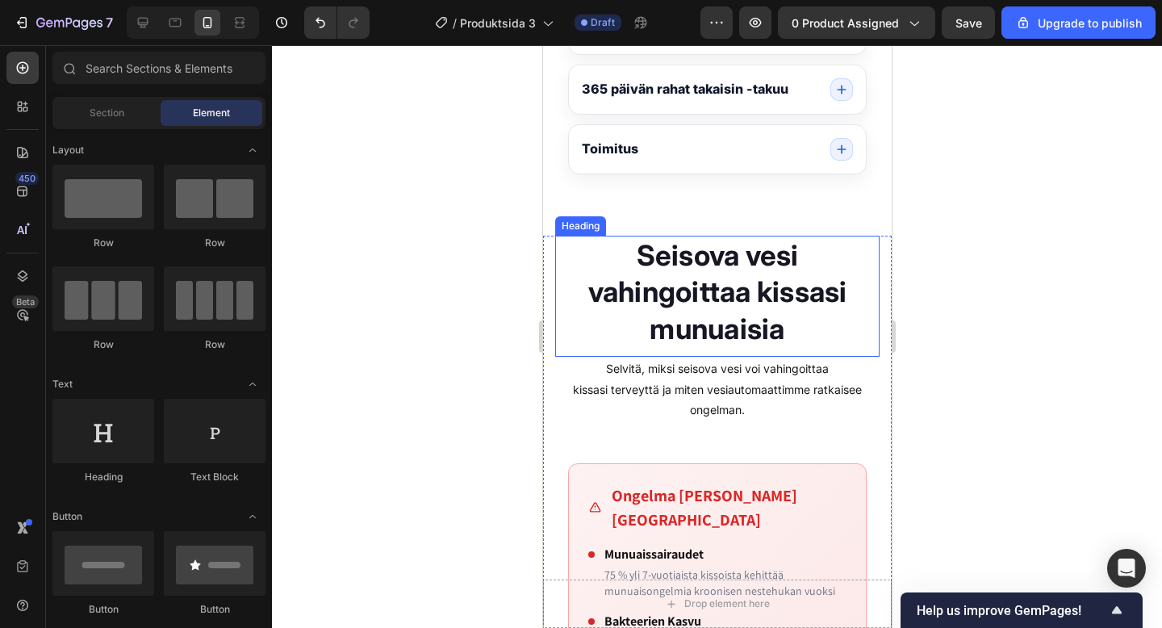
scroll to position [1319, 0]
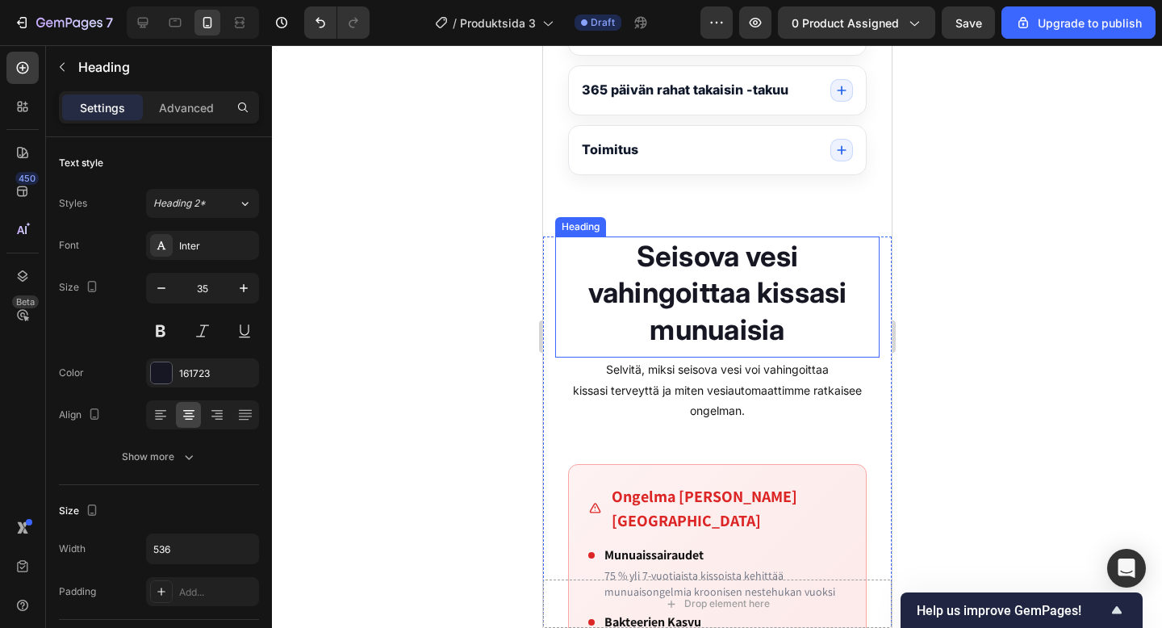
click at [798, 338] on p "⁠⁠⁠⁠⁠⁠⁠ Seisova vesi vahingoittaa kissasi munuaisia" at bounding box center [716, 293] width 321 height 111
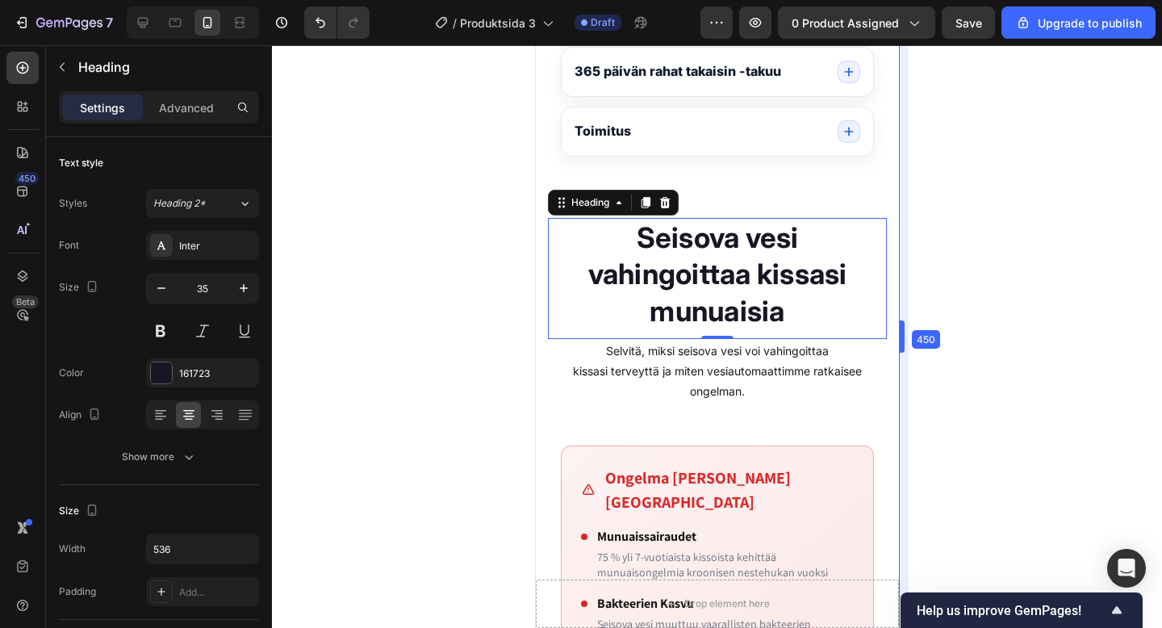
scroll to position [1355, 0]
drag, startPoint x: 894, startPoint y: 334, endPoint x: 908, endPoint y: 367, distance: 35.8
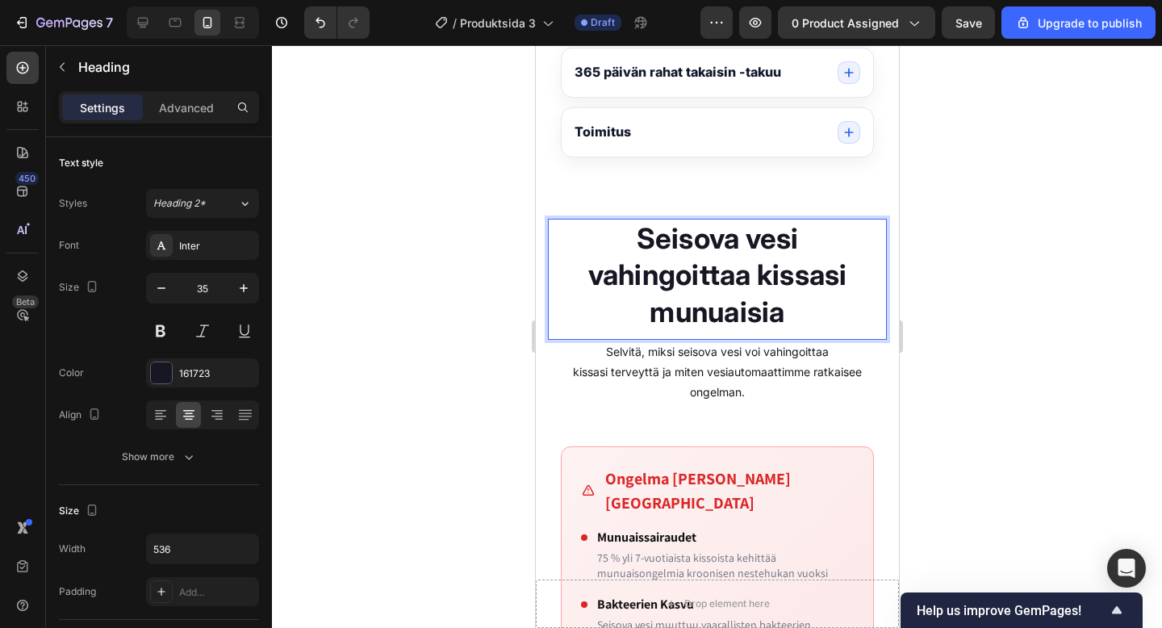
click at [780, 312] on strong "vahingoittaa kissasi munuaisia" at bounding box center [717, 293] width 259 height 71
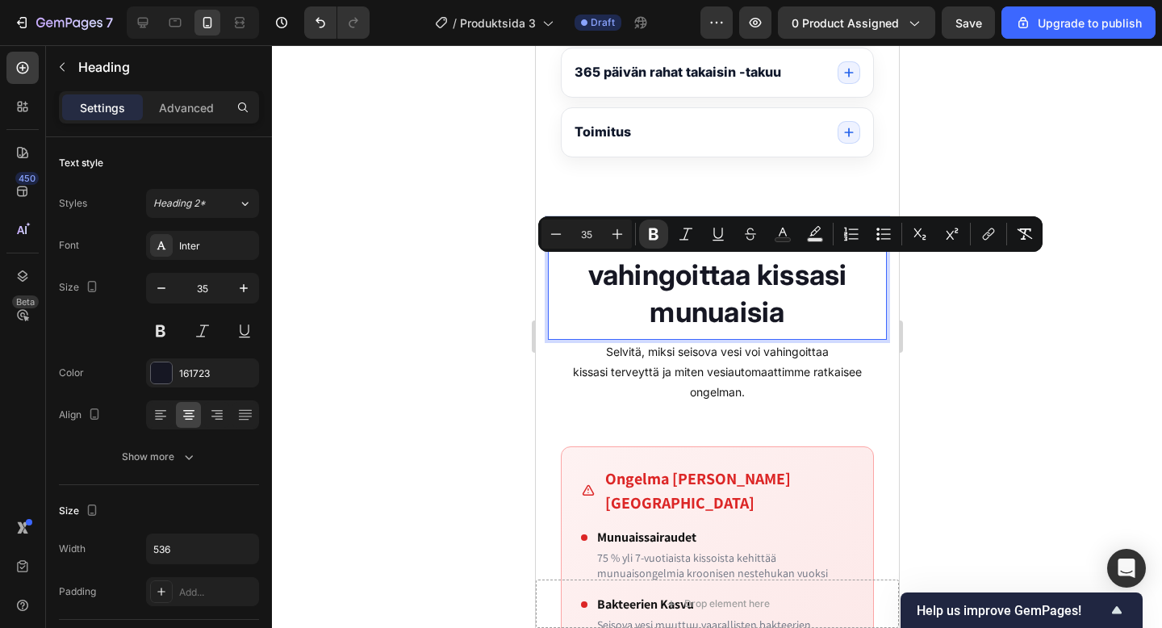
drag, startPoint x: 785, startPoint y: 312, endPoint x: 584, endPoint y: 283, distance: 203.2
click at [584, 283] on p "Seisova vesi vahingoittaa kissasi munuaisia" at bounding box center [717, 275] width 336 height 111
click at [789, 232] on icon "Editor contextual toolbar" at bounding box center [783, 234] width 16 height 16
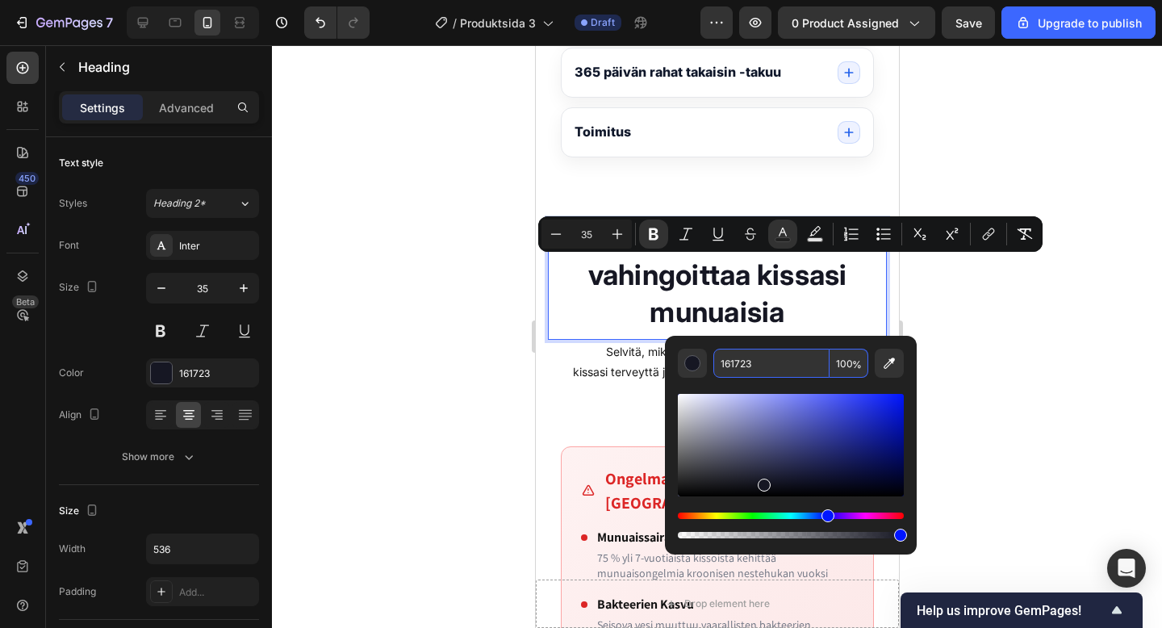
click at [730, 367] on input "161723" at bounding box center [772, 363] width 116 height 29
paste input "DE2626"
type input "DE2626"
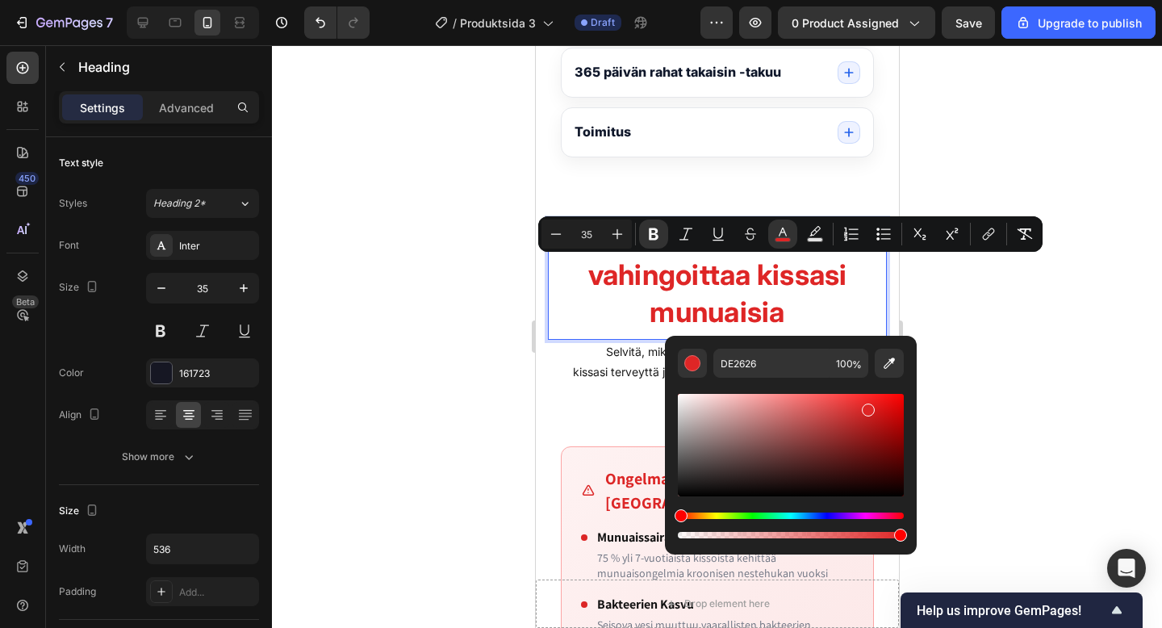
click at [976, 387] on div at bounding box center [717, 336] width 890 height 583
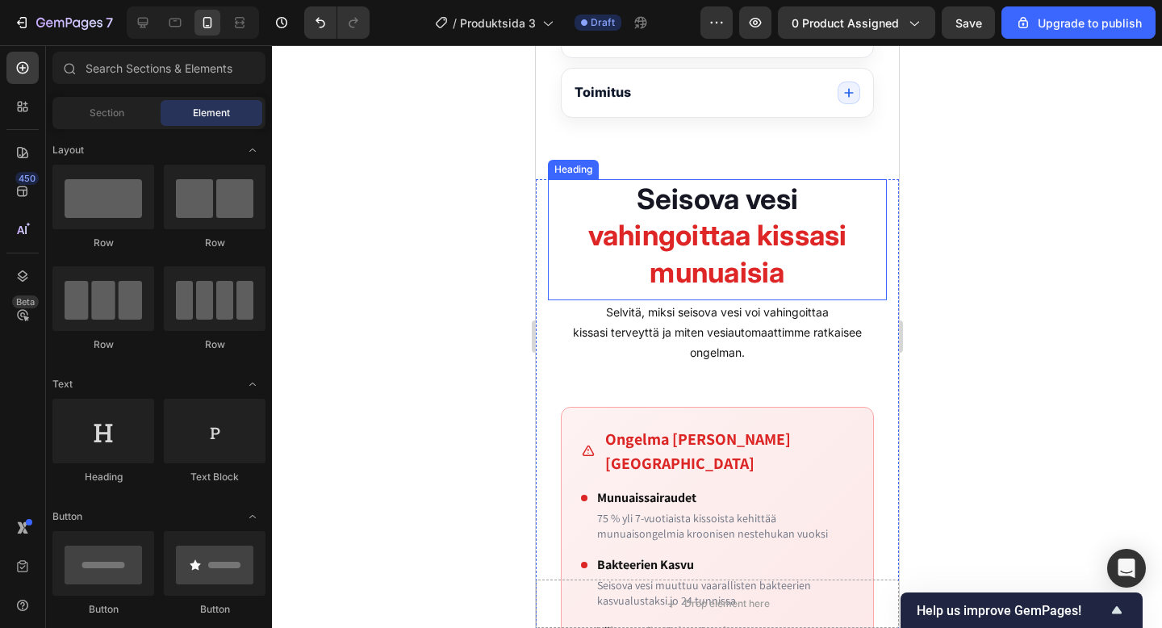
scroll to position [1396, 0]
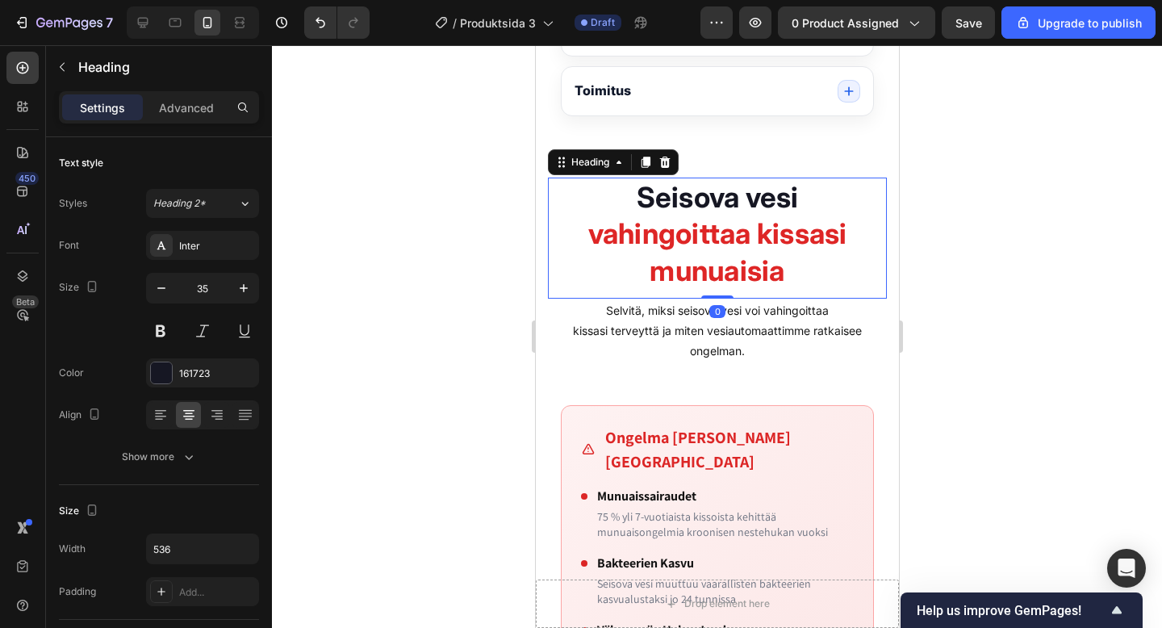
click at [642, 237] on strong "vahingoittaa kissasi munuaisia" at bounding box center [717, 251] width 259 height 71
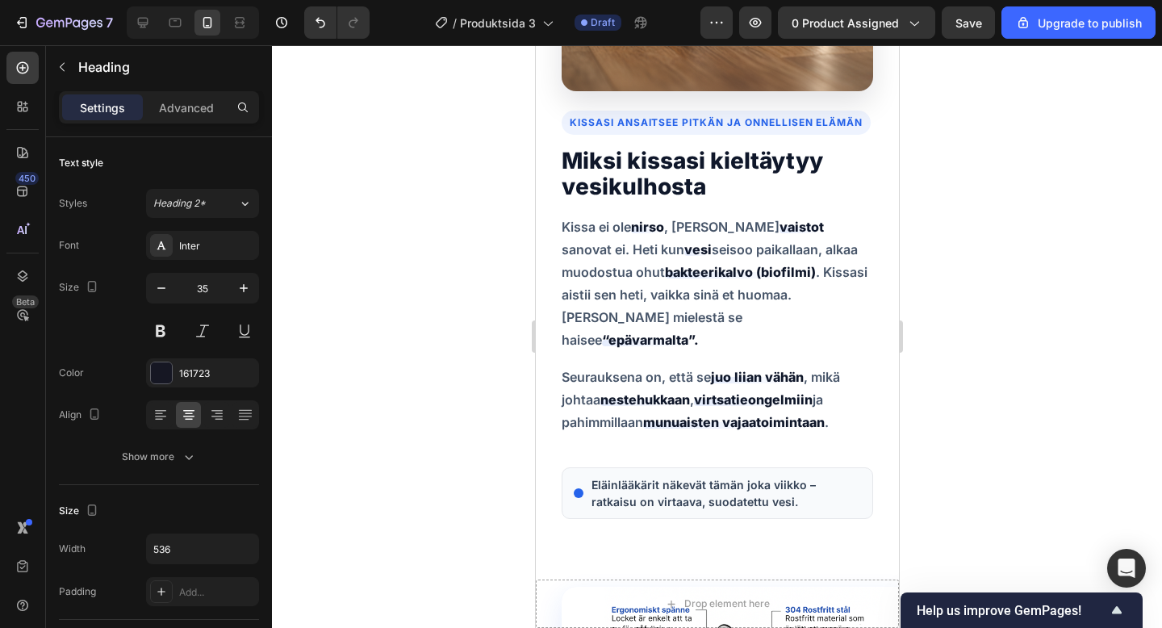
scroll to position [2673, 0]
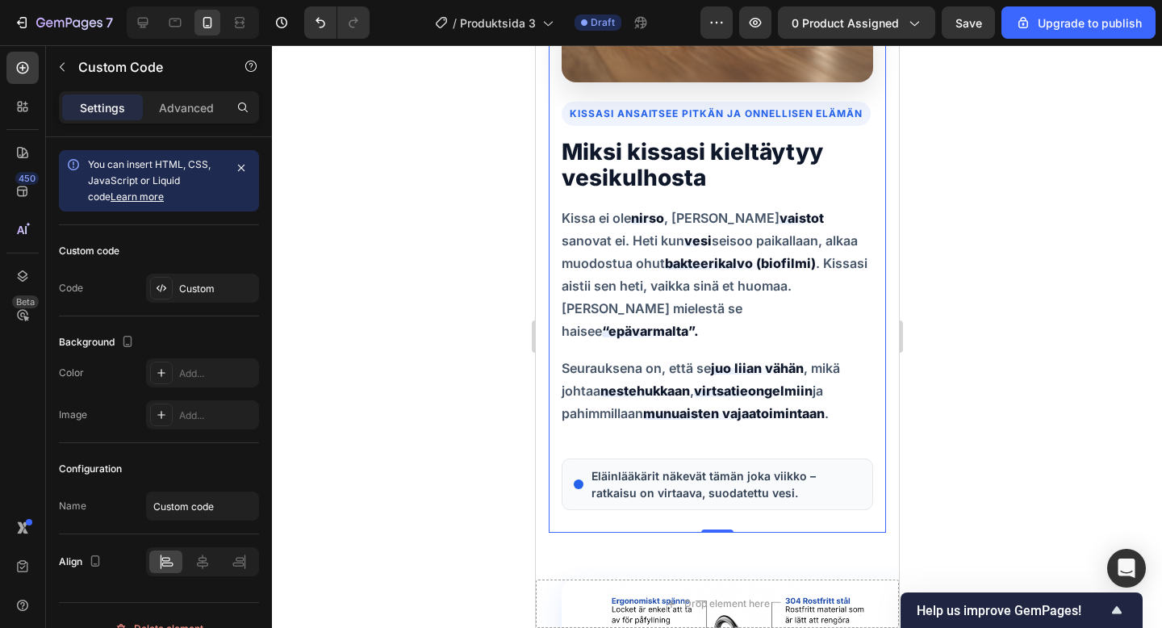
click at [709, 304] on p "Kissa ei ole nirso , vaan sen vaistot sanovat ei. Heti kun vesi seisoo paikalla…" at bounding box center [717, 275] width 312 height 136
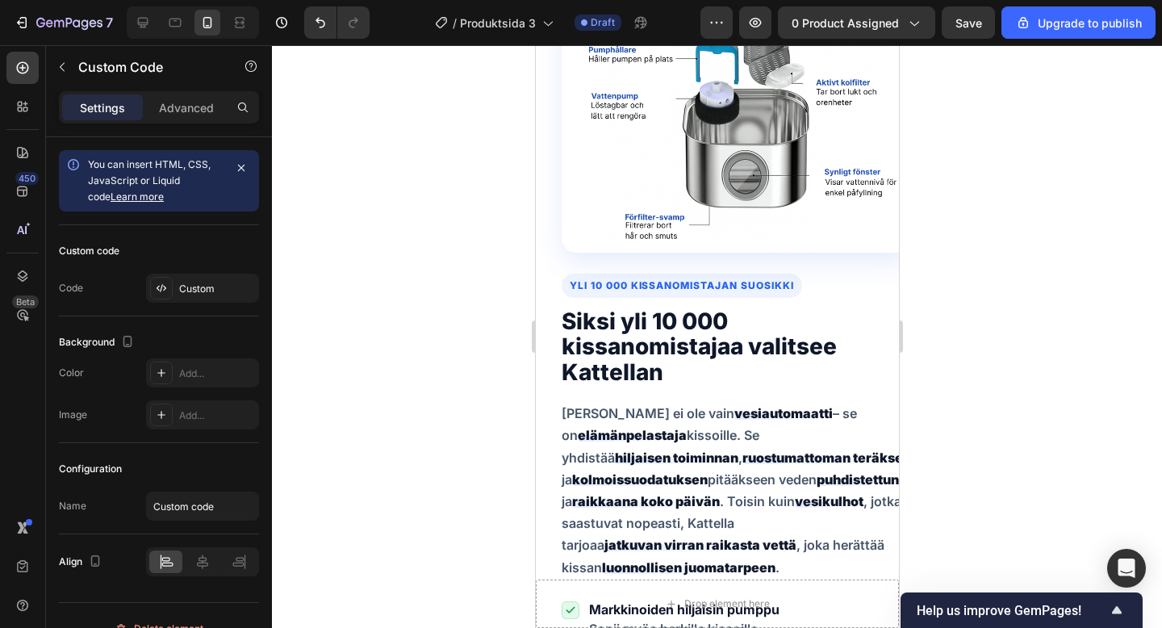
scroll to position [3342, 0]
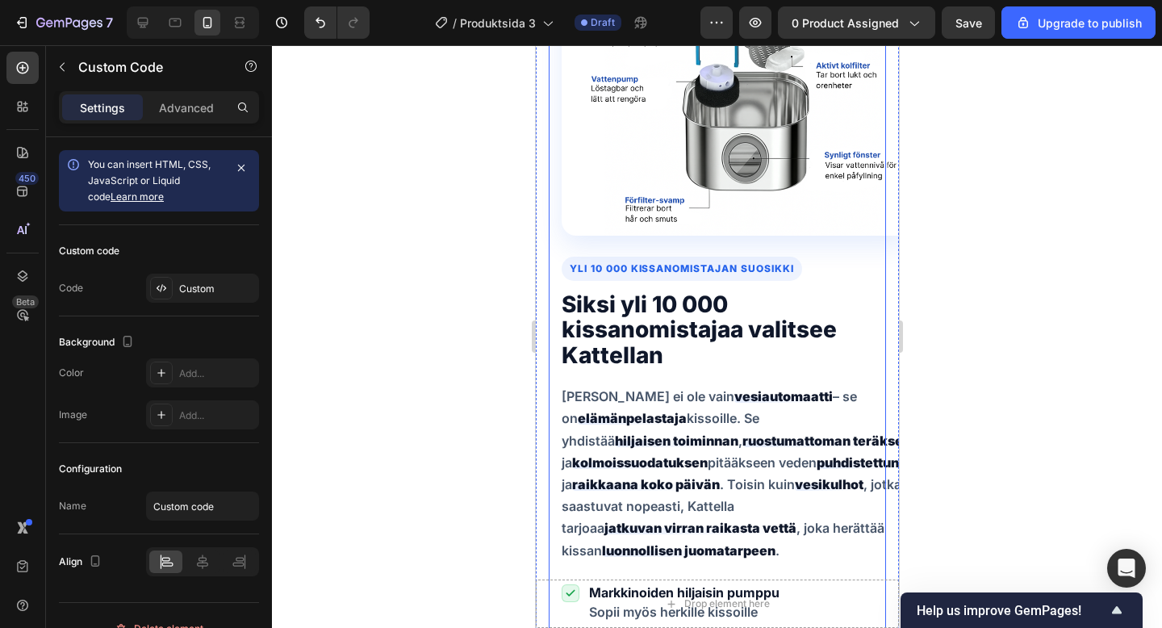
click at [697, 520] on b "jatkuvan virran raikasta vettä" at bounding box center [700, 528] width 192 height 16
